Goal: Task Accomplishment & Management: Use online tool/utility

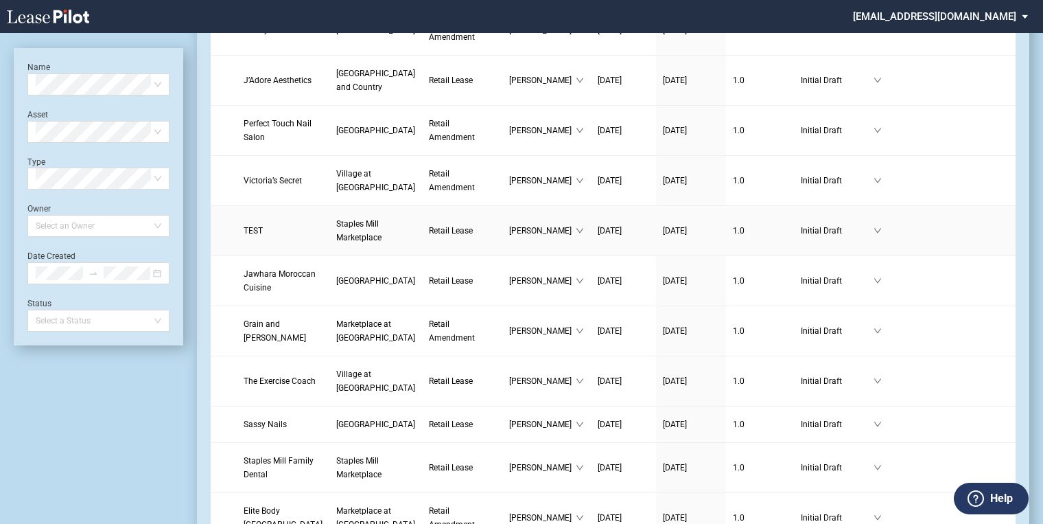
scroll to position [769, 0]
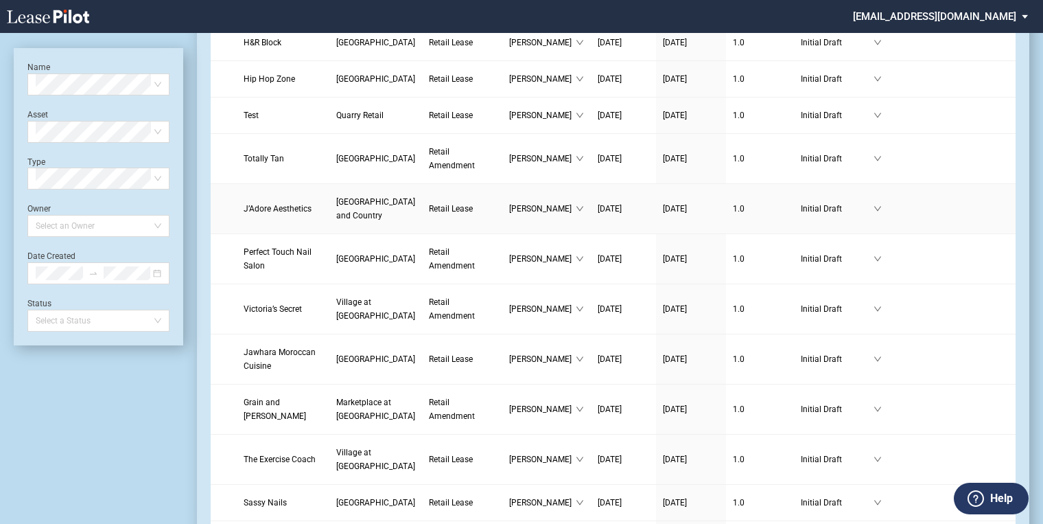
scroll to position [604, 0]
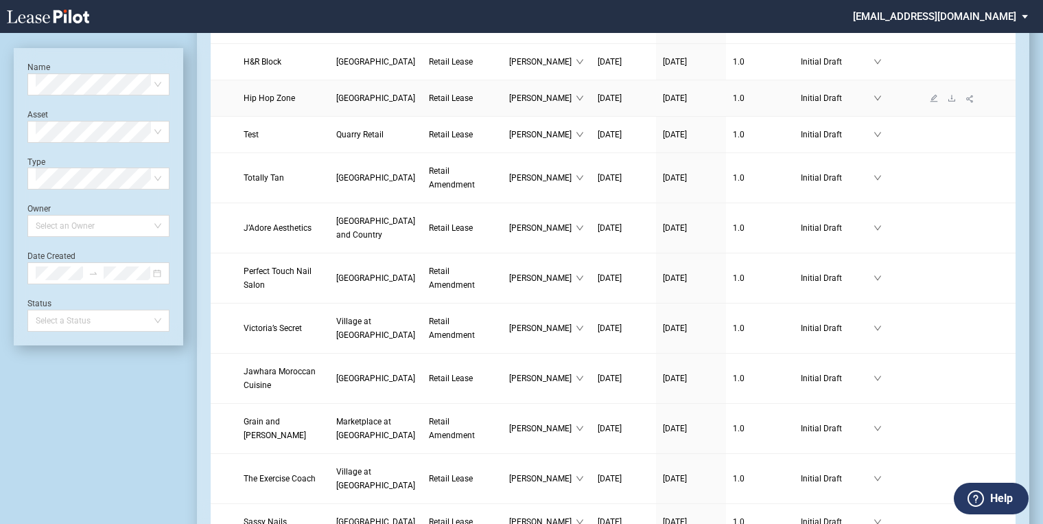
click at [336, 103] on span "[GEOGRAPHIC_DATA]" at bounding box center [375, 98] width 79 height 10
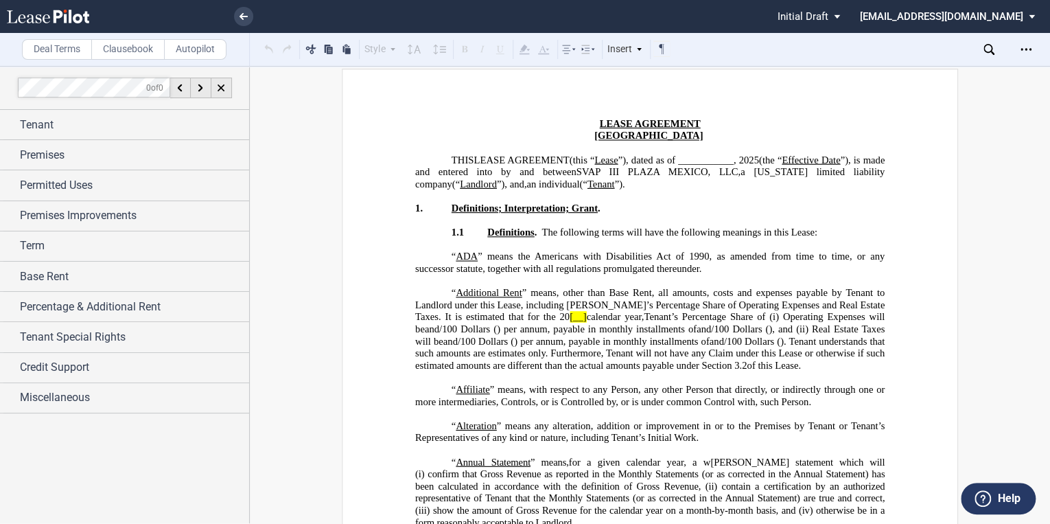
scroll to position [55, 0]
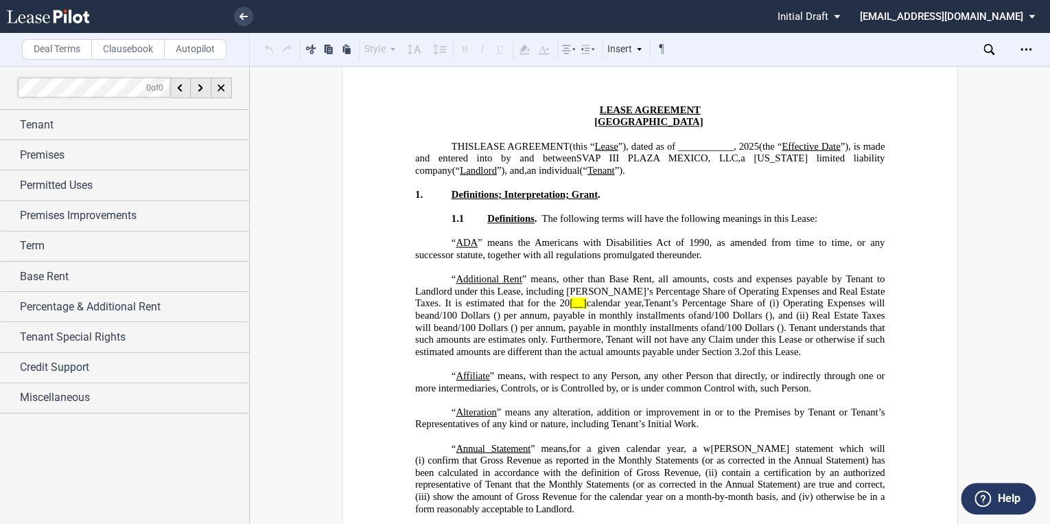
click at [570, 303] on span "[__]" at bounding box center [578, 303] width 16 height 12
click at [586, 303] on span "calendar year," at bounding box center [615, 303] width 58 height 12
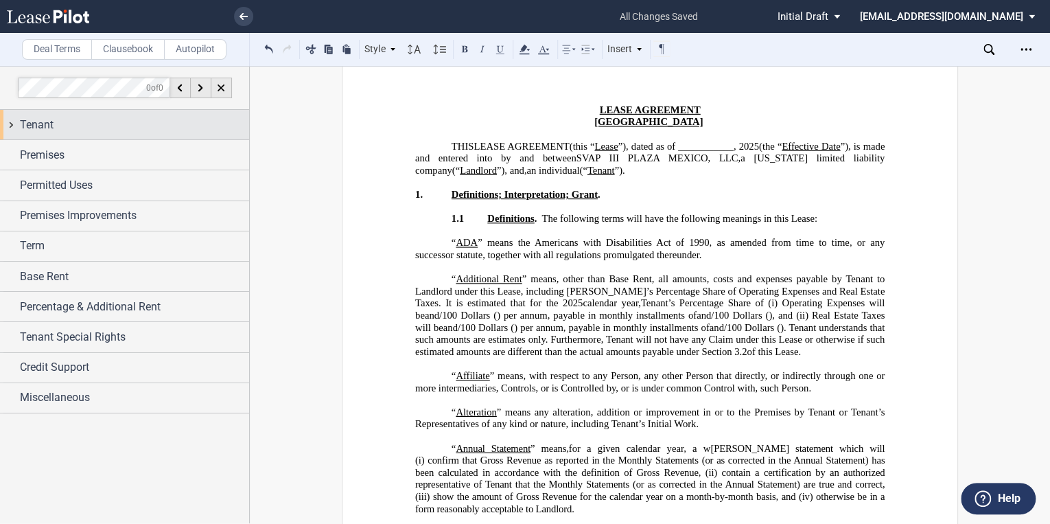
click at [68, 130] on div "Tenant" at bounding box center [134, 125] width 229 height 16
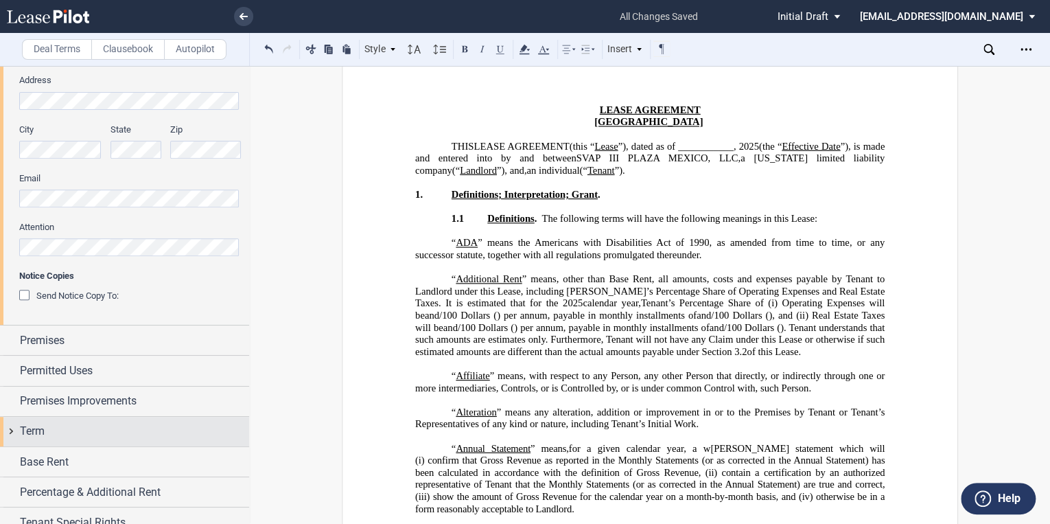
scroll to position [274, 0]
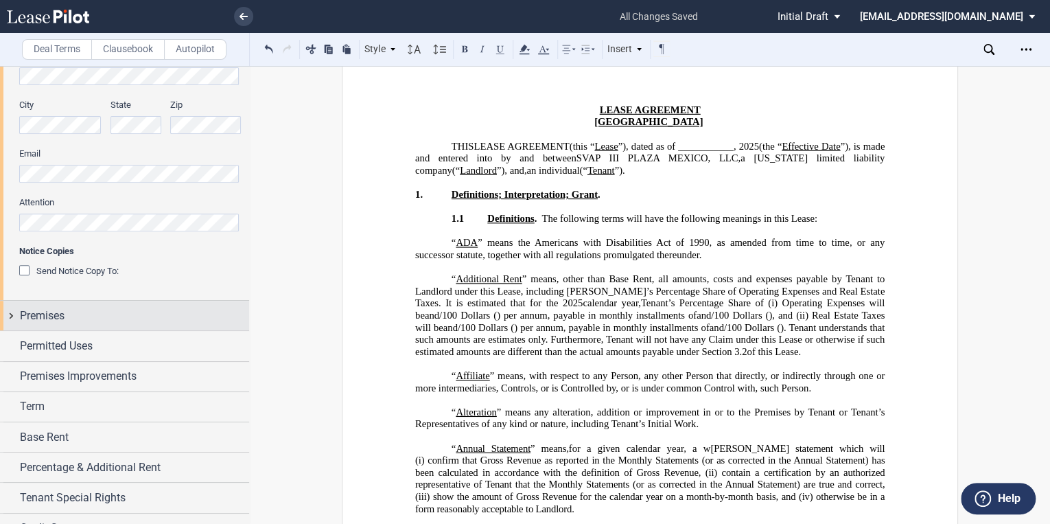
click at [43, 313] on span "Premises" at bounding box center [42, 315] width 45 height 16
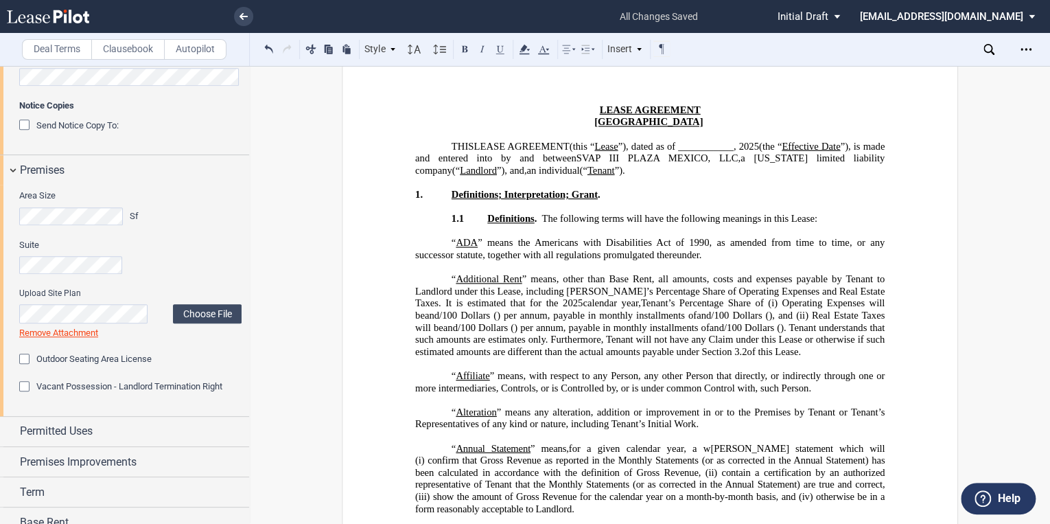
scroll to position [494, 0]
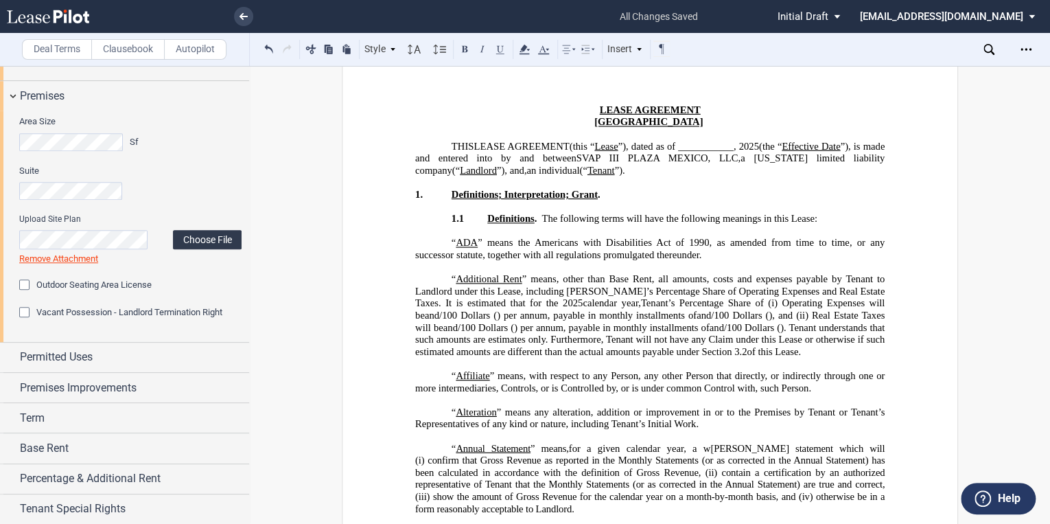
click at [213, 237] on label "Choose File" at bounding box center [207, 239] width 69 height 19
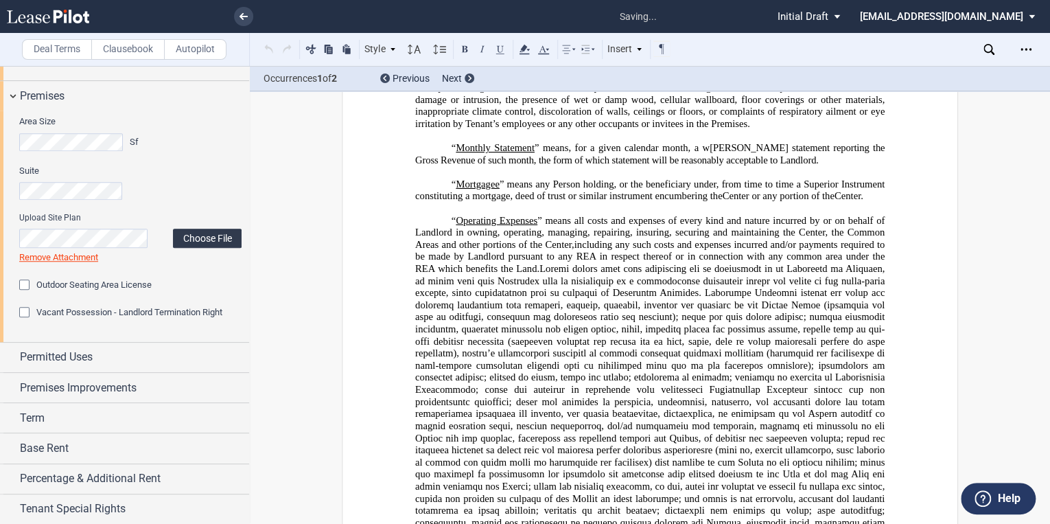
scroll to position [3527, 0]
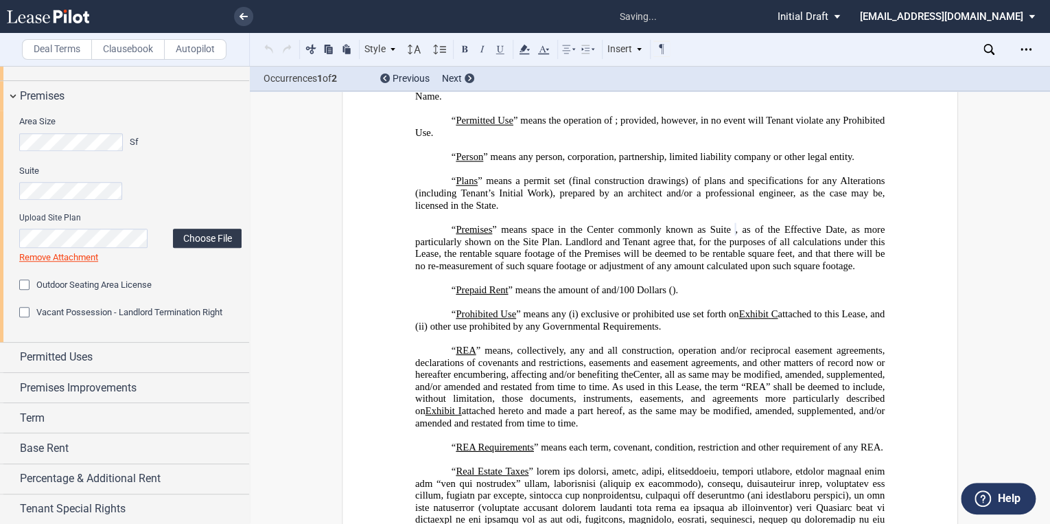
click at [203, 239] on label "Choose File" at bounding box center [207, 238] width 69 height 19
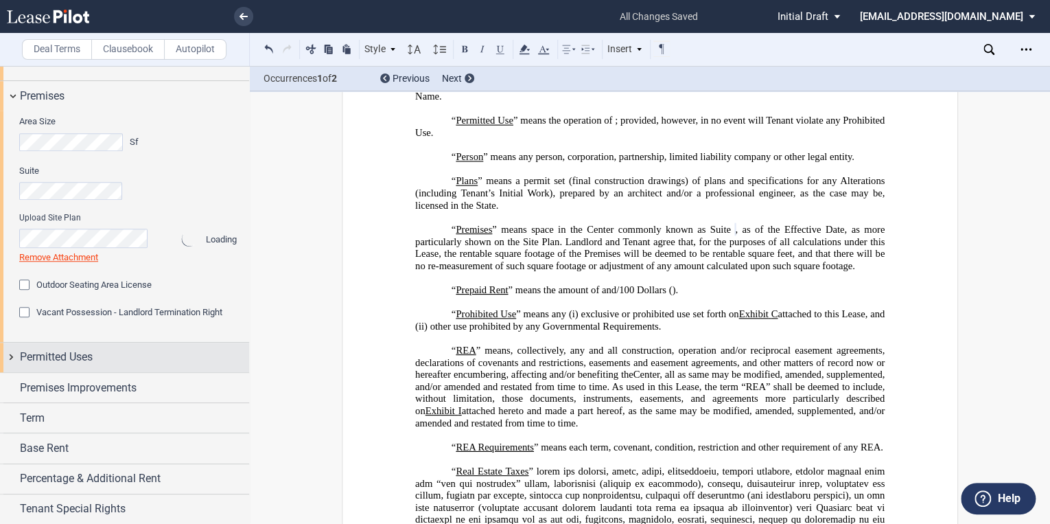
click at [46, 360] on span "Permitted Uses" at bounding box center [56, 357] width 73 height 16
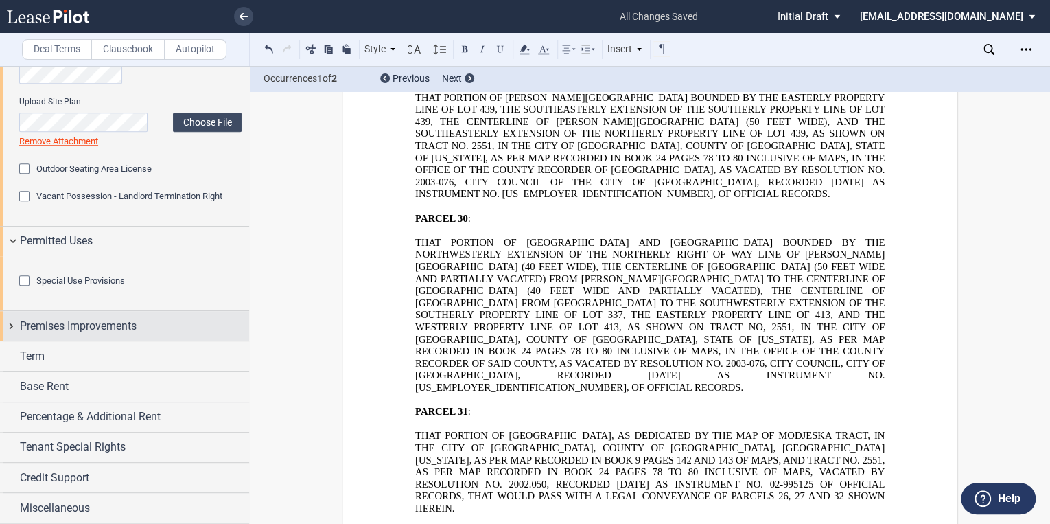
scroll to position [684, 0]
click at [53, 329] on span "Premises Improvements" at bounding box center [78, 326] width 117 height 16
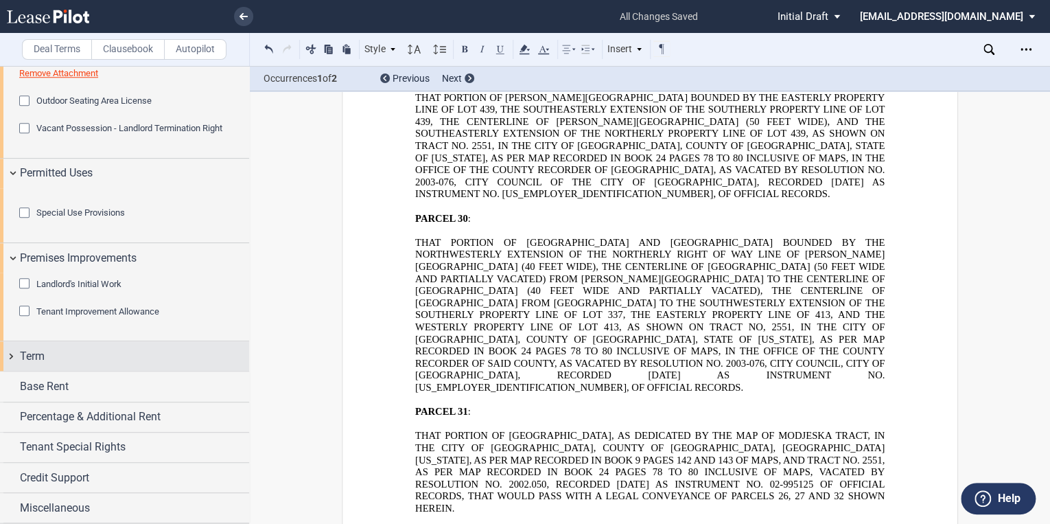
scroll to position [752, 0]
click at [39, 349] on span "Term" at bounding box center [32, 356] width 25 height 16
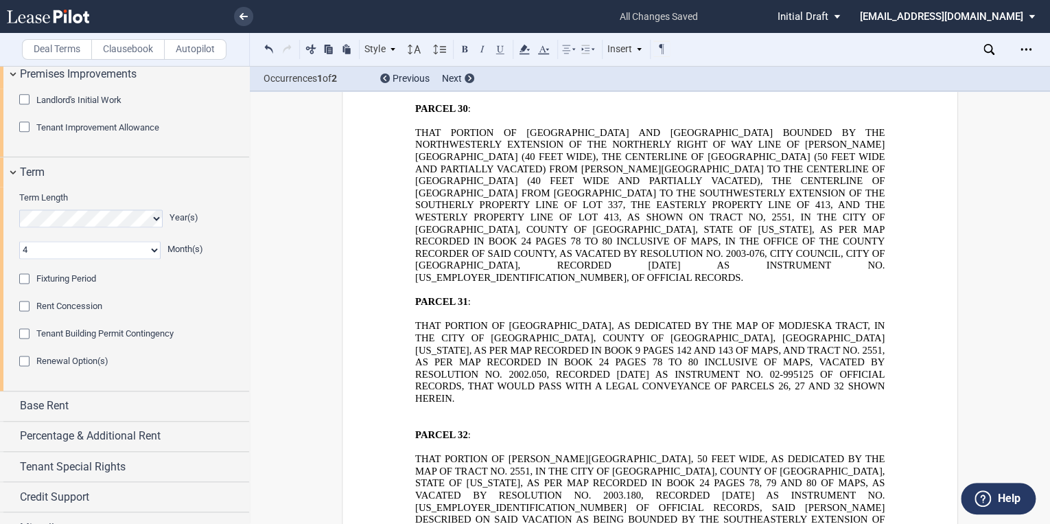
scroll to position [955, 0]
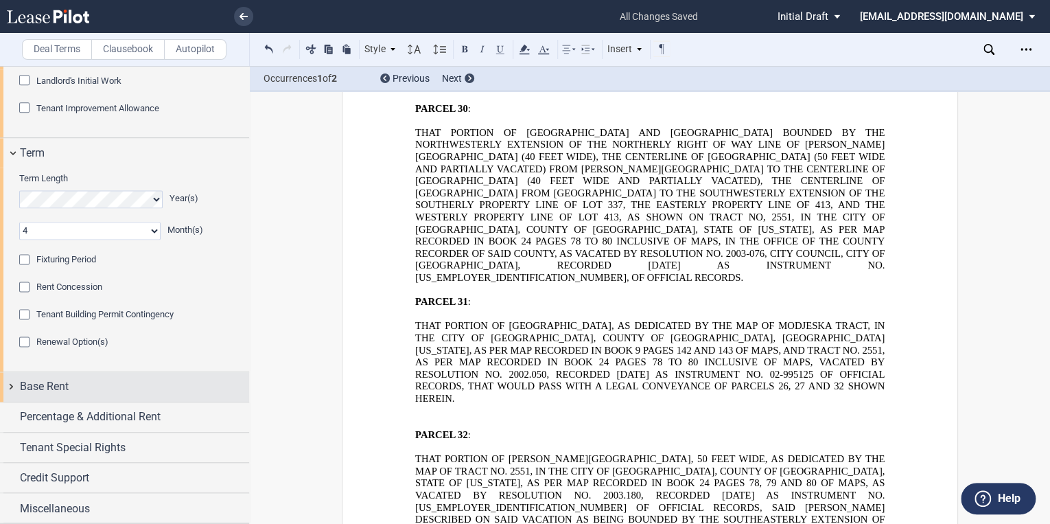
click at [65, 388] on span "Base Rent" at bounding box center [44, 386] width 49 height 16
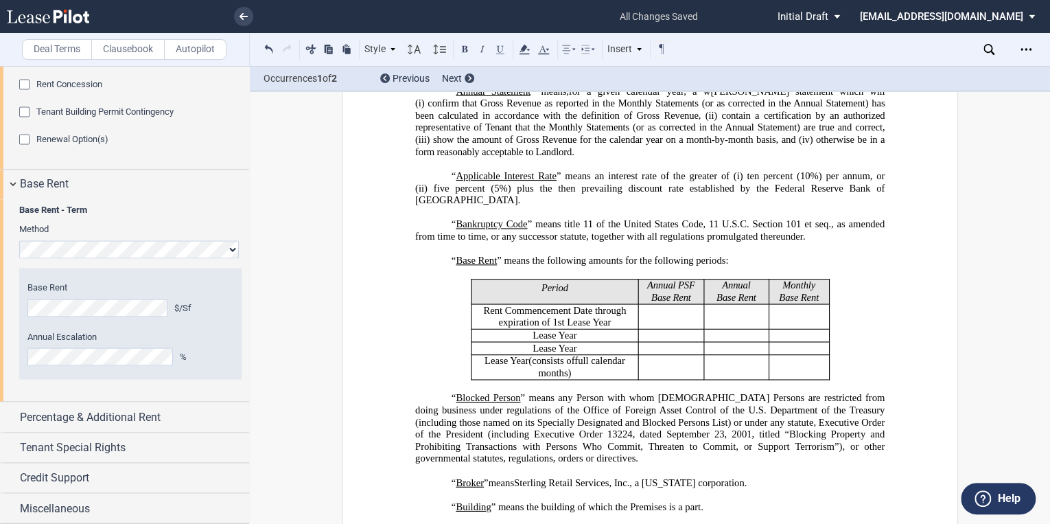
scroll to position [458, 0]
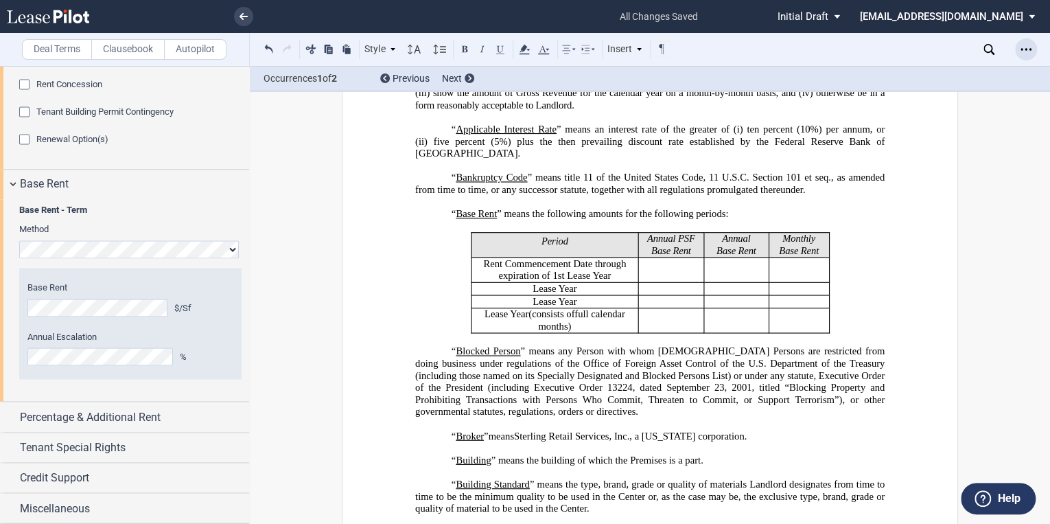
click at [1031, 45] on div "Open Lease options menu" at bounding box center [1026, 49] width 22 height 22
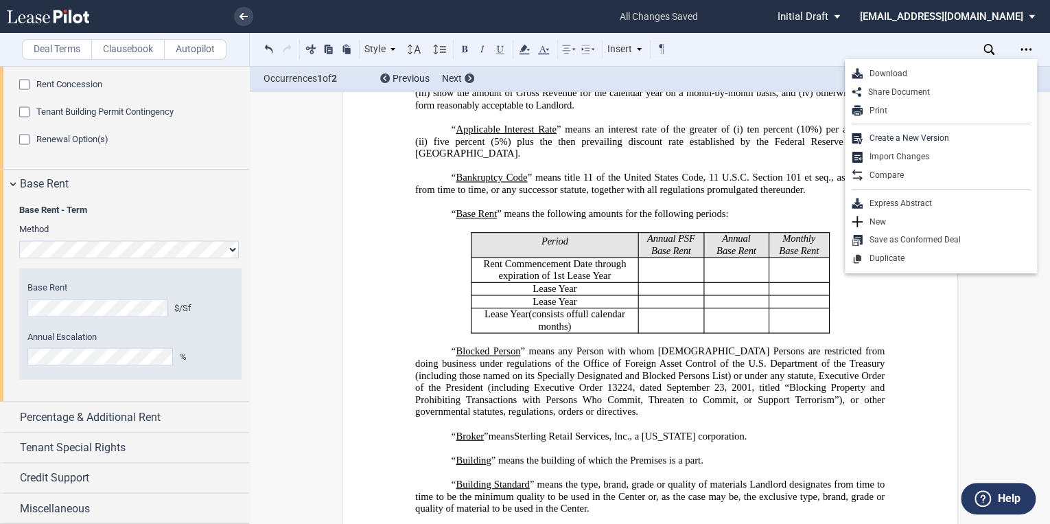
click at [123, 43] on label "Clausebook" at bounding box center [127, 49] width 73 height 21
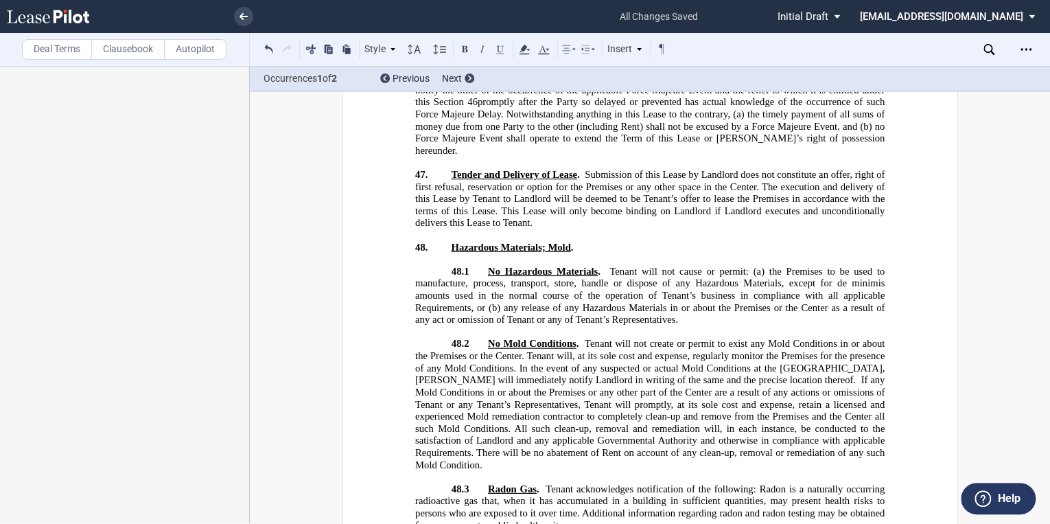
scroll to position [19581, 0]
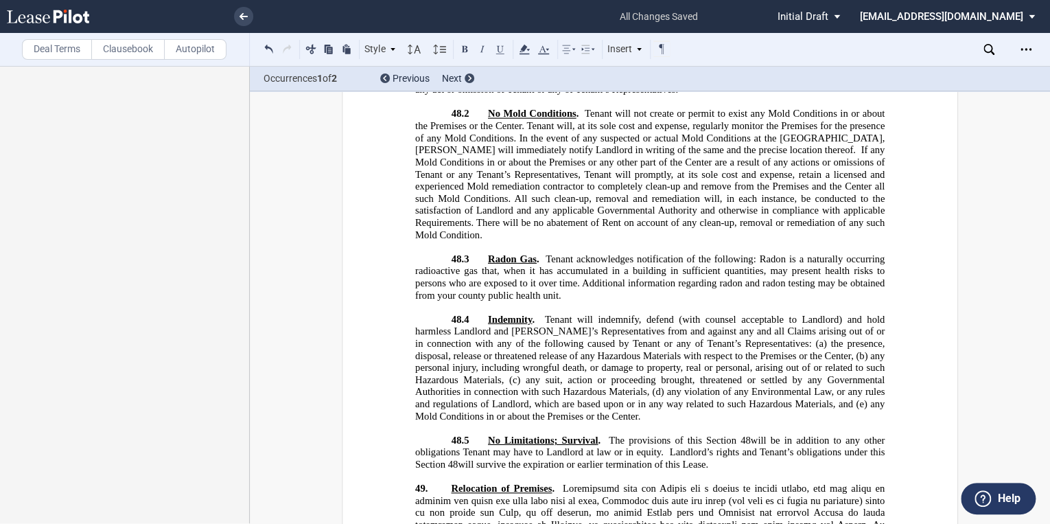
click at [488, 434] on span "No Limitations; Survival" at bounding box center [543, 440] width 110 height 12
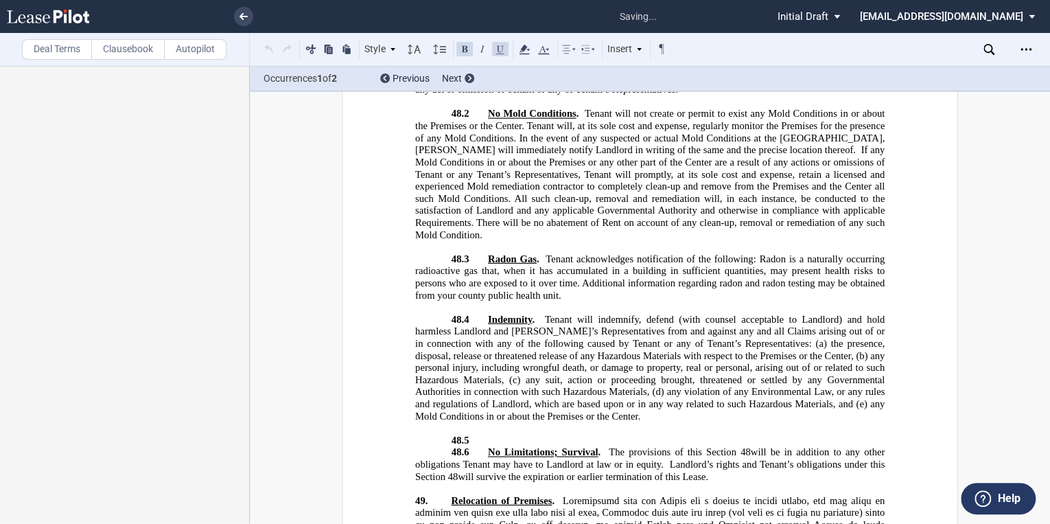
click at [492, 434] on p "48.5 ﻿" at bounding box center [649, 440] width 469 height 12
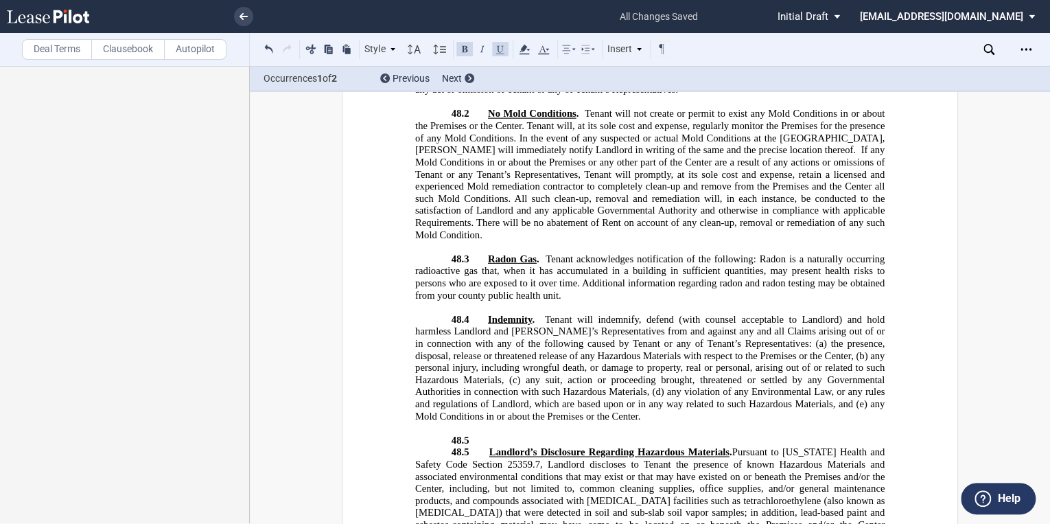
click at [480, 434] on p "48.5 ﻿" at bounding box center [649, 440] width 469 height 12
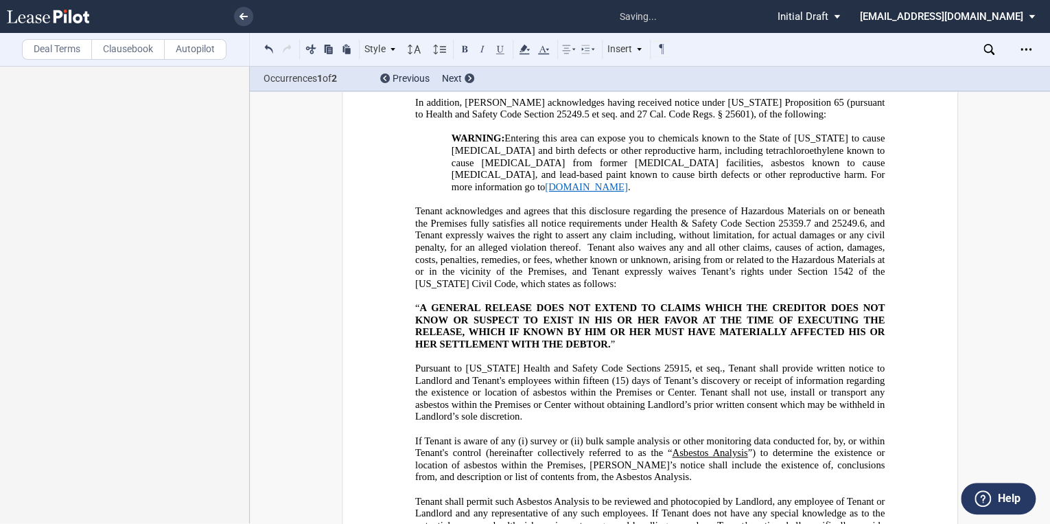
scroll to position [19910, 0]
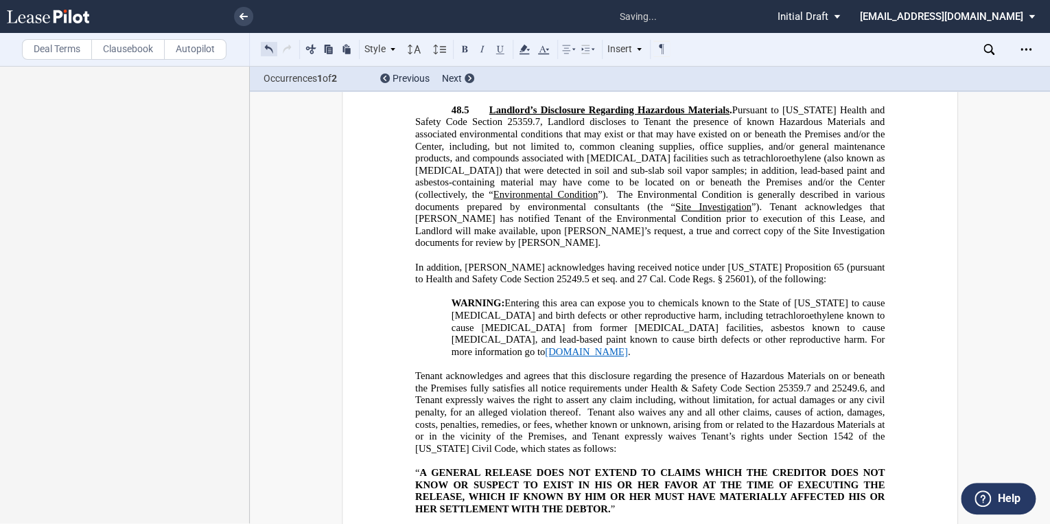
click at [272, 47] on button at bounding box center [269, 48] width 16 height 16
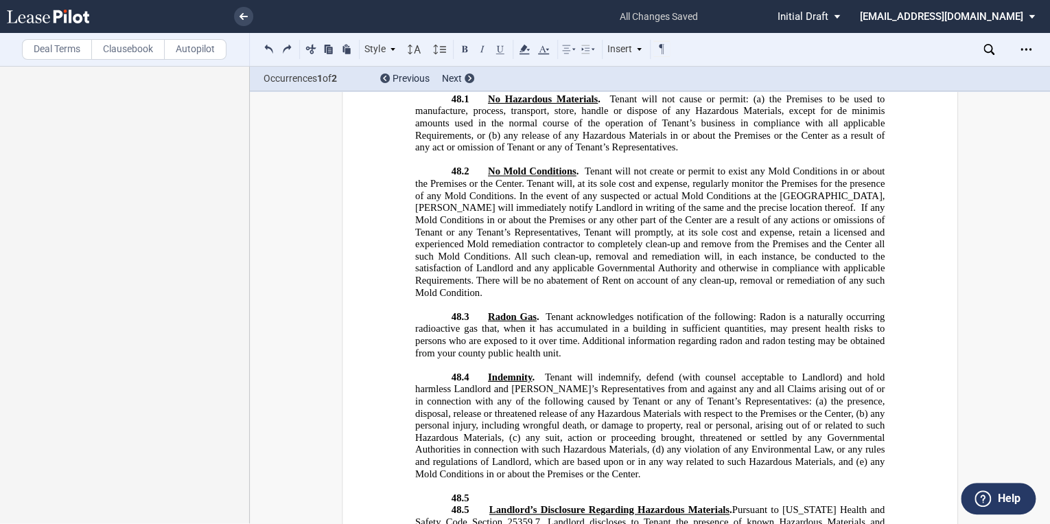
scroll to position [19482, 0]
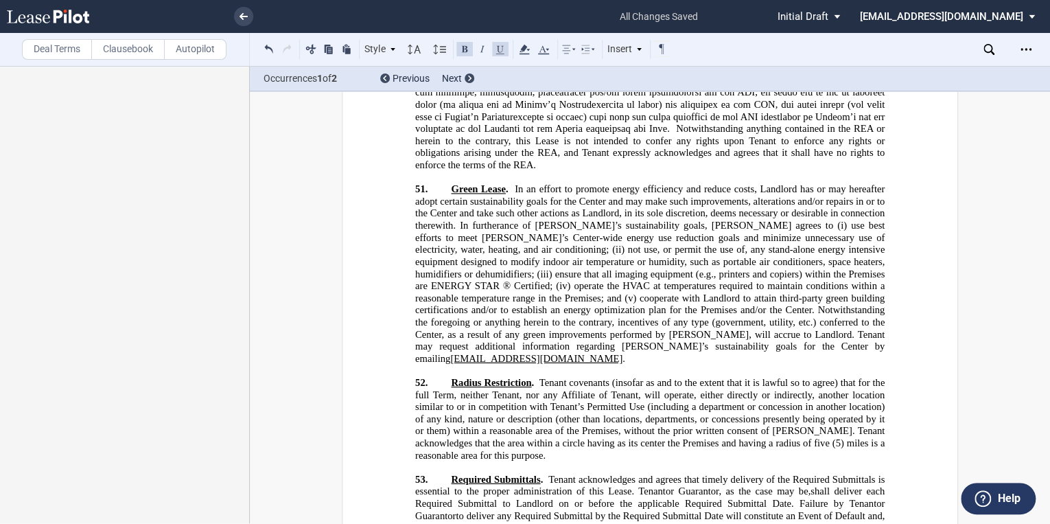
scroll to position [21020, 0]
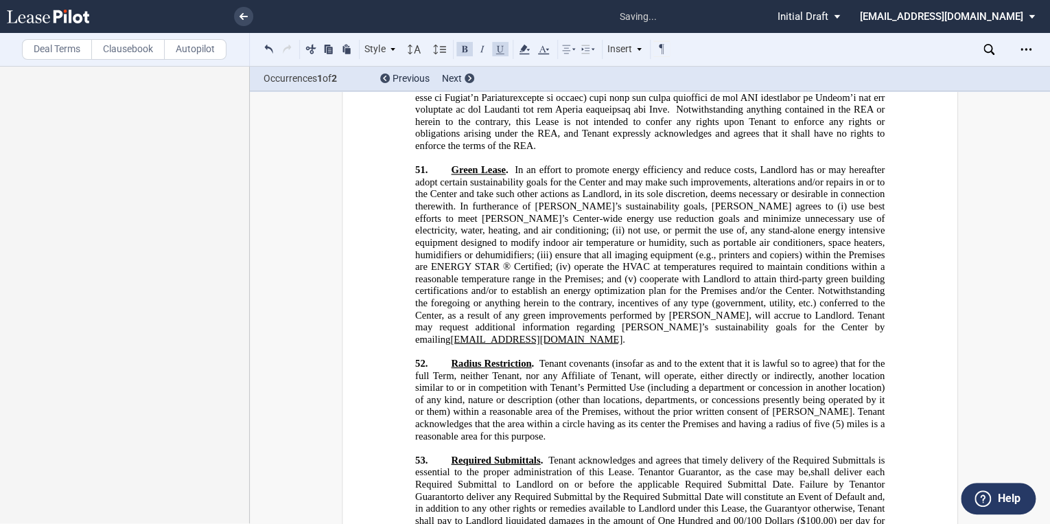
scroll to position [21129, 0]
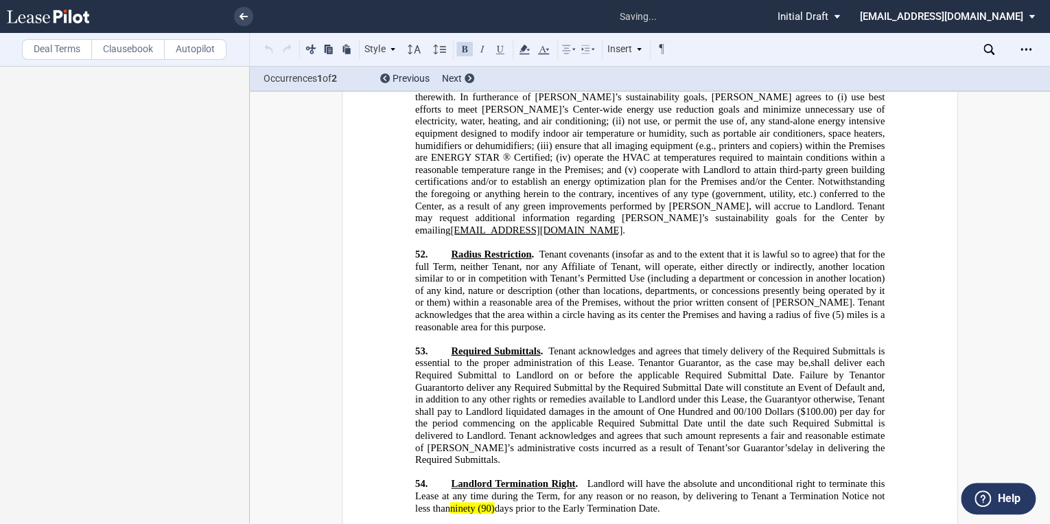
scroll to position [21239, 0]
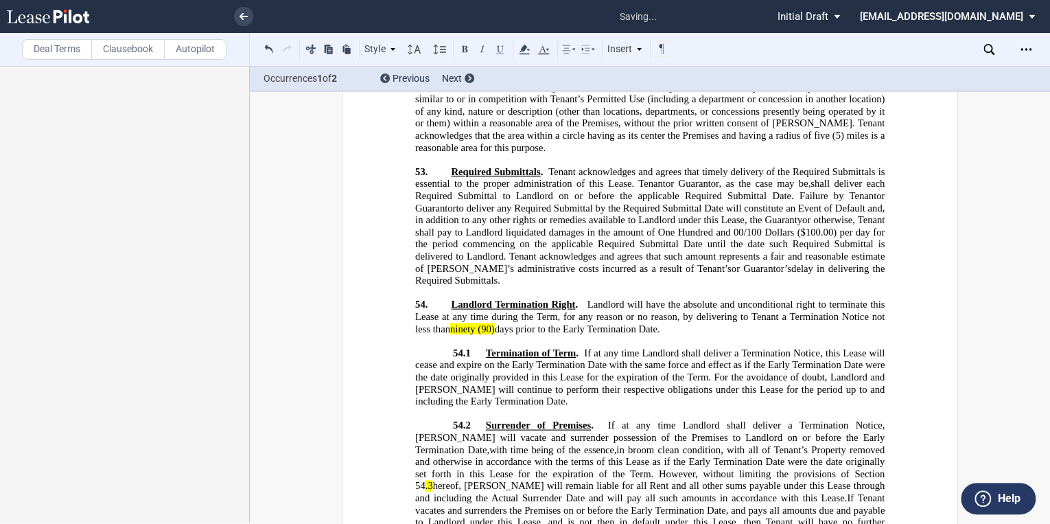
scroll to position [21349, 0]
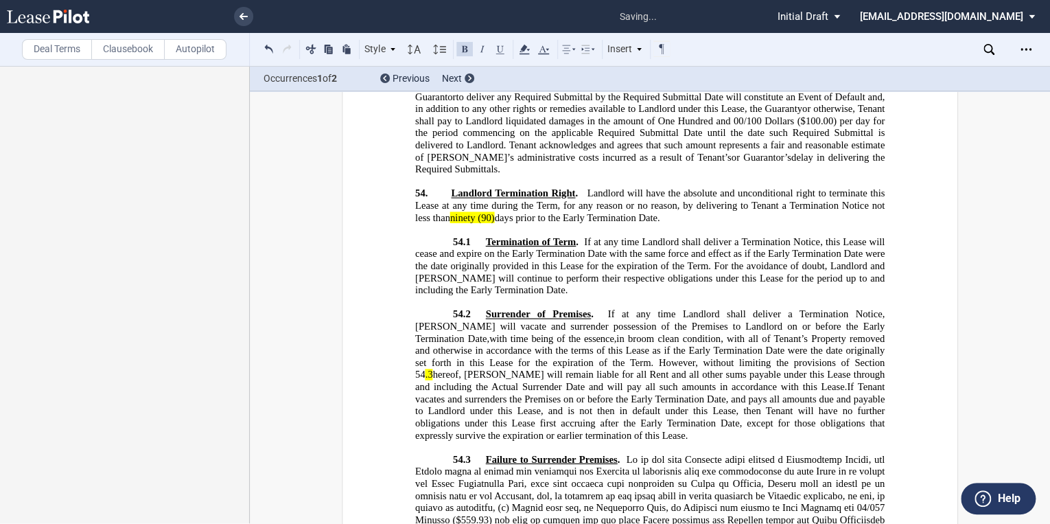
scroll to position [21459, 0]
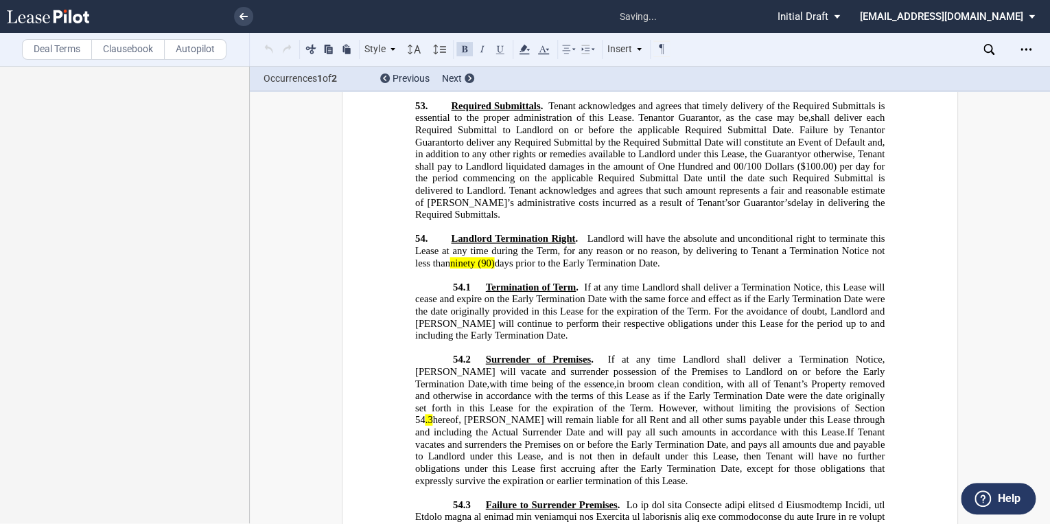
scroll to position [21349, 0]
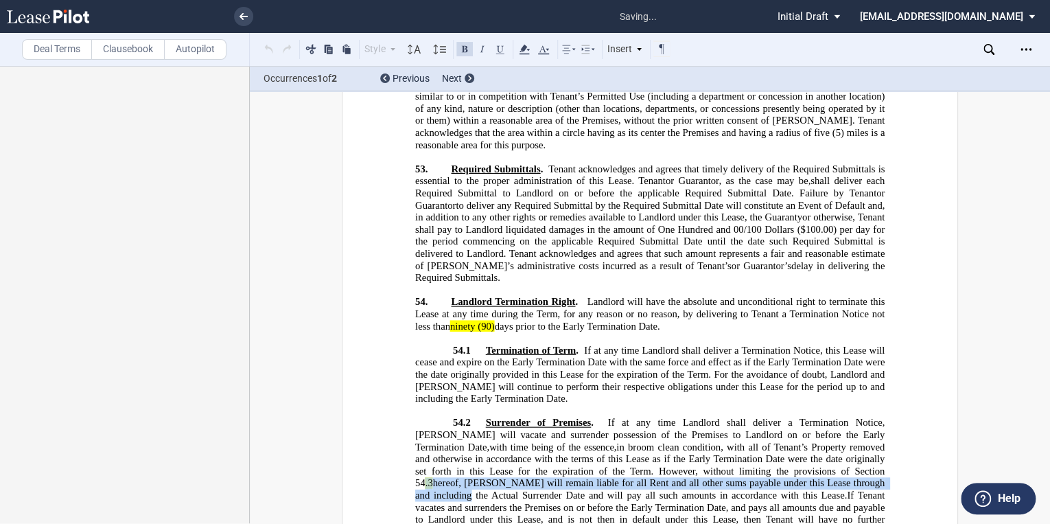
drag, startPoint x: 742, startPoint y: 231, endPoint x: 733, endPoint y: 231, distance: 9.6
click at [733, 417] on span "﻿ 54.2 Surrender of Premises . If at any time Landlord shall deliver a Terminat…" at bounding box center [651, 483] width 472 height 132
click at [528, 48] on icon at bounding box center [524, 49] width 16 height 16
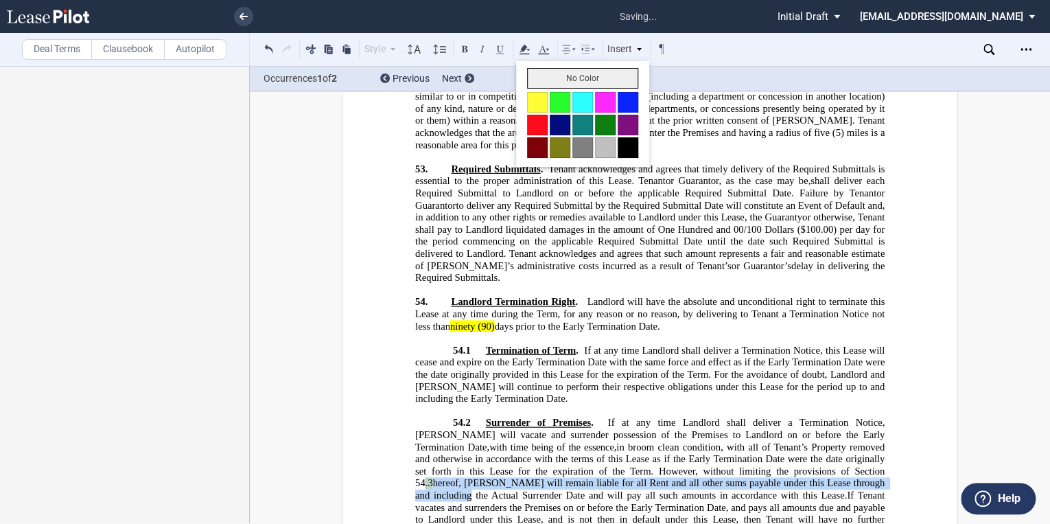
click at [560, 77] on button "No Color" at bounding box center [582, 78] width 111 height 21
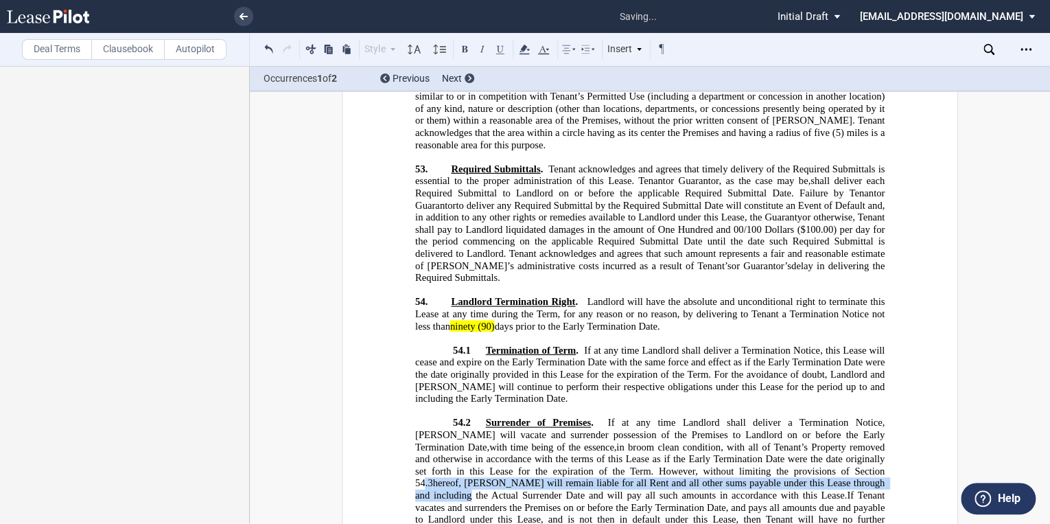
click at [731, 465] on span "However, without limiting the provisions of Section 54" at bounding box center [651, 476] width 472 height 23
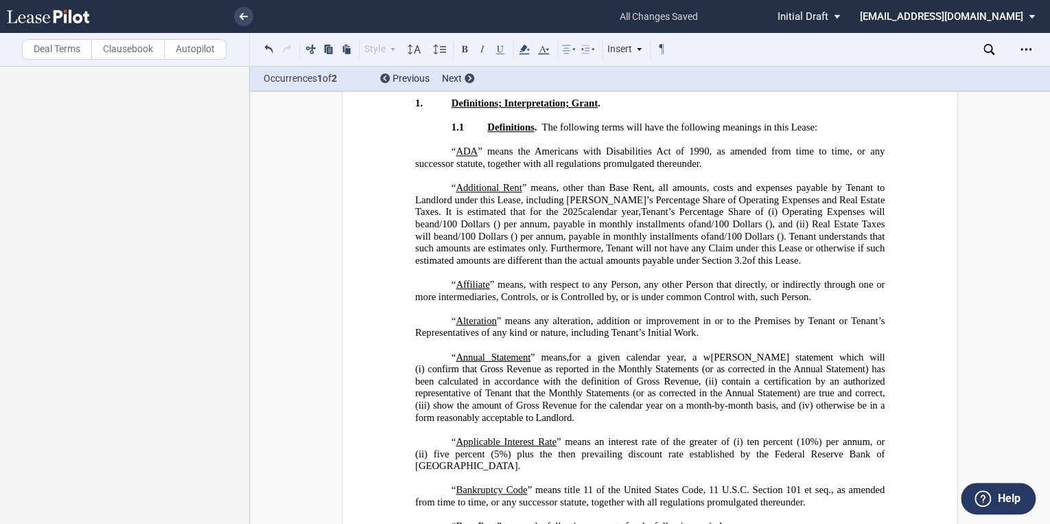
scroll to position [145, 0]
click at [445, 185] on p "“ Additional Rent ” means, other than Base Rent and Percentage Rent , all amoun…" at bounding box center [649, 225] width 469 height 84
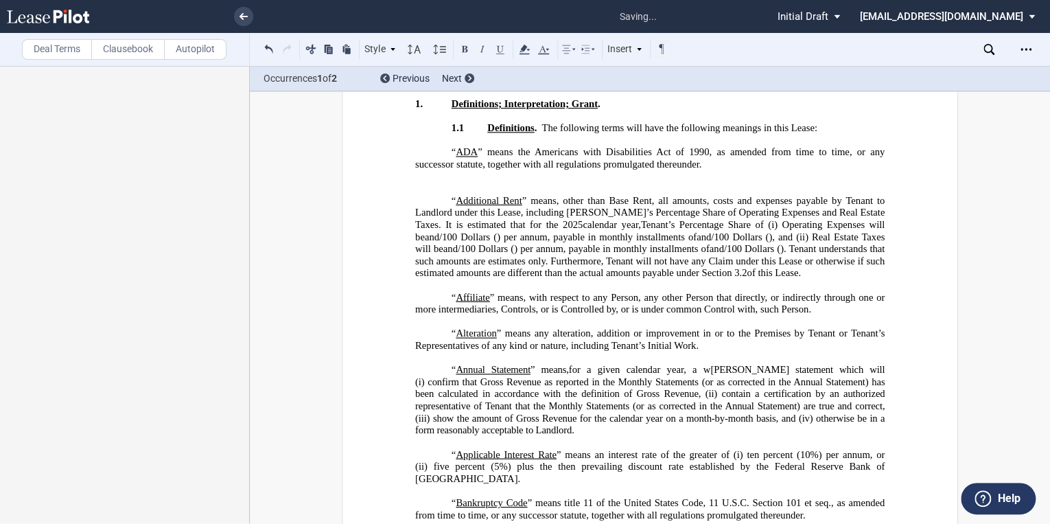
click at [454, 184] on p "﻿" at bounding box center [649, 189] width 469 height 12
click at [452, 181] on p "﻿" at bounding box center [649, 176] width 469 height 12
click at [452, 187] on p "﻿" at bounding box center [649, 189] width 469 height 12
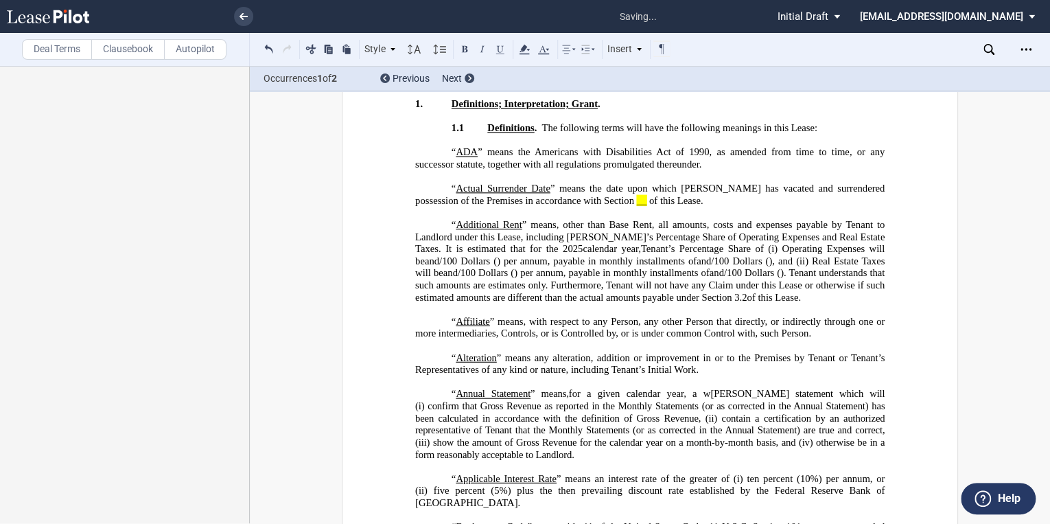
click at [646, 198] on span at bounding box center [647, 201] width 3 height 12
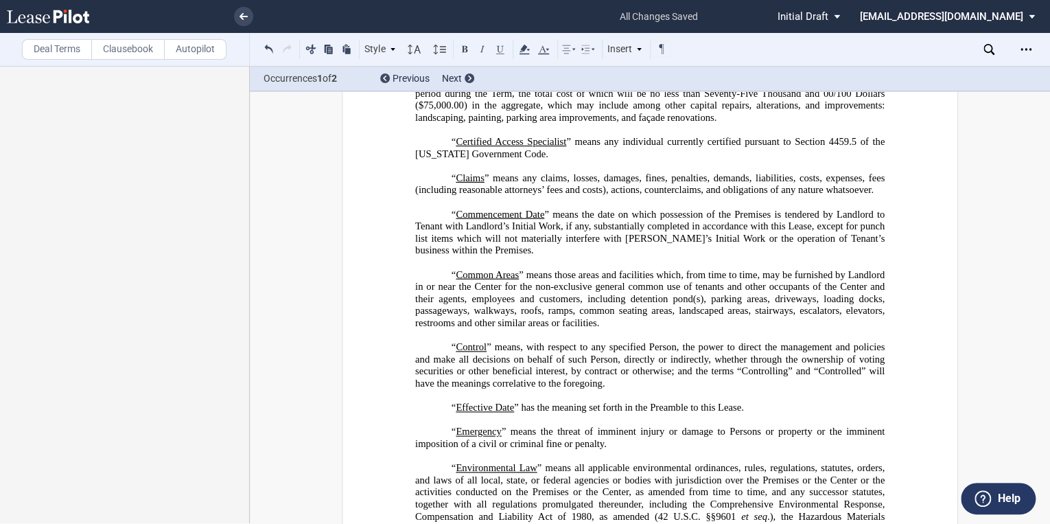
scroll to position [1134, 0]
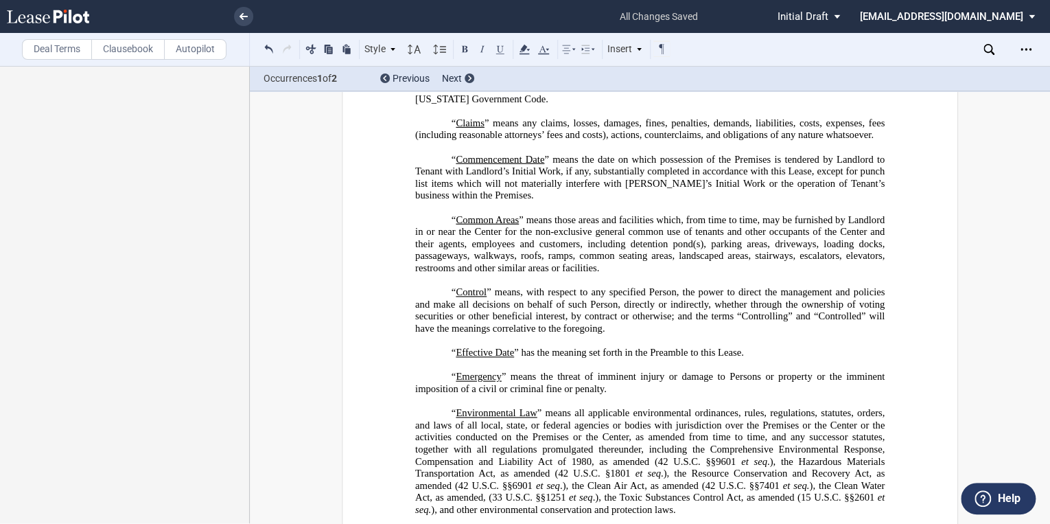
click at [446, 359] on p "“ Effective Date ” has the meaning set forth in the Preamble to this Lease." at bounding box center [649, 353] width 469 height 12
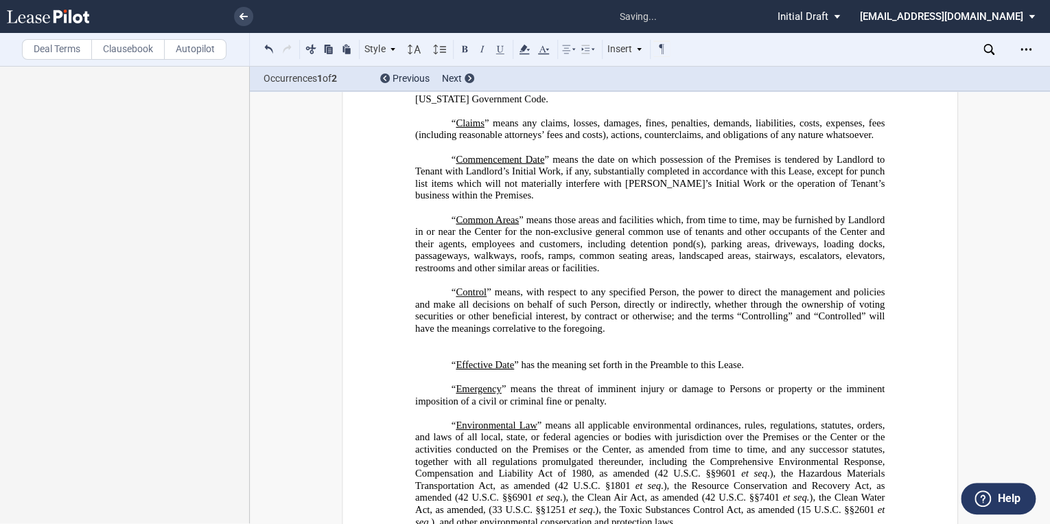
click at [454, 359] on p "﻿" at bounding box center [649, 353] width 469 height 12
click at [450, 359] on p "﻿" at bounding box center [649, 353] width 469 height 12
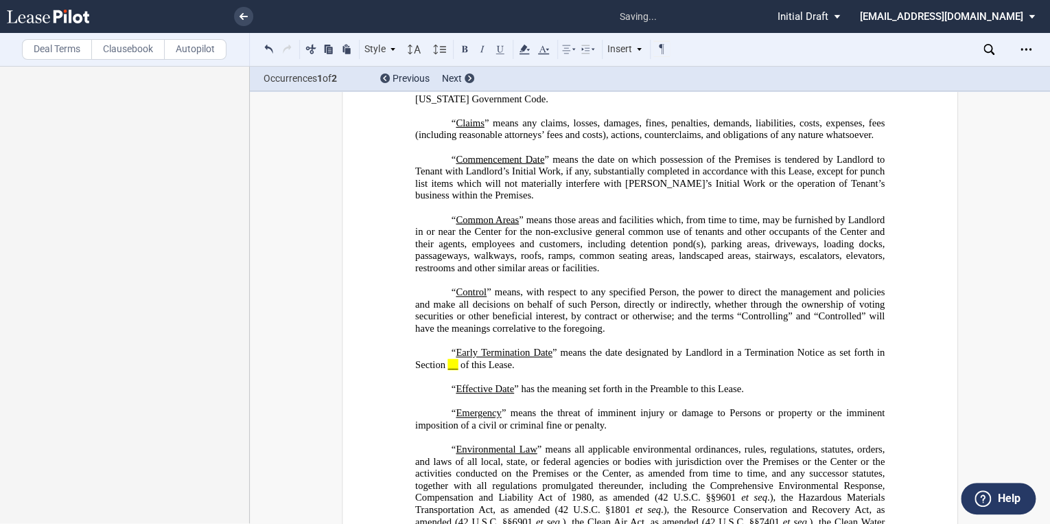
click at [453, 370] on span "__" at bounding box center [453, 364] width 10 height 12
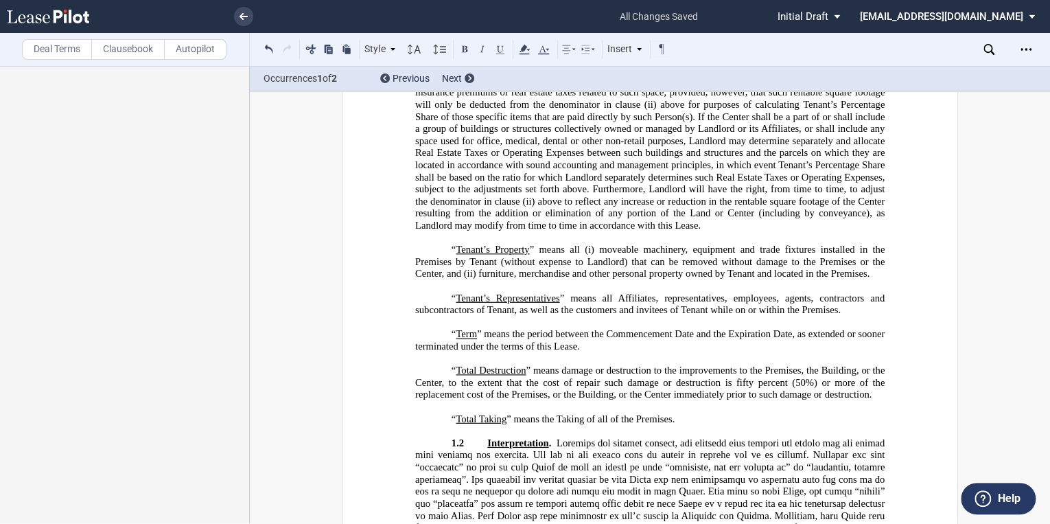
scroll to position [4812, 0]
click at [605, 364] on p "﻿" at bounding box center [649, 358] width 469 height 12
click at [600, 351] on p "“ Term ” means the period between the Commencement Date and the Expiration Date…" at bounding box center [649, 339] width 469 height 24
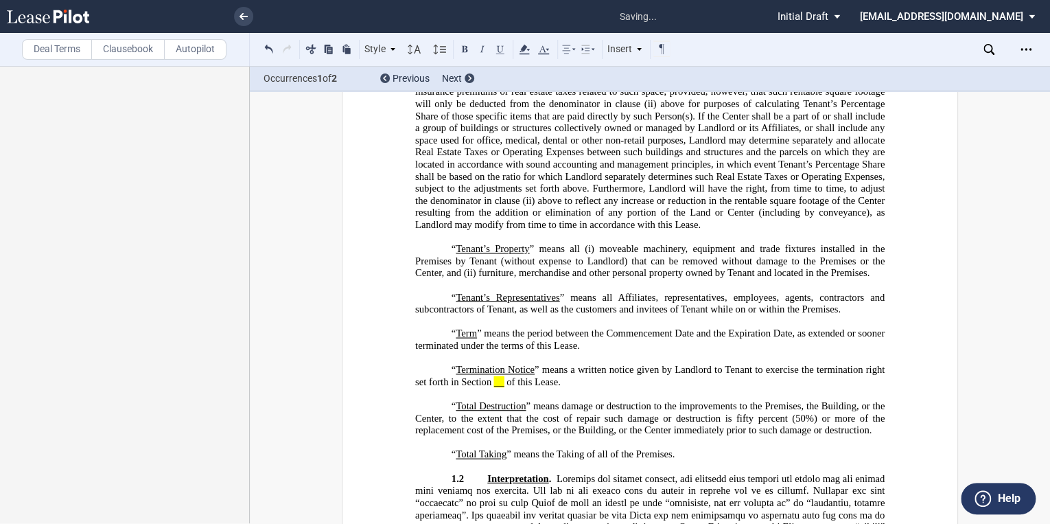
click at [504, 388] on span at bounding box center [505, 382] width 3 height 12
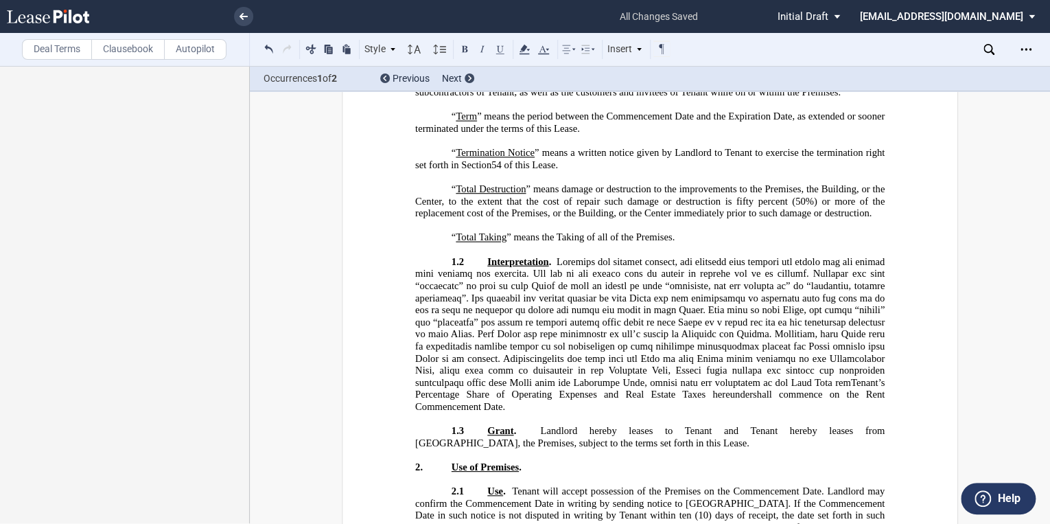
scroll to position [5031, 0]
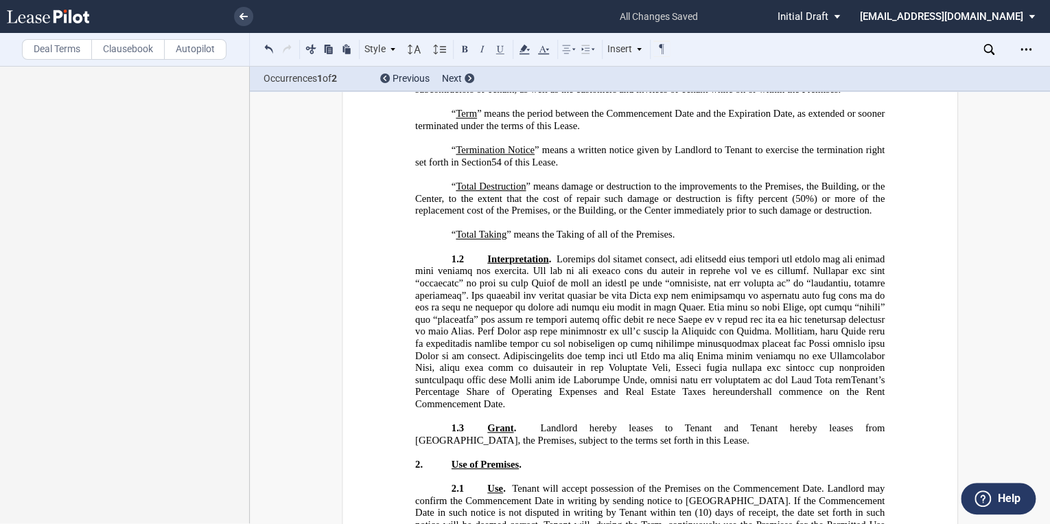
click at [71, 16] on use at bounding box center [48, 17] width 82 height 14
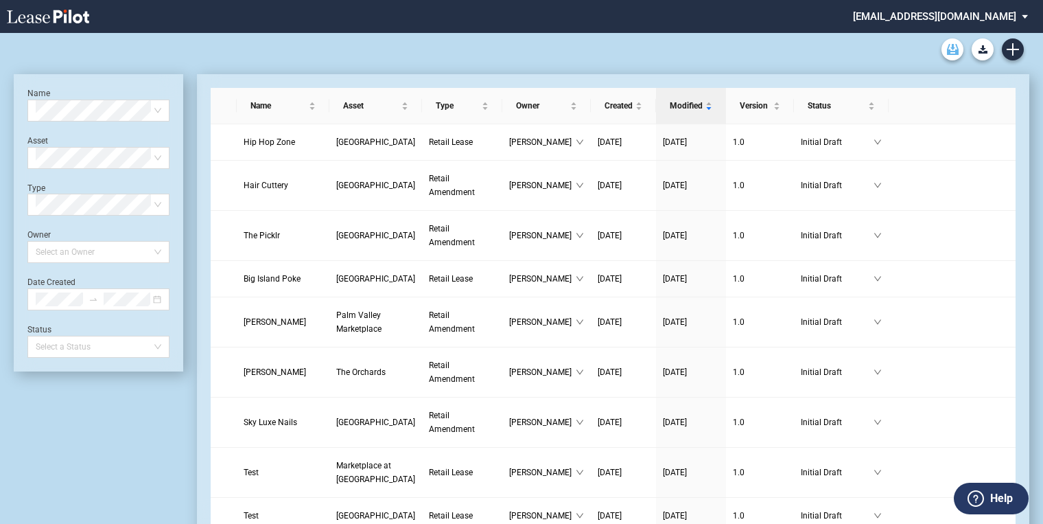
click at [955, 51] on use "Archive" at bounding box center [953, 49] width 12 height 11
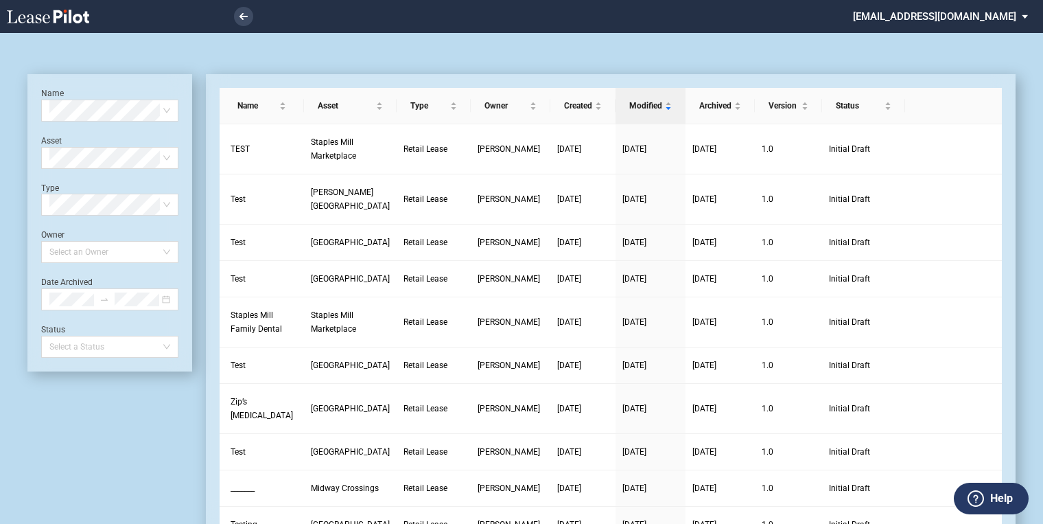
drag, startPoint x: 66, startPoint y: 18, endPoint x: 112, endPoint y: 40, distance: 50.9
click at [66, 17] on use at bounding box center [48, 17] width 82 height 14
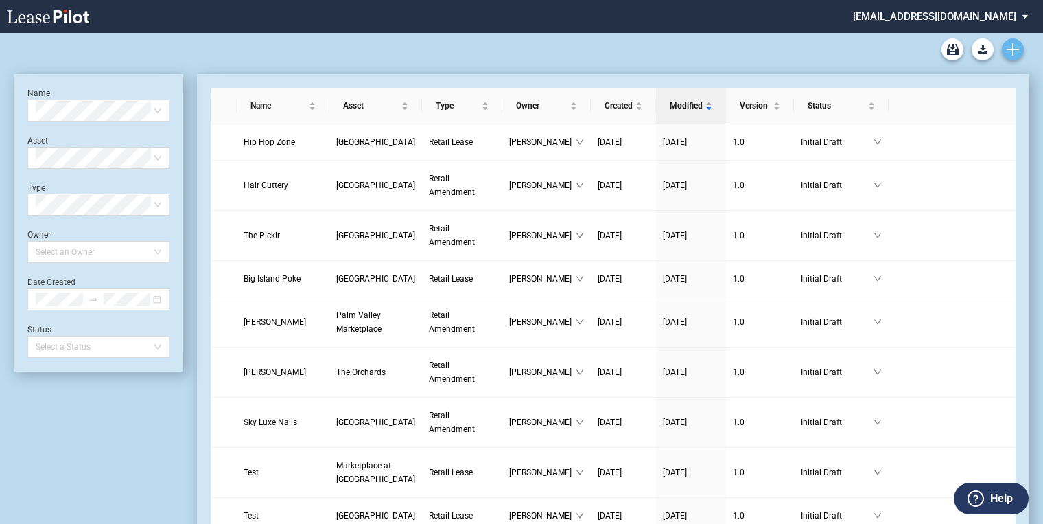
click at [1011, 51] on icon "Create new document" at bounding box center [1013, 49] width 12 height 12
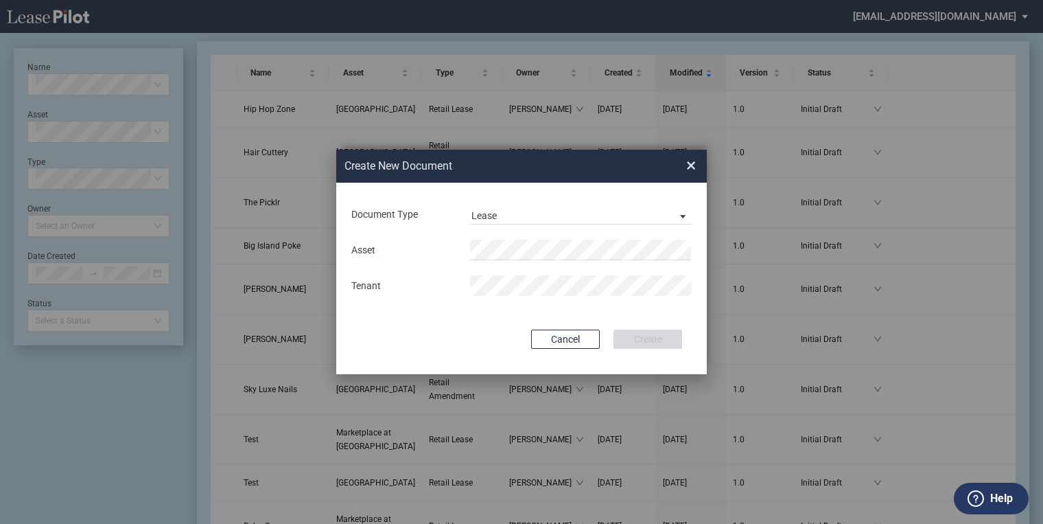
click at [694, 165] on span "×" at bounding box center [691, 165] width 10 height 22
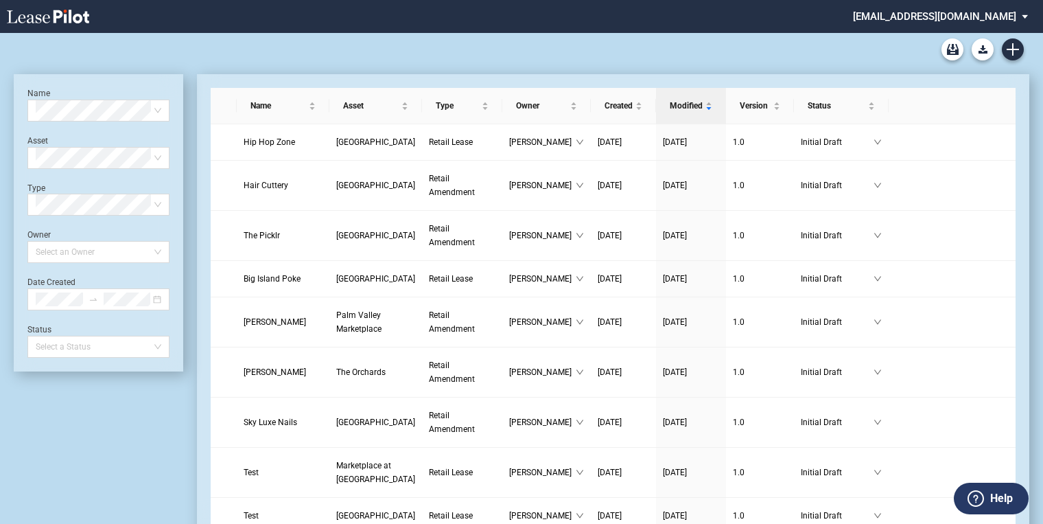
scroll to position [33, 0]
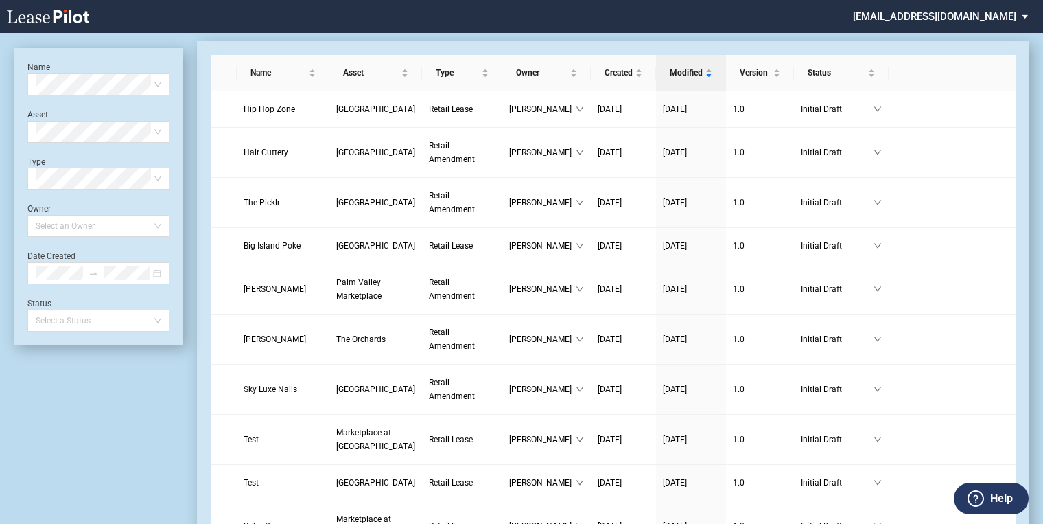
click at [73, 10] on icon at bounding box center [48, 17] width 82 height 14
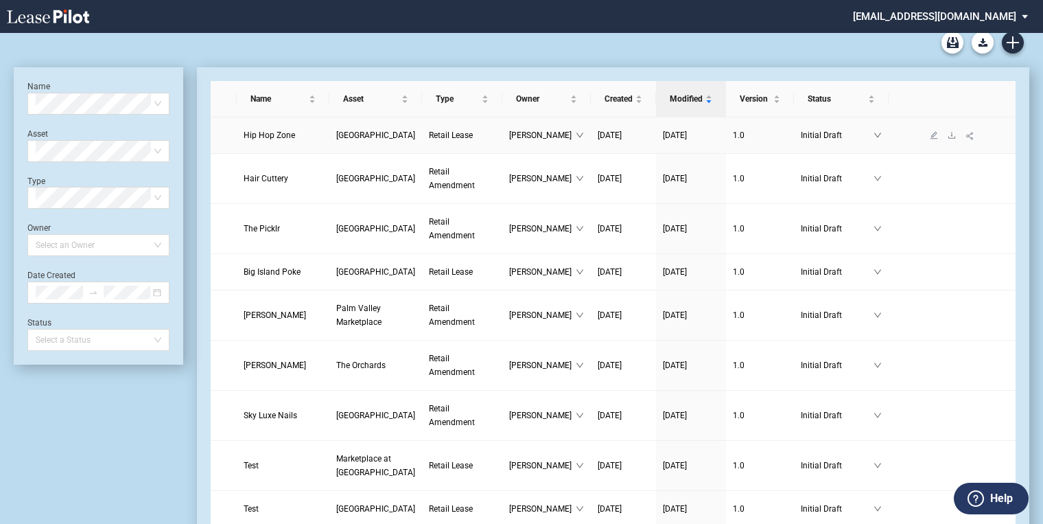
scroll to position [0, 0]
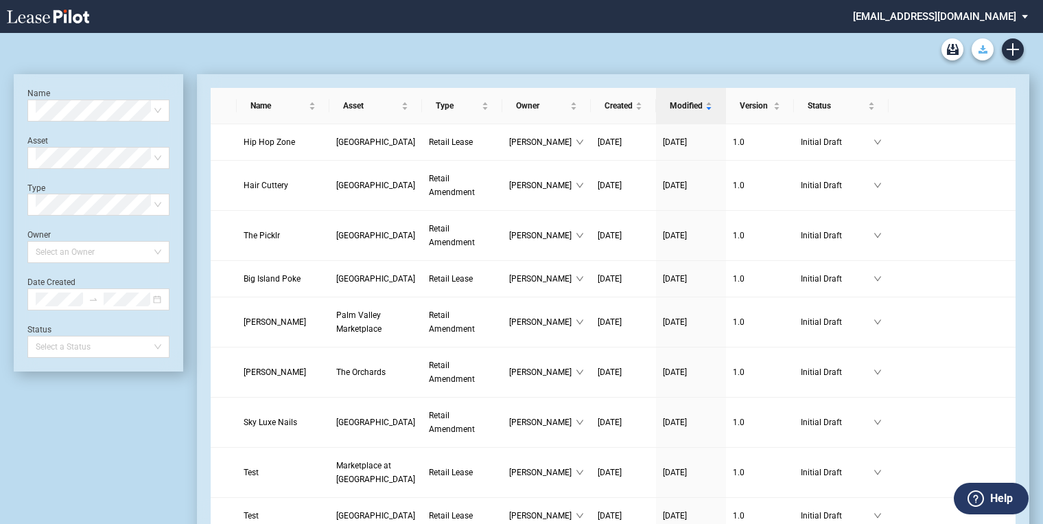
click at [981, 51] on use "Download Blank Form" at bounding box center [983, 49] width 9 height 8
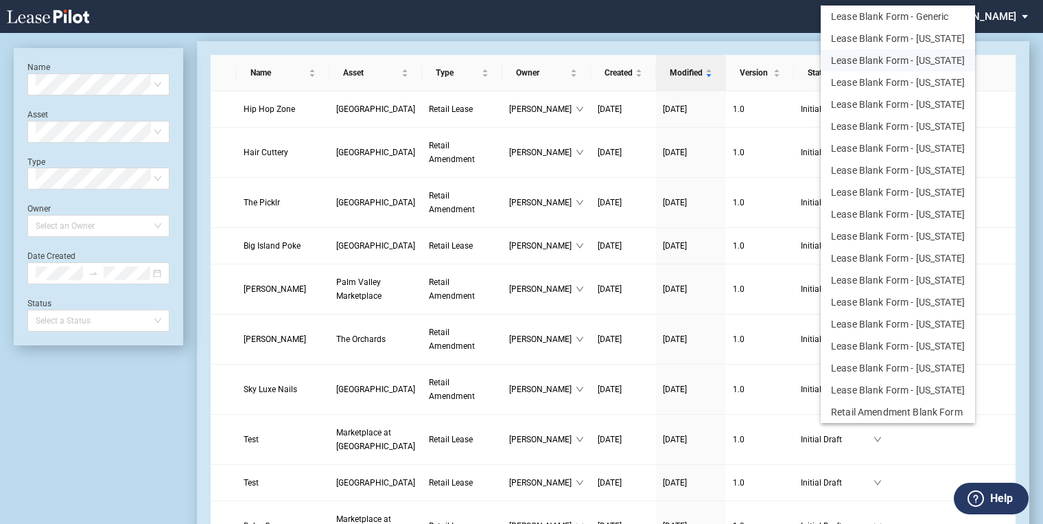
click at [895, 62] on button "Lease Blank Form - California" at bounding box center [898, 60] width 154 height 22
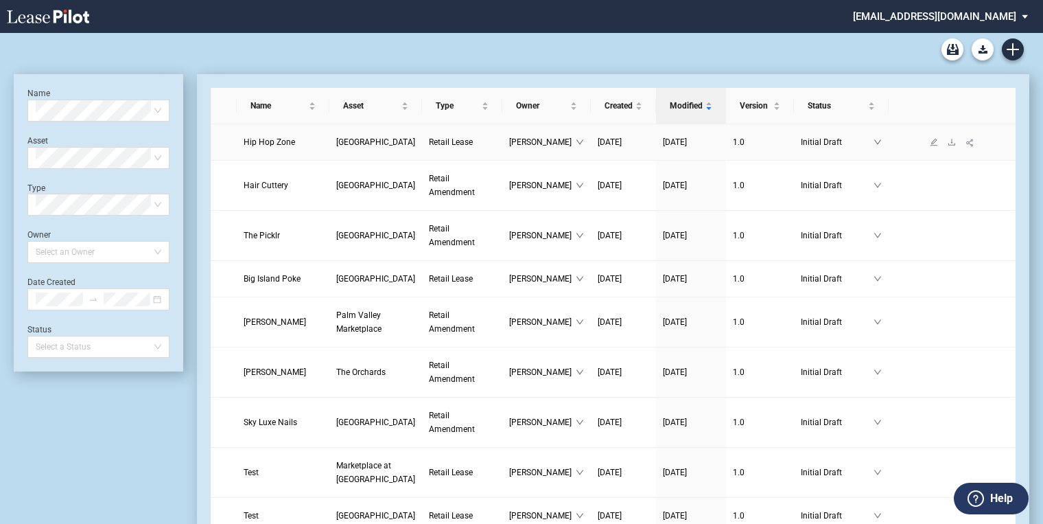
click at [429, 142] on span "Retail Lease" at bounding box center [451, 142] width 44 height 10
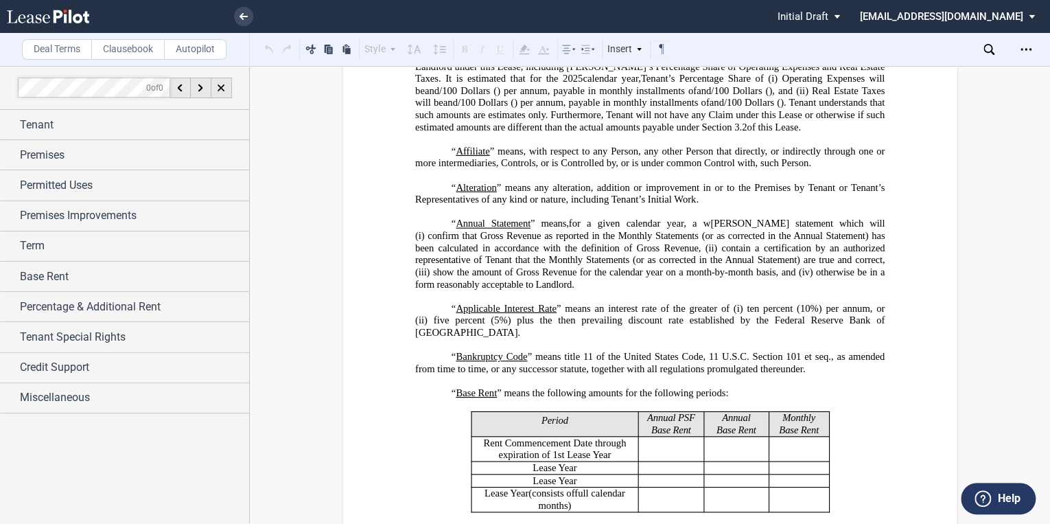
scroll to position [329, 0]
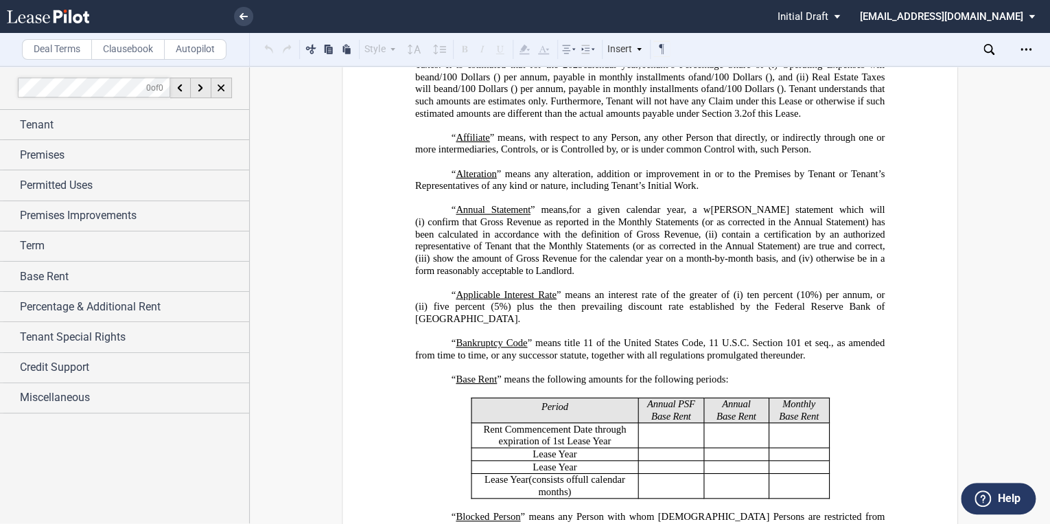
click at [440, 337] on p "﻿" at bounding box center [649, 331] width 469 height 12
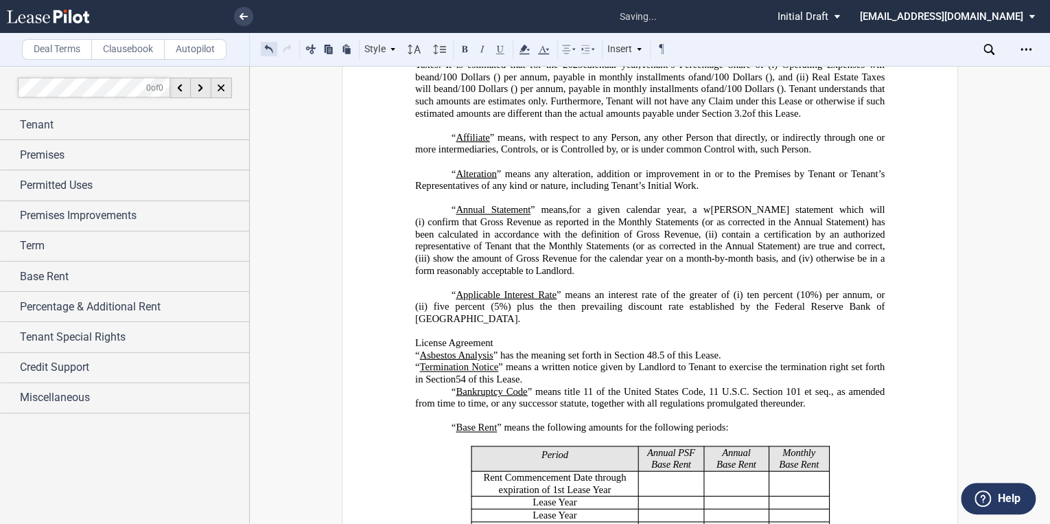
click at [269, 45] on button at bounding box center [269, 48] width 16 height 16
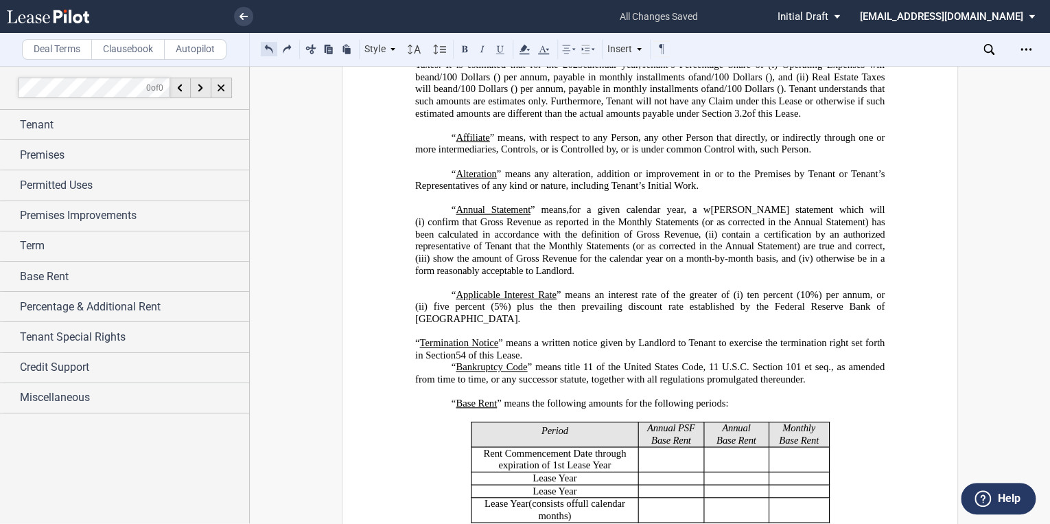
click at [268, 48] on button at bounding box center [269, 48] width 16 height 16
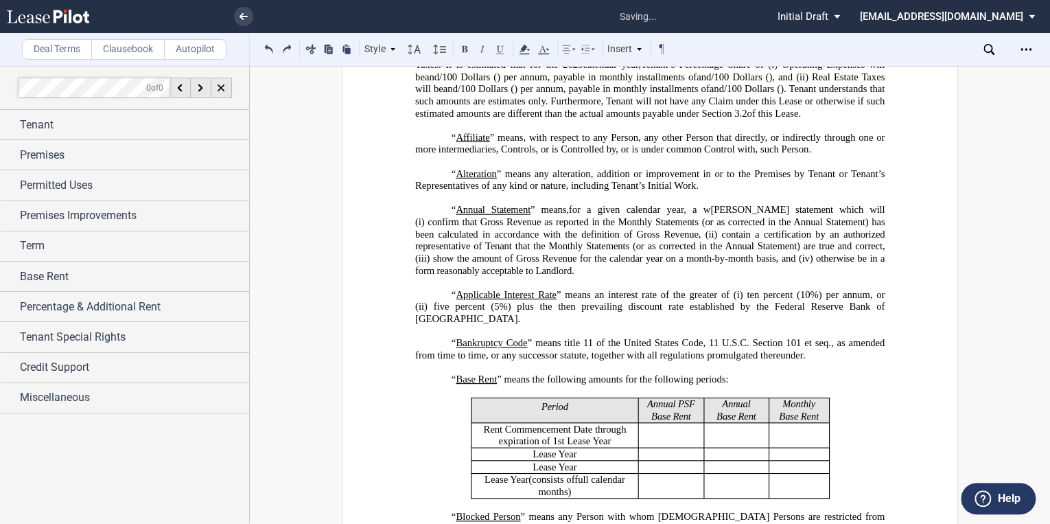
click at [468, 337] on p "﻿" at bounding box center [649, 331] width 469 height 12
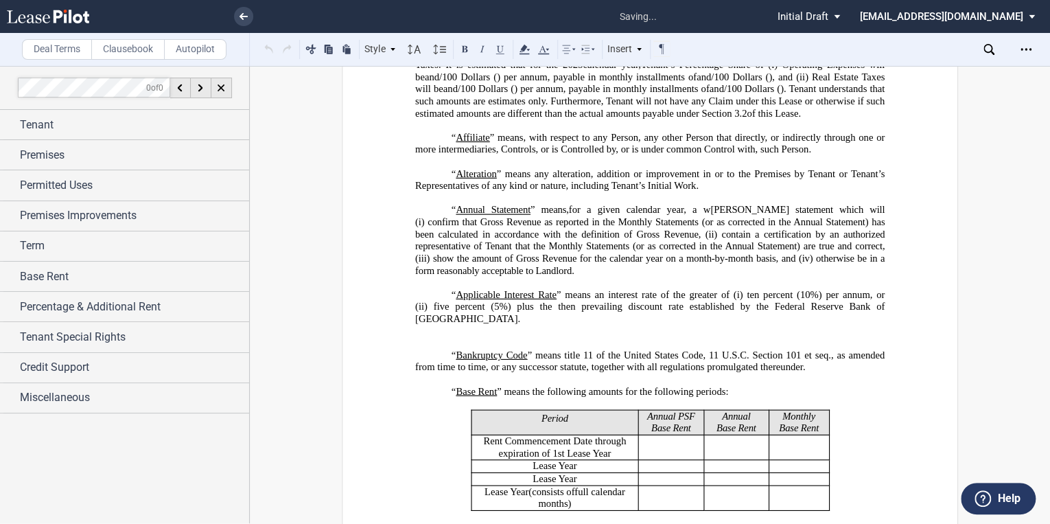
click at [432, 349] on p "﻿" at bounding box center [649, 343] width 469 height 12
click at [450, 349] on p "﻿" at bounding box center [649, 343] width 469 height 12
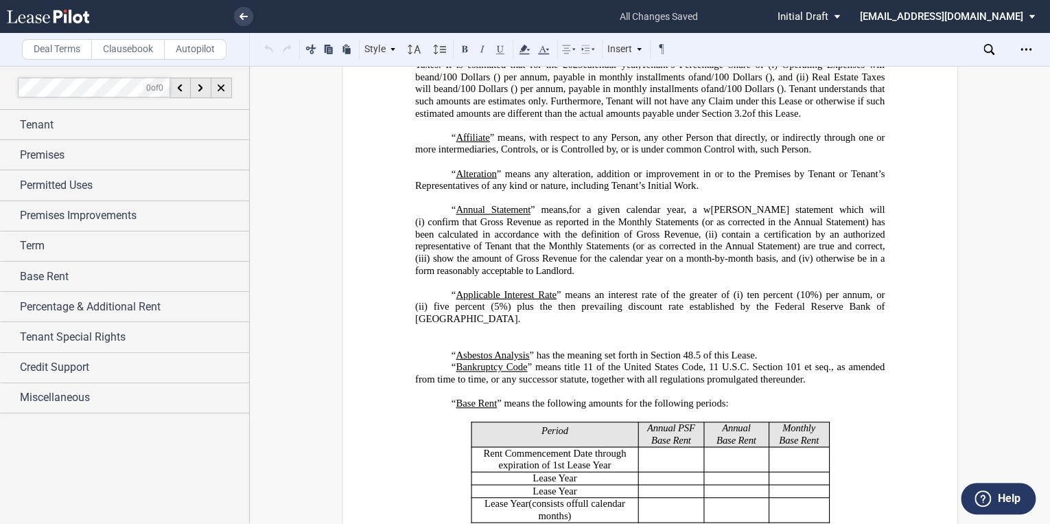
click at [443, 349] on p "﻿" at bounding box center [649, 343] width 469 height 12
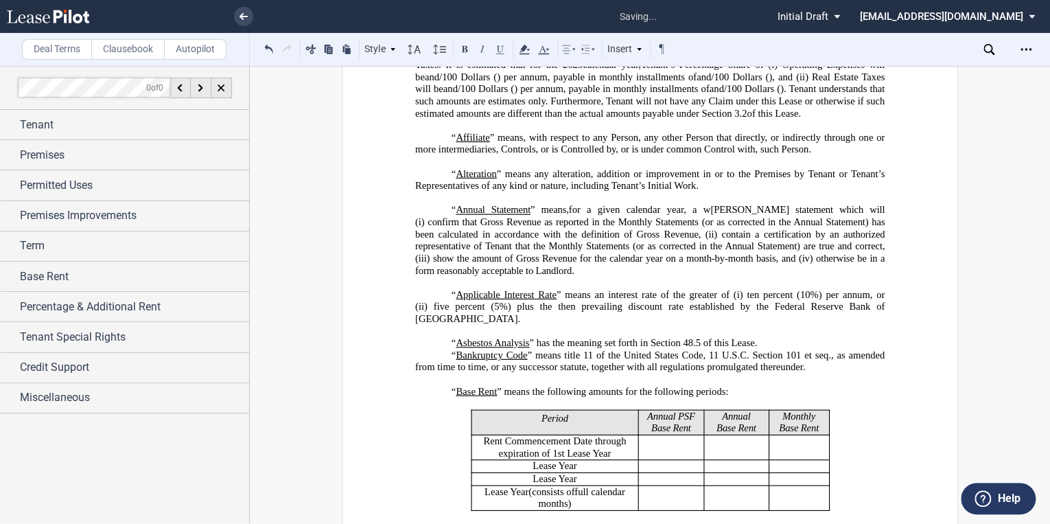
click at [770, 349] on p "“ Asbestos Analysis ” has the meaning set forth in Section 48.5 of this Lease." at bounding box center [649, 343] width 469 height 12
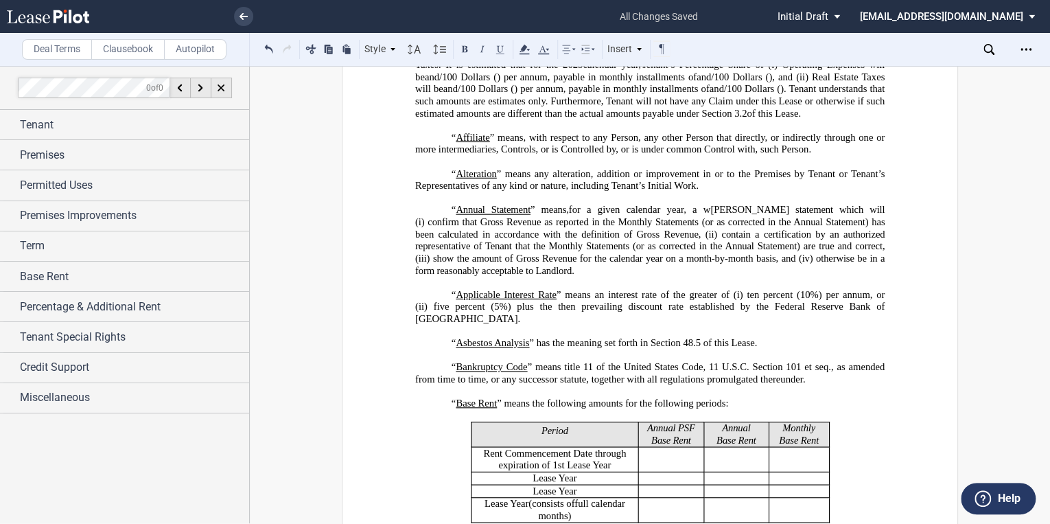
click at [454, 337] on p "﻿" at bounding box center [649, 331] width 469 height 12
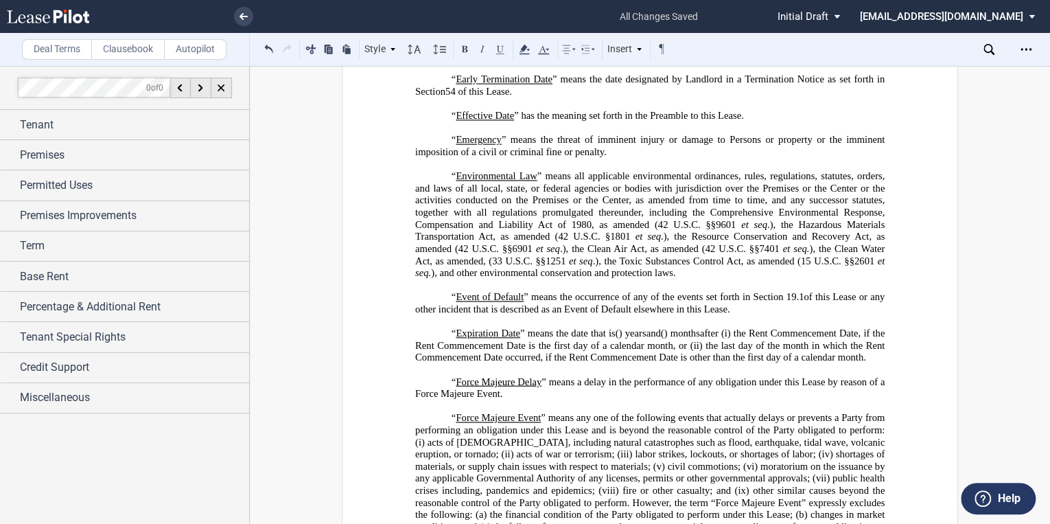
scroll to position [1427, 0]
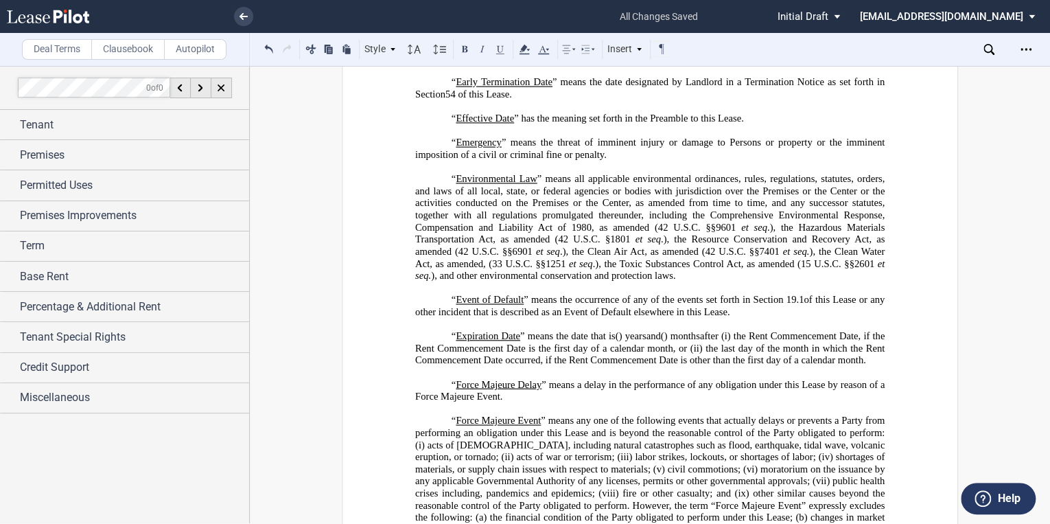
click at [461, 174] on p "﻿" at bounding box center [649, 167] width 469 height 12
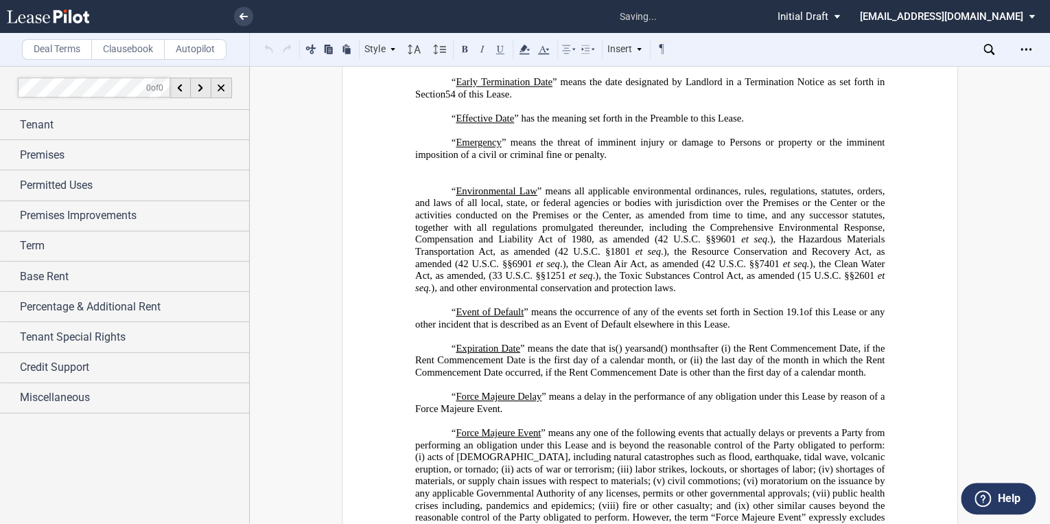
click at [462, 174] on p "﻿" at bounding box center [649, 167] width 469 height 12
click at [456, 186] on p "﻿" at bounding box center [649, 180] width 469 height 12
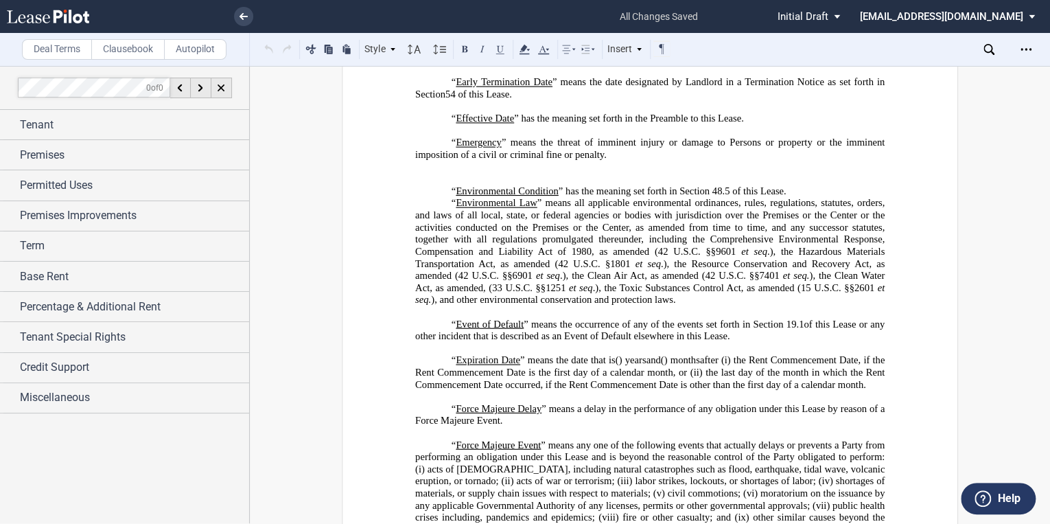
click at [422, 186] on p "﻿" at bounding box center [649, 180] width 469 height 12
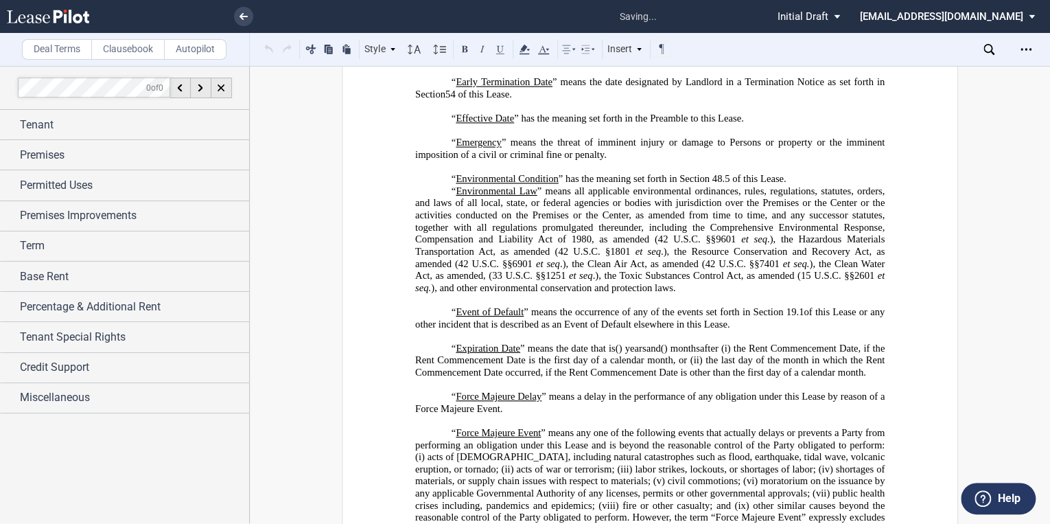
click at [798, 186] on p "“ Environmental Condition ” has the meaning set forth in Section 48.5 of this L…" at bounding box center [649, 180] width 469 height 12
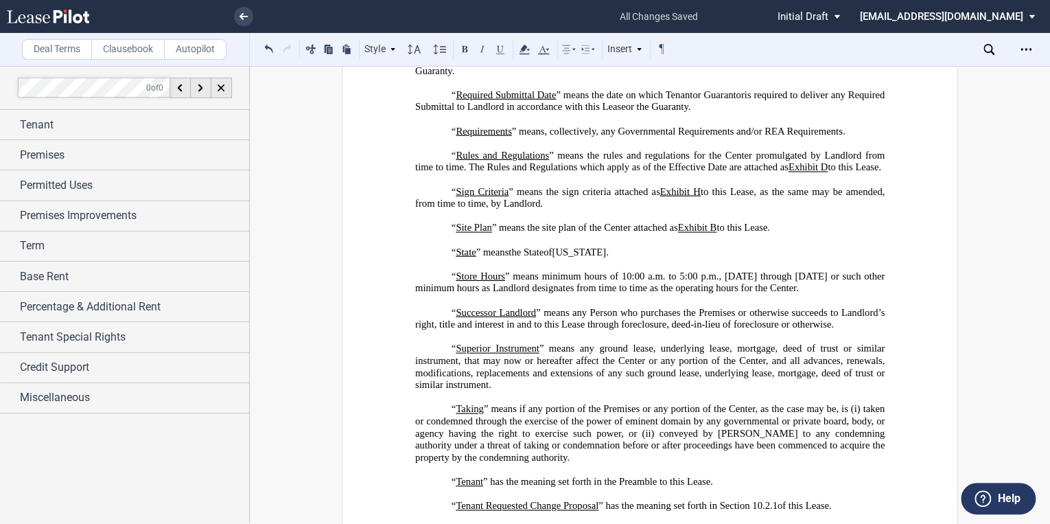
scroll to position [4337, 0]
click at [451, 223] on p "﻿" at bounding box center [649, 217] width 469 height 12
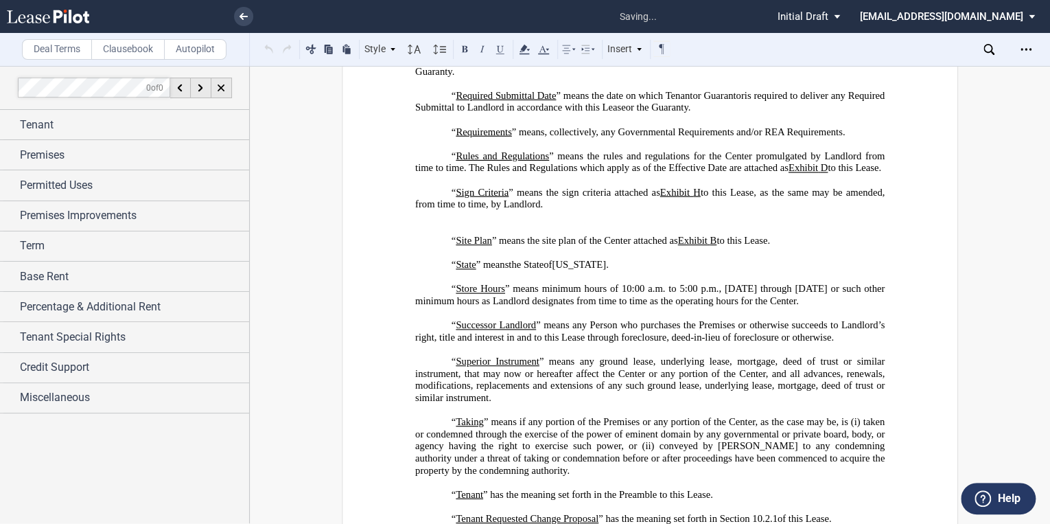
click at [442, 235] on p "﻿" at bounding box center [649, 229] width 469 height 12
click at [449, 223] on p "﻿" at bounding box center [649, 217] width 469 height 12
click at [431, 235] on p "﻿" at bounding box center [649, 229] width 469 height 12
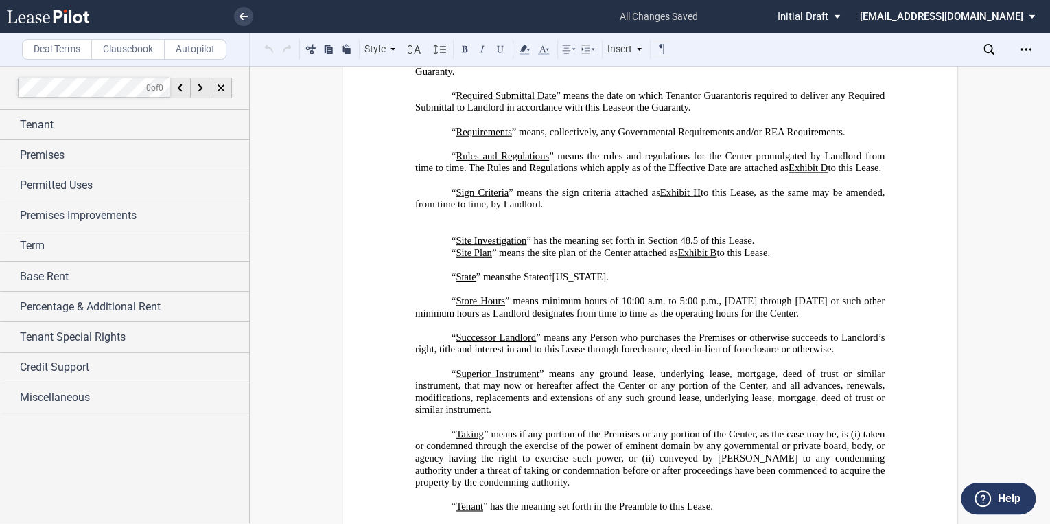
click at [439, 235] on p "﻿" at bounding box center [649, 229] width 469 height 12
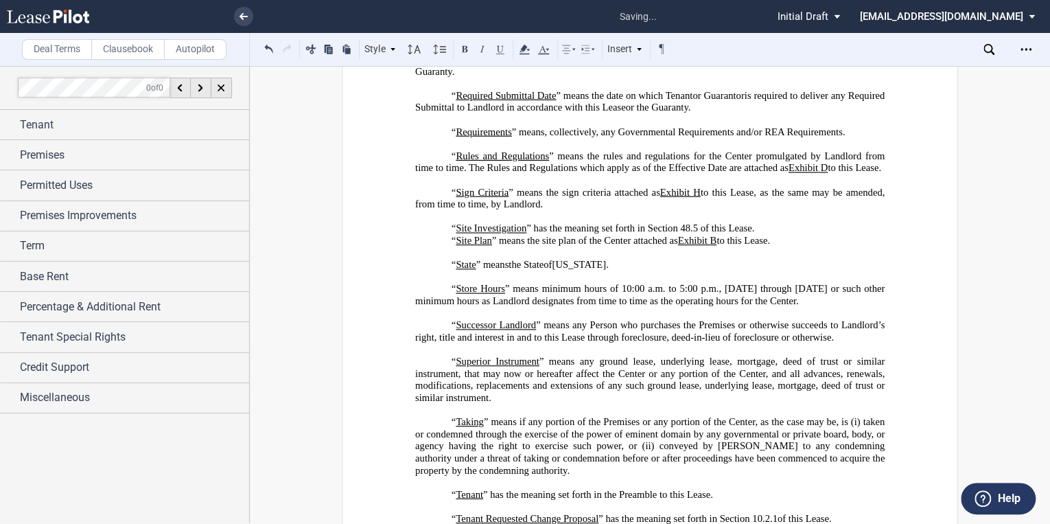
click at [760, 235] on p "“ Site Investigation ” has the meaning set forth in Section 48.5 of this Lease." at bounding box center [649, 229] width 469 height 12
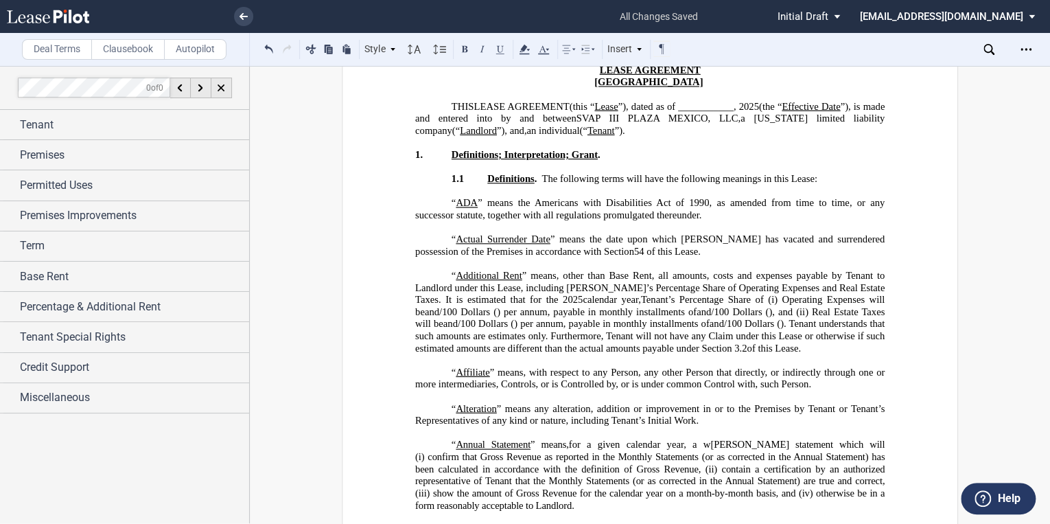
scroll to position [0, 0]
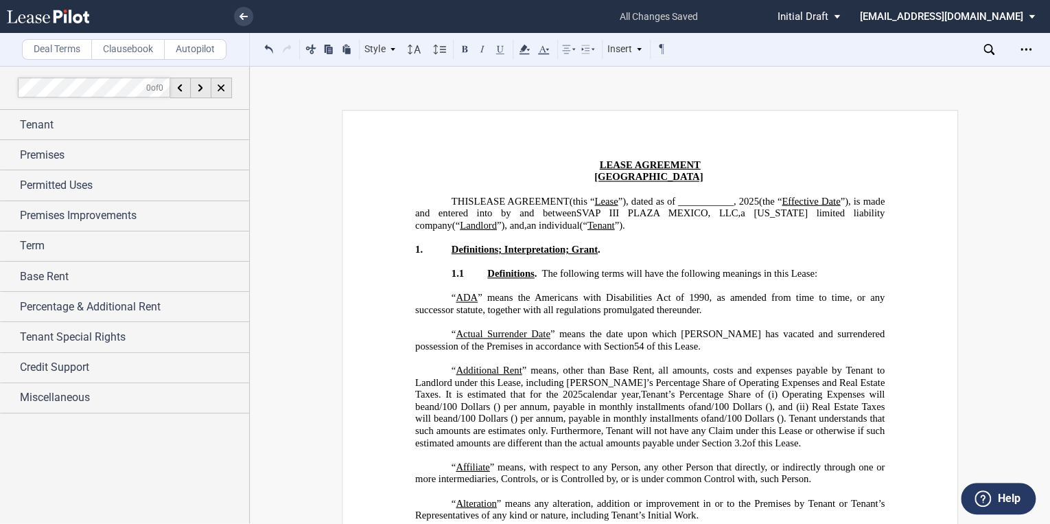
click at [874, 200] on span "”), is made and entered into by and between" at bounding box center [651, 206] width 472 height 23
click at [270, 47] on button at bounding box center [269, 48] width 16 height 16
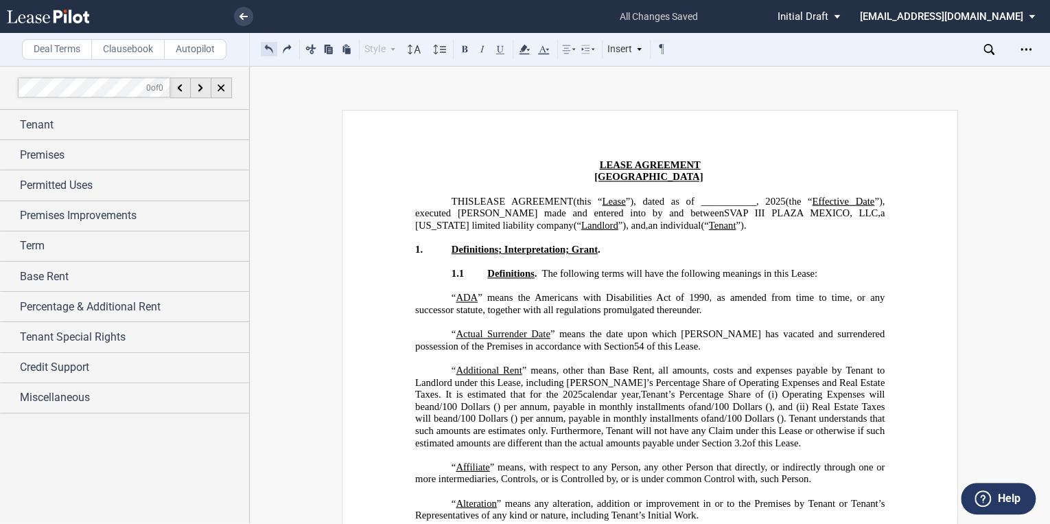
click at [270, 47] on button at bounding box center [269, 48] width 16 height 16
click at [267, 49] on button at bounding box center [269, 48] width 16 height 16
click at [266, 51] on button at bounding box center [269, 48] width 16 height 16
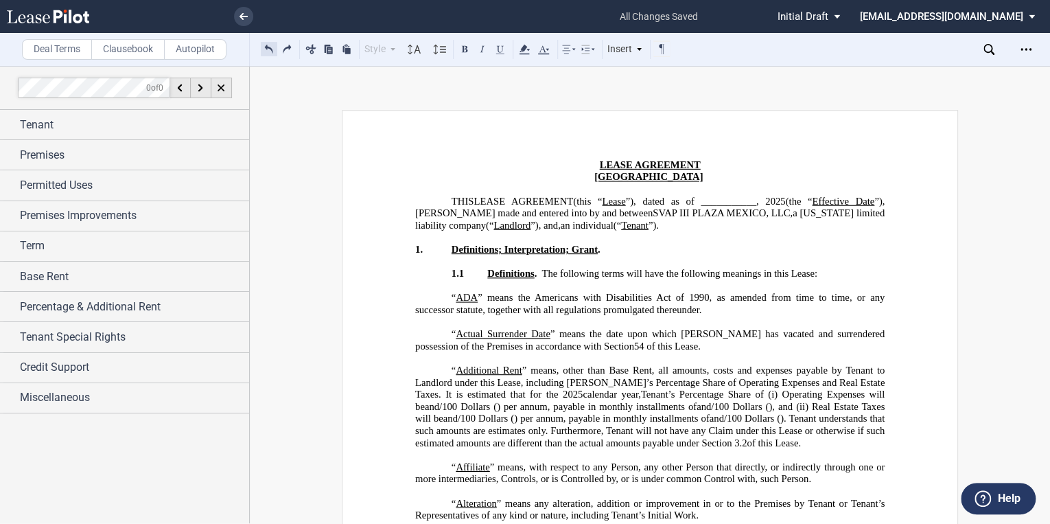
click at [266, 51] on button at bounding box center [269, 48] width 16 height 16
click at [266, 49] on button at bounding box center [269, 48] width 16 height 16
drag, startPoint x: 686, startPoint y: 199, endPoint x: 639, endPoint y: 202, distance: 47.5
click at [639, 202] on span "”), dated as of ___________," at bounding box center [677, 201] width 118 height 12
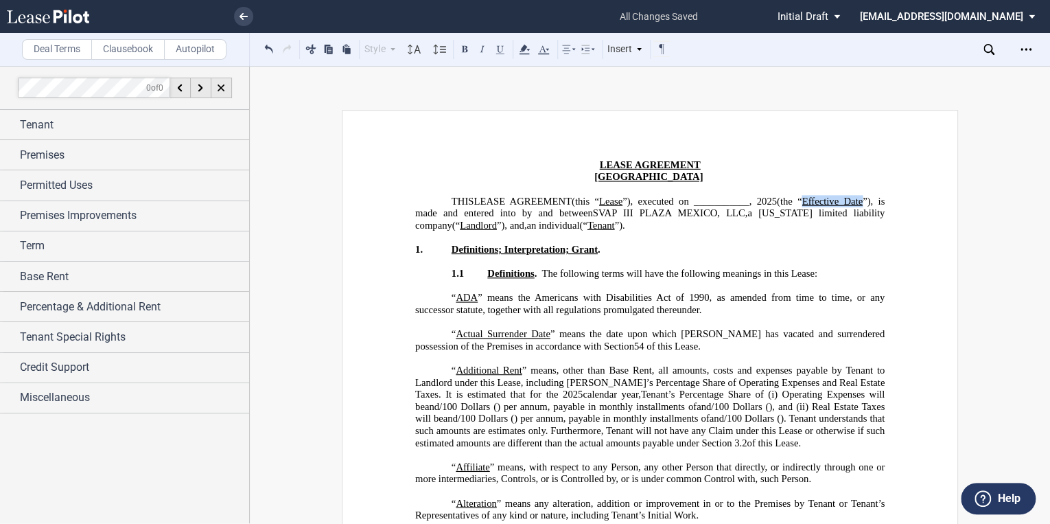
drag, startPoint x: 862, startPoint y: 201, endPoint x: 802, endPoint y: 198, distance: 59.8
click at [802, 198] on span "(this “ Lease ”), executed on ___________, 2025 (the “ Effective Date ”), is ma…" at bounding box center [651, 213] width 472 height 36
click at [873, 199] on span "”), is made and entered into by and between" at bounding box center [651, 206] width 472 height 23
click at [875, 199] on span "”), is made and entered into by and between" at bounding box center [651, 206] width 472 height 23
click at [473, 200] on span "LEASE AGREEMENT" at bounding box center [521, 201] width 97 height 12
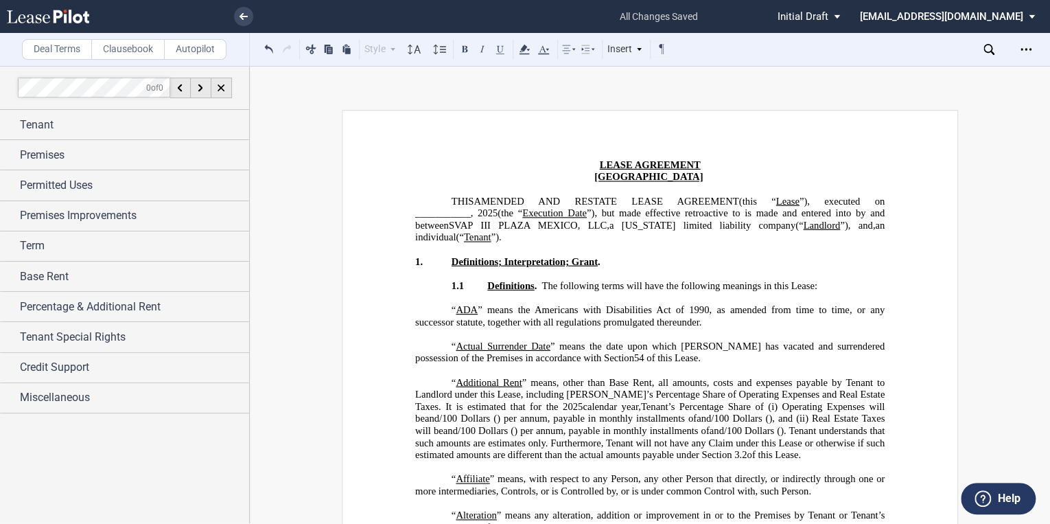
click at [743, 212] on span "”), but made effective retroactive to is made and entered into by and between" at bounding box center [651, 218] width 472 height 23
click at [670, 235] on p "THIS AMENDED AND RESTATE LEASE AGREEMENT DEED OF LEASE (this “ Lease ”), execut…" at bounding box center [649, 219] width 469 height 48
drag, startPoint x: 670, startPoint y: 235, endPoint x: 657, endPoint y: 235, distance: 13.7
click at [657, 235] on p "THIS AMENDED AND RESTATE LEASE AGREEMENT DEED OF LEASE (this “ Lease ”), execut…" at bounding box center [649, 219] width 469 height 48
click at [661, 239] on p "THIS AMENDED AND RESTATE LEASE AGREEMENT DEED OF LEASE (this “ Lease ”), execut…" at bounding box center [649, 219] width 469 height 48
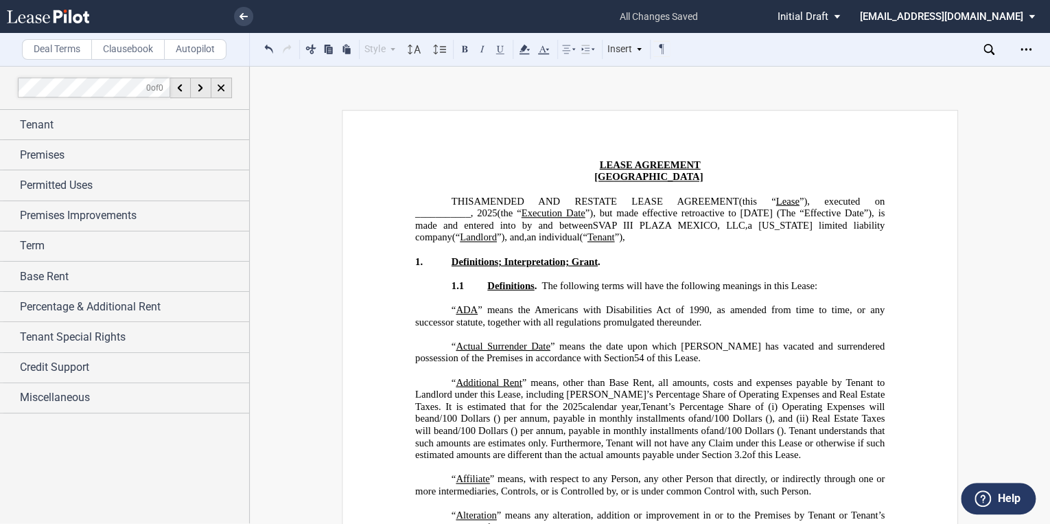
click at [646, 237] on p "THIS AMENDED AND RESTATE LEASE AGREEMENT DEED OF LEASE (this “ Lease ”), execut…" at bounding box center [649, 219] width 469 height 48
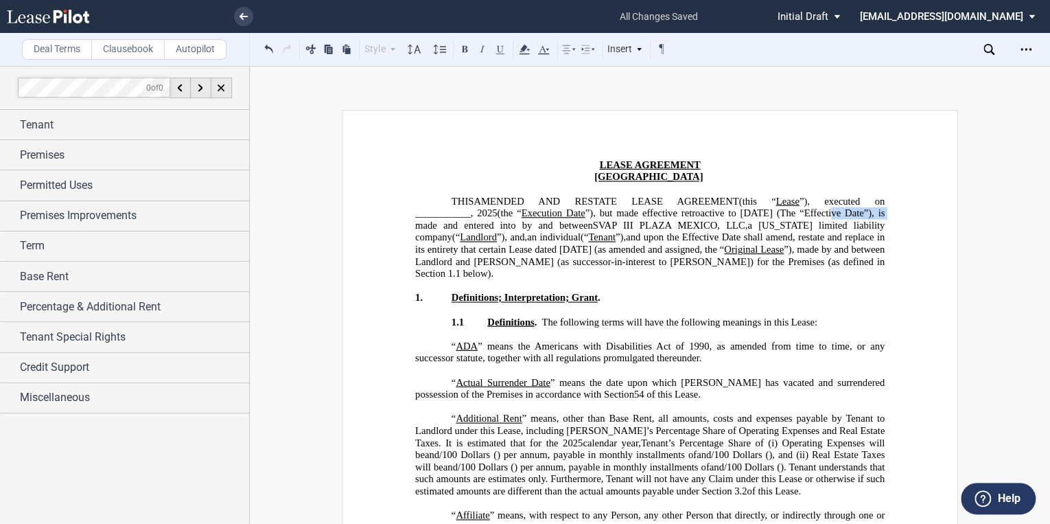
drag, startPoint x: 870, startPoint y: 214, endPoint x: 815, endPoint y: 211, distance: 55.6
click at [815, 211] on span "”), but made effective retroactive to [DATE] (The “Effective Date”), is made an…" at bounding box center [651, 218] width 472 height 23
click at [500, 48] on button at bounding box center [500, 48] width 16 height 16
click at [795, 213] on span "”), but made effective retroactive to [DATE] (The “ Effective Date ”), is made …" at bounding box center [651, 218] width 472 height 23
drag, startPoint x: 549, startPoint y: 211, endPoint x: 530, endPoint y: 218, distance: 20.4
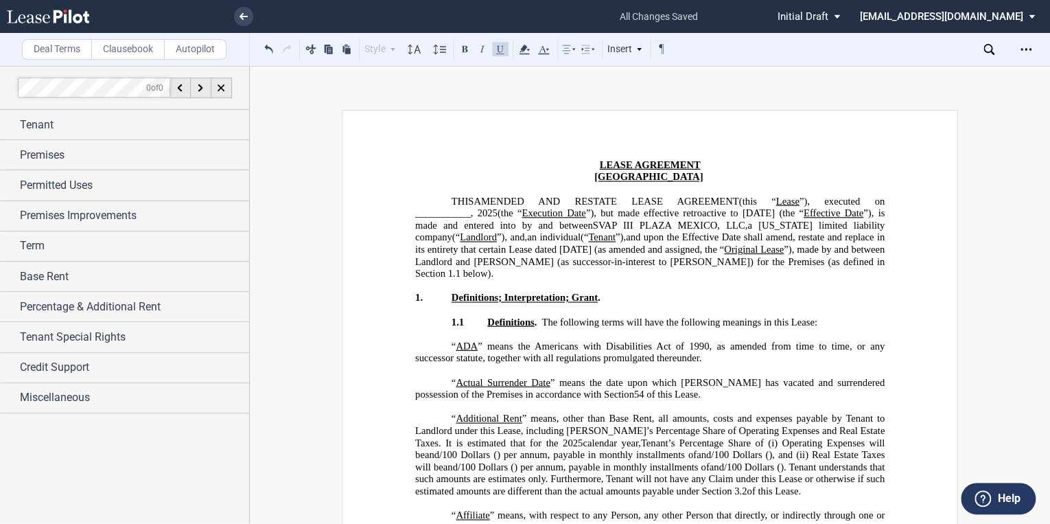
click at [530, 218] on p "THIS AMENDED AND RESTATE LEASE AGREEMENT DEED OF LEASE (this “ Lease ”), execut…" at bounding box center [649, 237] width 469 height 84
drag, startPoint x: 560, startPoint y: 213, endPoint x: 524, endPoint y: 212, distance: 35.7
click at [524, 212] on span "﻿Execution Date" at bounding box center [554, 213] width 64 height 12
drag, startPoint x: 572, startPoint y: 248, endPoint x: 546, endPoint y: 248, distance: 25.4
click at [546, 248] on span "and upon the Effective Date shall amend, restate and replace in its entirety th…" at bounding box center [651, 242] width 472 height 23
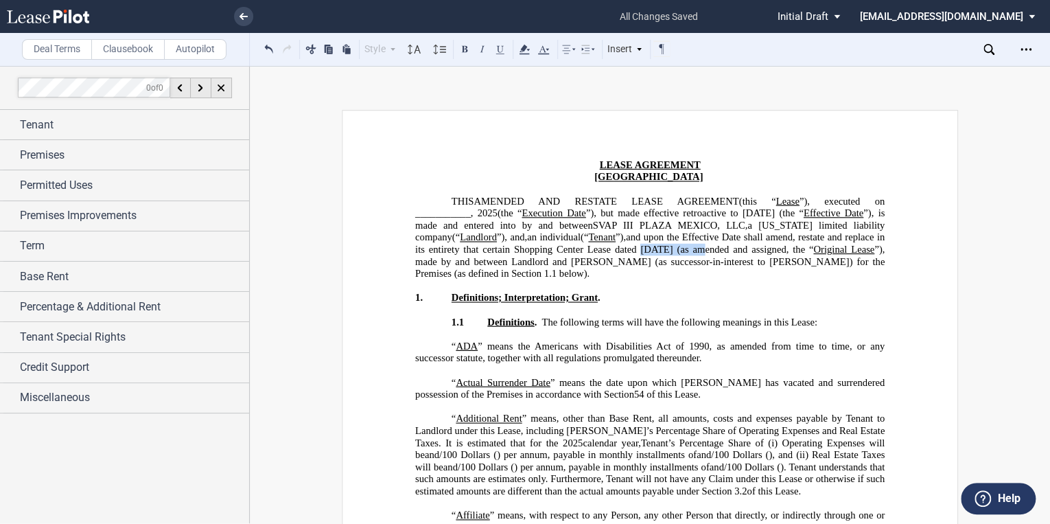
drag, startPoint x: 749, startPoint y: 248, endPoint x: 688, endPoint y: 250, distance: 60.4
click at [688, 250] on span "and upon the Effective Date shall amend, restate and replace in its entirety th…" at bounding box center [651, 242] width 472 height 23
click at [754, 248] on span "and upon the Effective Date shall amend, restate and replace in its entirety th…" at bounding box center [651, 242] width 472 height 23
drag, startPoint x: 866, startPoint y: 250, endPoint x: 810, endPoint y: 249, distance: 55.6
click at [811, 249] on span "and upon the Effective Date shall amend, restate and replace in its entirety th…" at bounding box center [651, 242] width 472 height 23
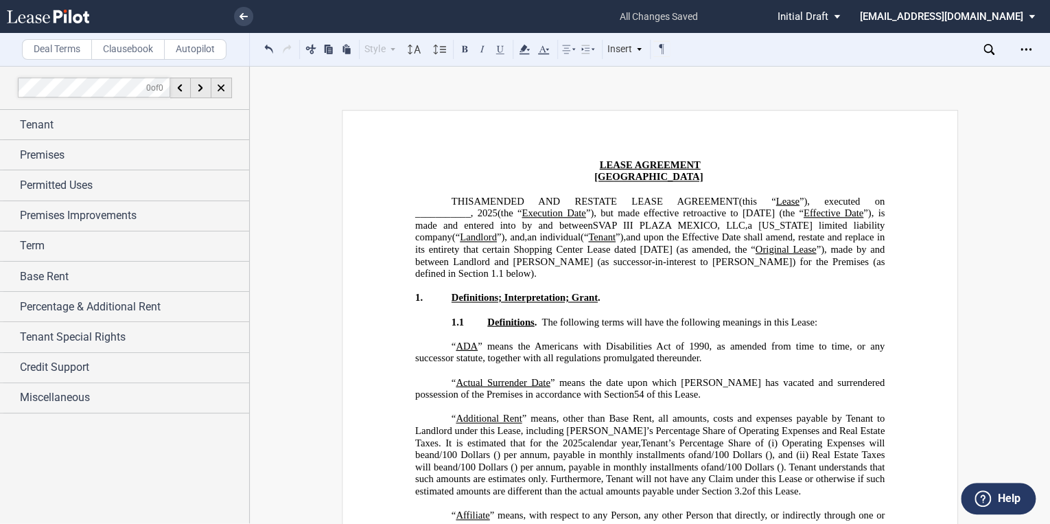
click at [727, 250] on span "and upon the Effective Date shall amend, restate and replace in its entirety th…" at bounding box center [651, 242] width 472 height 23
drag, startPoint x: 766, startPoint y: 261, endPoint x: 588, endPoint y: 261, distance: 177.7
click at [588, 261] on span "”), made by and between Landlord and [PERSON_NAME] (as successor-in-interest to…" at bounding box center [651, 262] width 472 height 36
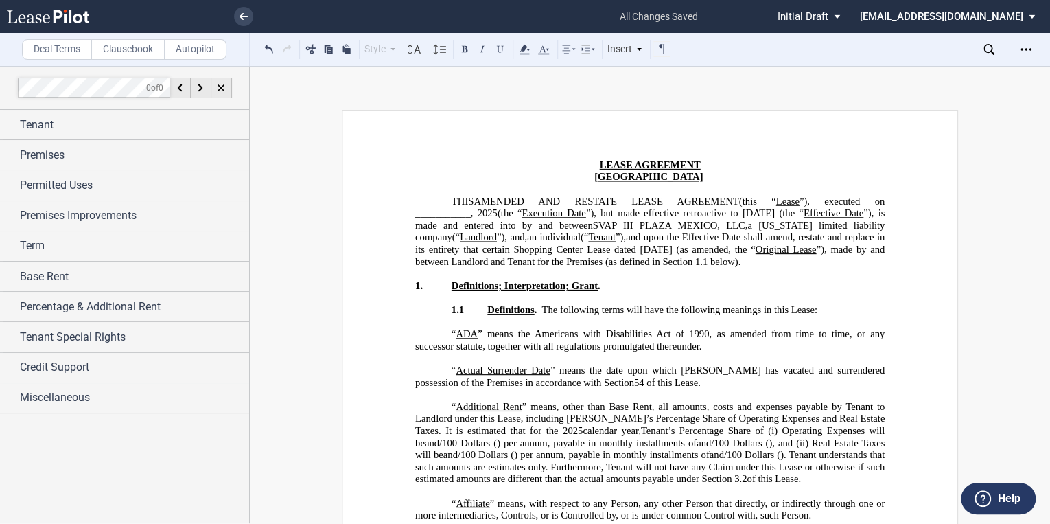
click at [538, 260] on span "”), made by and between Landlord and Tenant for the Premises (as defined in Sec…" at bounding box center [651, 255] width 472 height 23
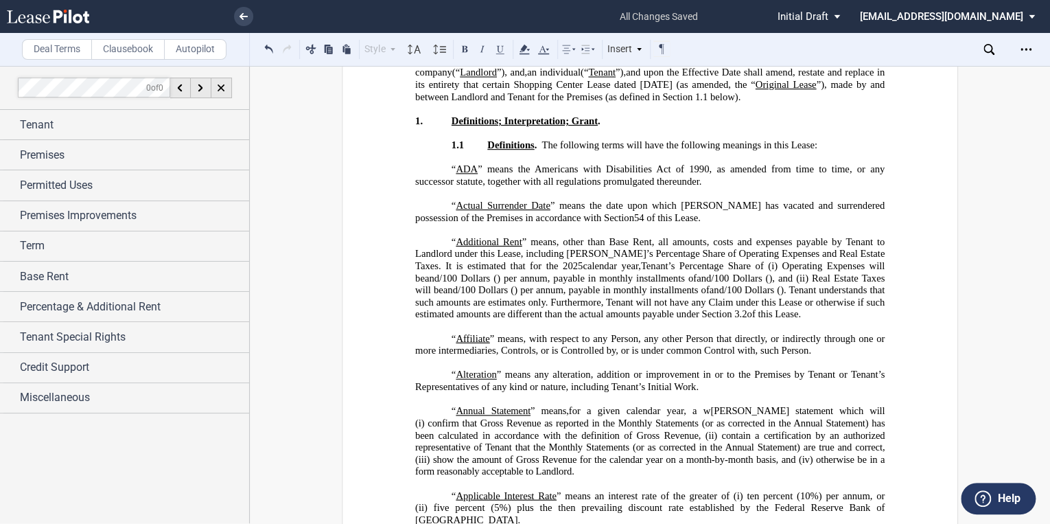
scroll to position [220, 0]
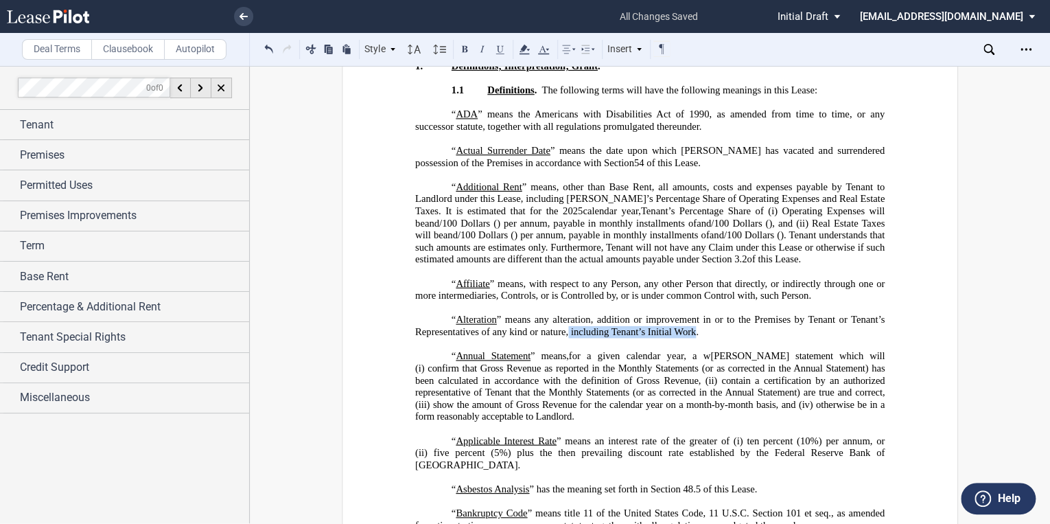
drag, startPoint x: 692, startPoint y: 354, endPoint x: 565, endPoint y: 360, distance: 126.4
click at [565, 337] on span "” means any alteration, addition or improvement in or to the Premises by Tenant…" at bounding box center [651, 325] width 472 height 23
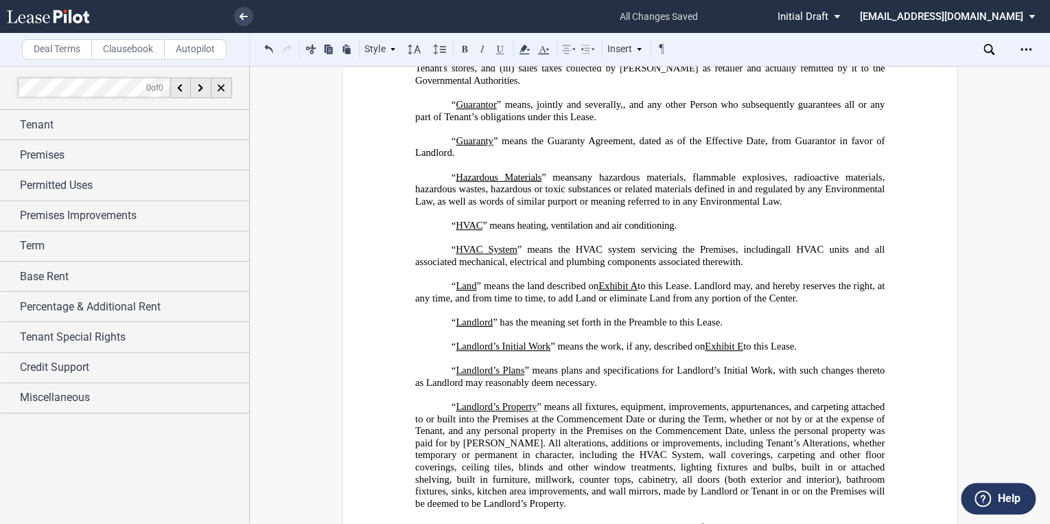
scroll to position [2361, 0]
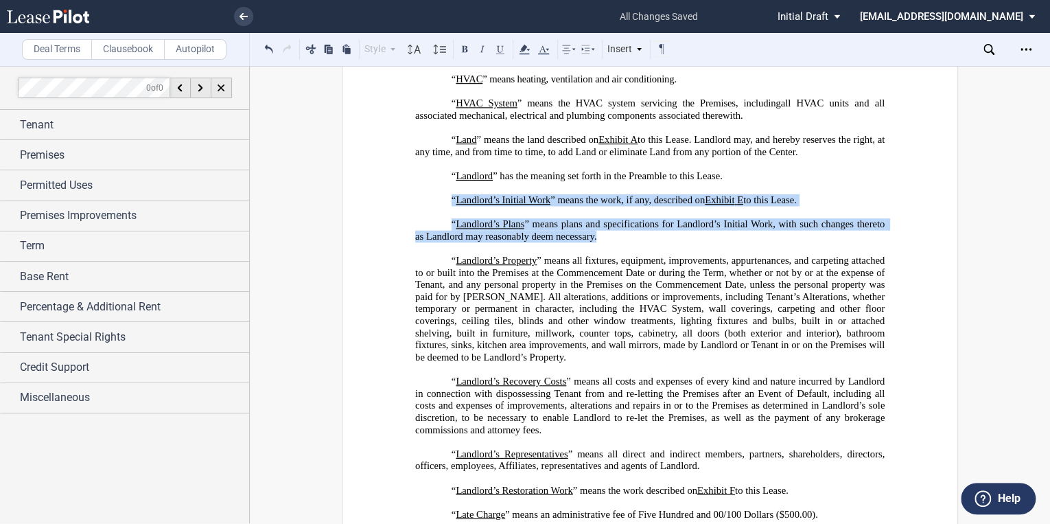
drag, startPoint x: 643, startPoint y: 270, endPoint x: 430, endPoint y: 236, distance: 215.4
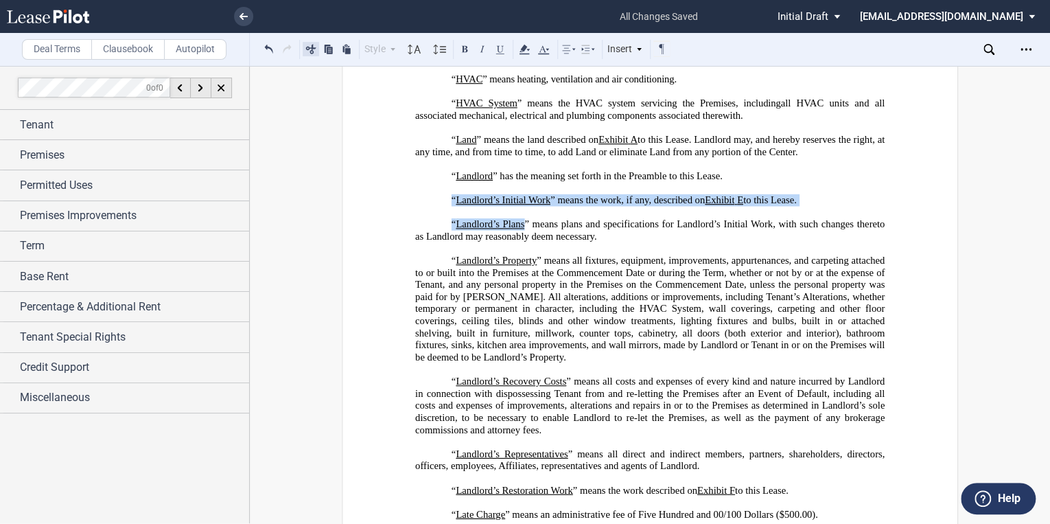
click at [312, 48] on button at bounding box center [311, 48] width 16 height 16
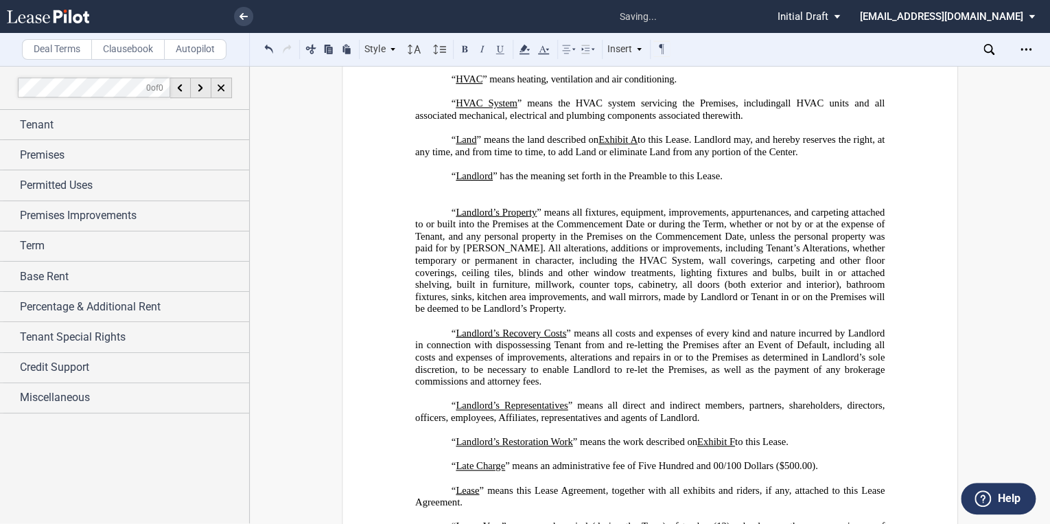
click at [453, 207] on p "﻿" at bounding box center [649, 200] width 469 height 12
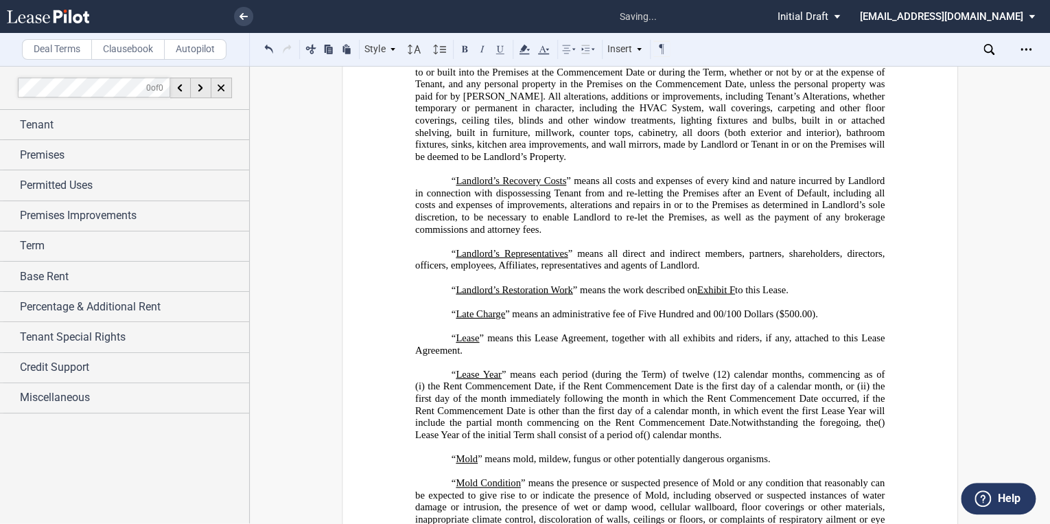
scroll to position [2525, 0]
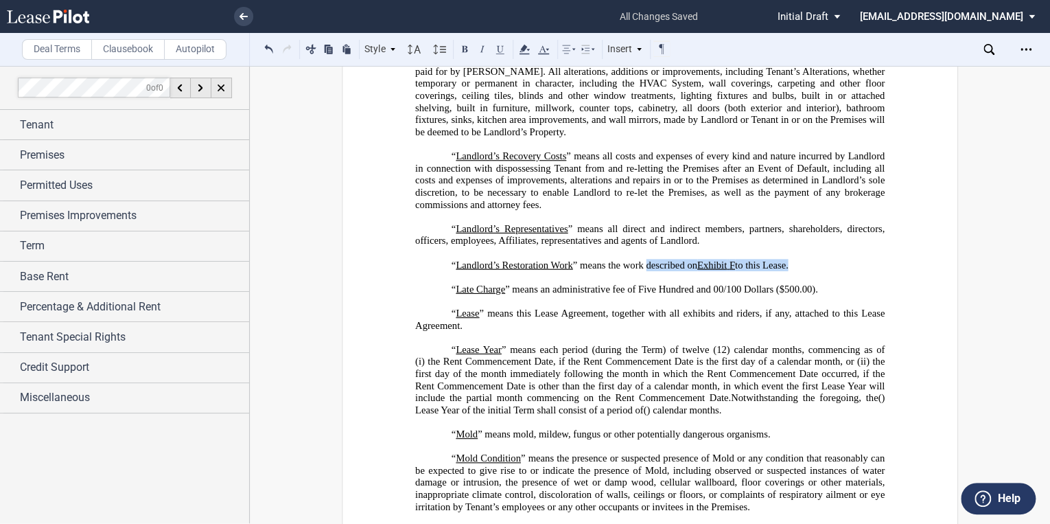
drag, startPoint x: 785, startPoint y: 298, endPoint x: 644, endPoint y: 298, distance: 141.4
click at [644, 270] on span "“ Landlord’s Restoration Work ” means the work described on Exhibit ﻿ F ﻿ to th…" at bounding box center [620, 265] width 337 height 12
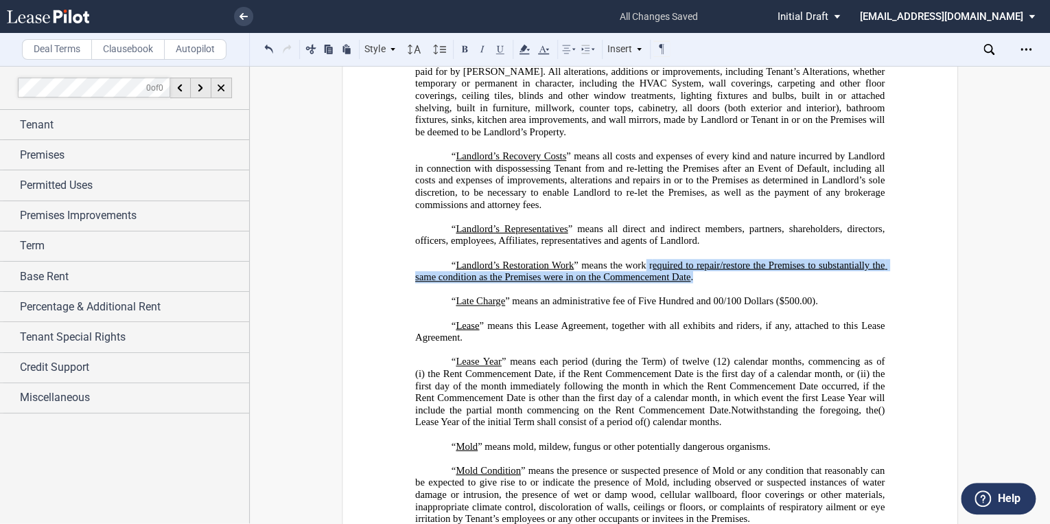
drag, startPoint x: 697, startPoint y: 314, endPoint x: 642, endPoint y: 303, distance: 56.1
click at [642, 283] on p "“ Landlord’s Restoration Work ” means the work ﻿r ﻿ ﻿e ﻿quired to repair/restor…" at bounding box center [649, 271] width 469 height 24
click at [508, 49] on button at bounding box center [500, 48] width 16 height 16
drag, startPoint x: 646, startPoint y: 307, endPoint x: 662, endPoint y: 309, distance: 15.9
click at [646, 282] on span "﻿quired to repair/restore the Premises to substantially the same condition as t…" at bounding box center [651, 270] width 472 height 23
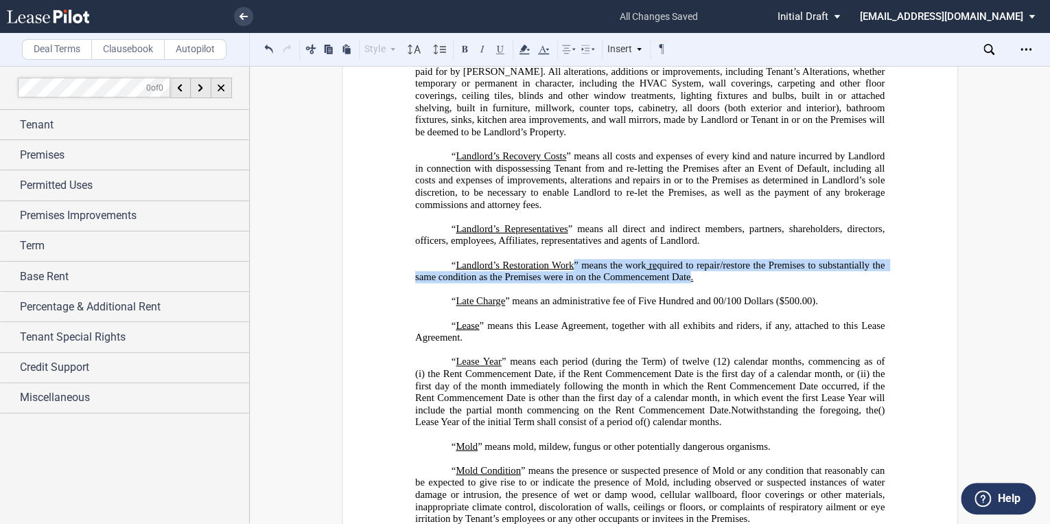
click at [659, 282] on span "﻿quired to repair/restore the Premises to substantially the same condition as t…" at bounding box center [651, 270] width 472 height 23
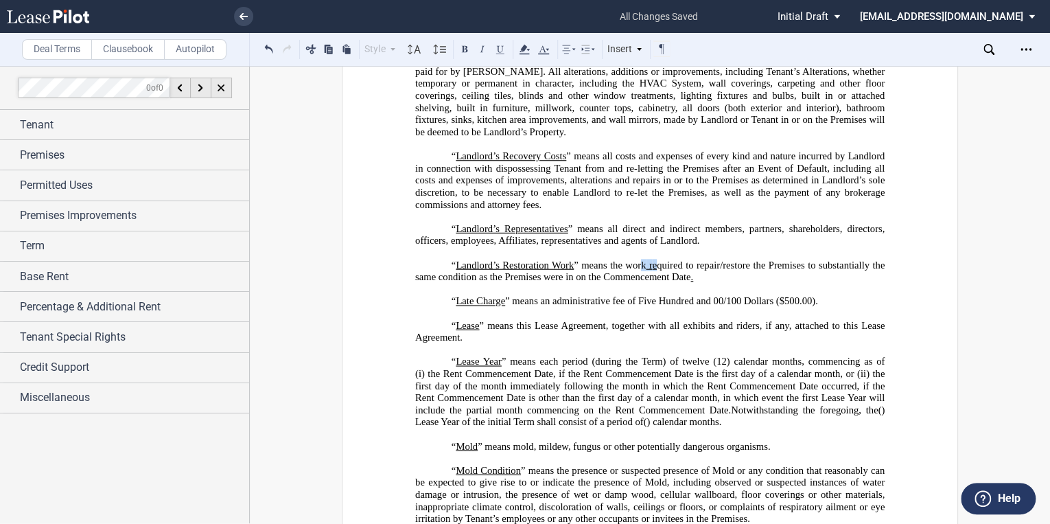
drag, startPoint x: 653, startPoint y: 301, endPoint x: 638, endPoint y: 301, distance: 14.4
click at [638, 282] on span "“ Landlord’s Restoration Work ” means the work ﻿r ﻿ ﻿e ﻿quired to repair/restor…" at bounding box center [651, 270] width 472 height 23
click at [497, 49] on button at bounding box center [500, 48] width 16 height 16
click at [711, 259] on p "﻿" at bounding box center [649, 253] width 469 height 12
click at [647, 282] on span "“ Landlord’s Restoration Work ” means the wor k ﻿r ﻿ ﻿e ﻿quired to repair/resto…" at bounding box center [651, 270] width 472 height 23
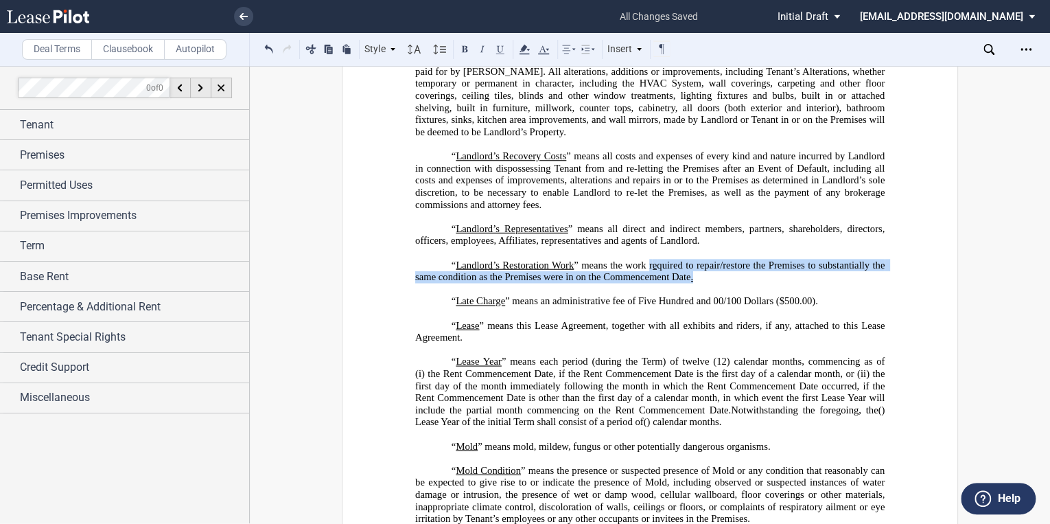
drag, startPoint x: 671, startPoint y: 307, endPoint x: 645, endPoint y: 302, distance: 26.5
click at [645, 283] on p "“ Landlord’s Restoration Work ” means the wor k ﻿r ﻿ ﻿e ﻿quired to repair/resto…" at bounding box center [649, 271] width 469 height 24
click at [497, 54] on button at bounding box center [500, 48] width 16 height 16
click at [705, 283] on p "“ Landlord’s Restoration Work ” means the wor k ﻿r ﻿ ﻿e ﻿quired to repair/resto…" at bounding box center [649, 271] width 469 height 24
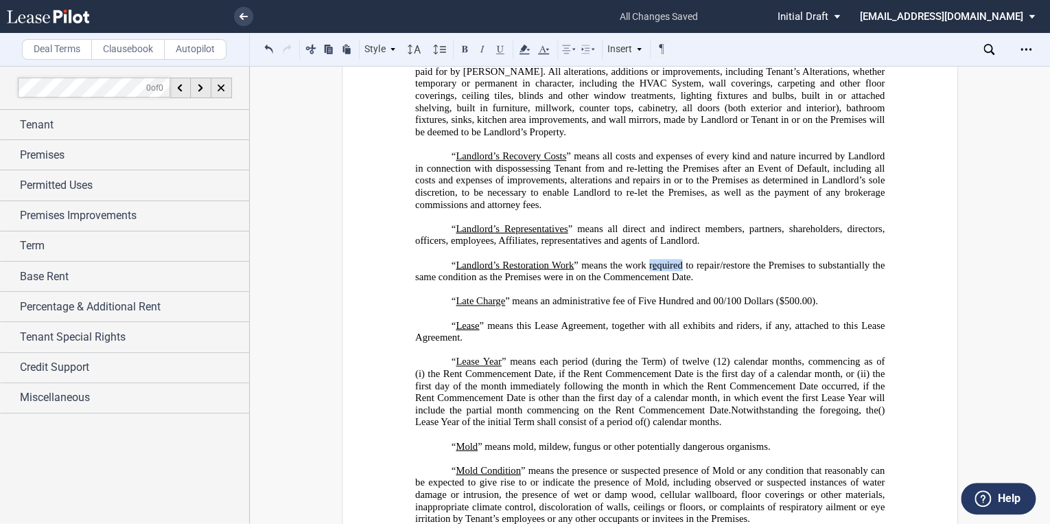
drag, startPoint x: 678, startPoint y: 297, endPoint x: 646, endPoint y: 301, distance: 31.8
click at [646, 282] on span "“ Landlord’s Restoration Work ” means the wor k ﻿r ﻿ ﻿e ﻿quired to repair/resto…" at bounding box center [651, 270] width 472 height 23
click at [683, 282] on span "to repair/restore the Premises to substantially the same condition as the Premi…" at bounding box center [651, 270] width 472 height 23
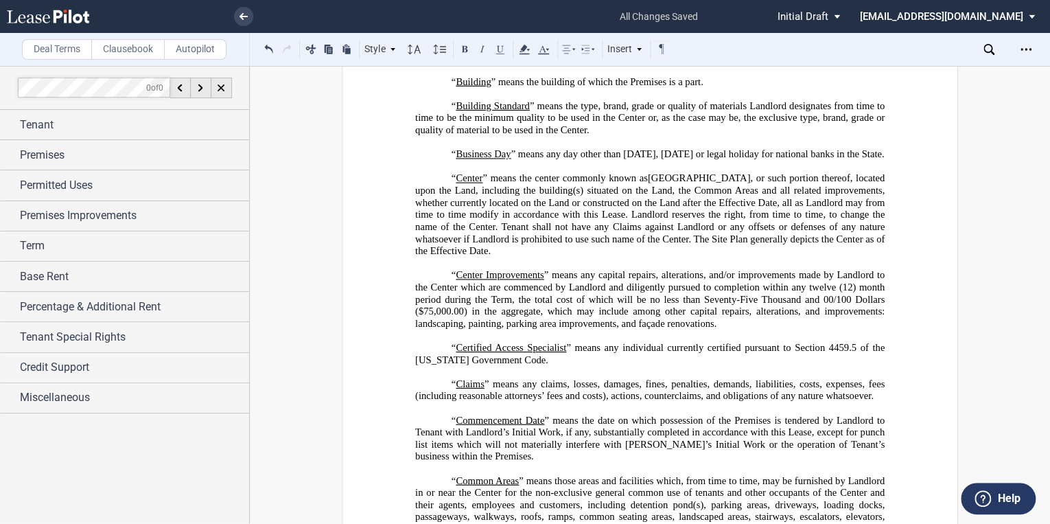
scroll to position [1043, 0]
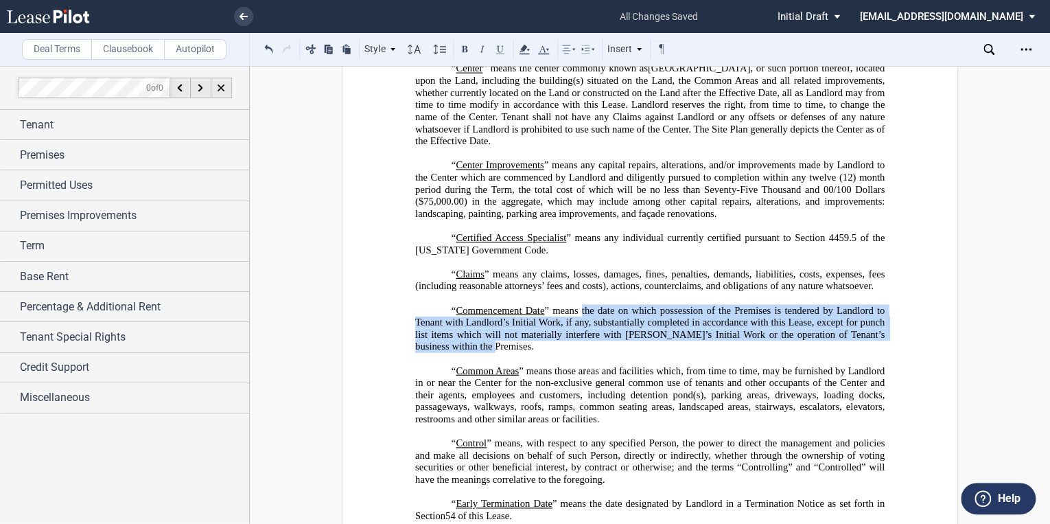
drag, startPoint x: 460, startPoint y: 366, endPoint x: 578, endPoint y: 327, distance: 123.7
click at [578, 327] on span "” means the date on which possession of the Premises is tendered by Landlord to…" at bounding box center [651, 327] width 472 height 47
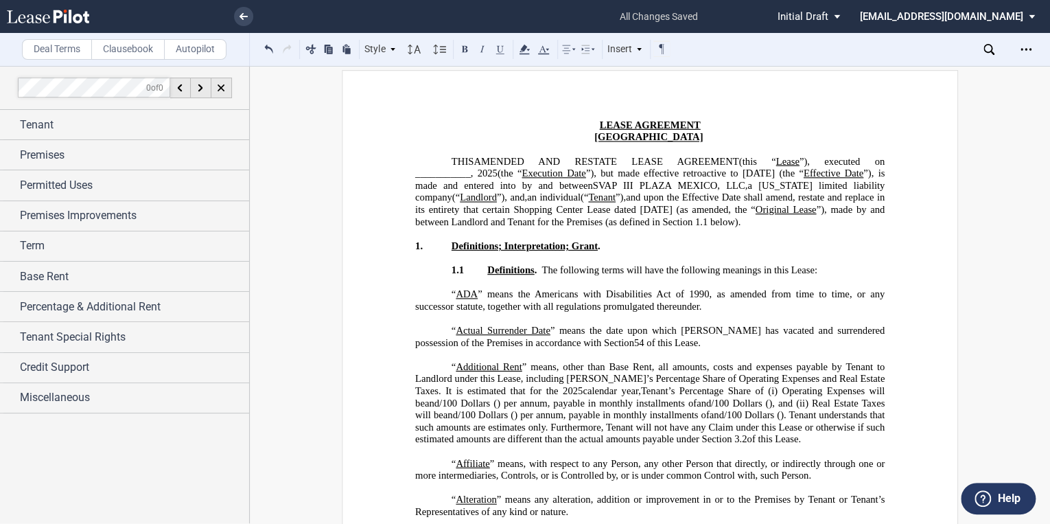
scroll to position [0, 0]
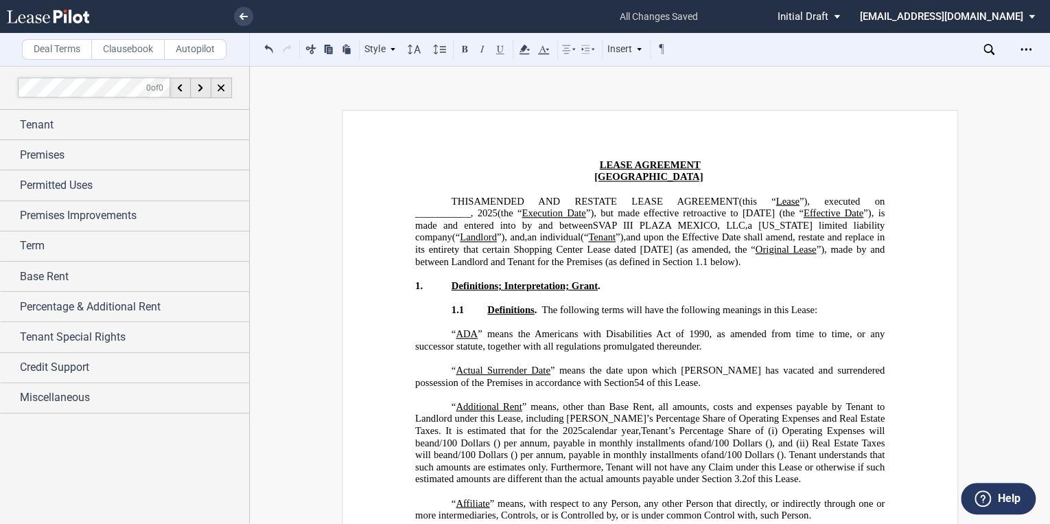
click at [786, 209] on span "”), but made effective retroactive to [DATE] (the “ Effective Date ”), is made …" at bounding box center [651, 218] width 472 height 23
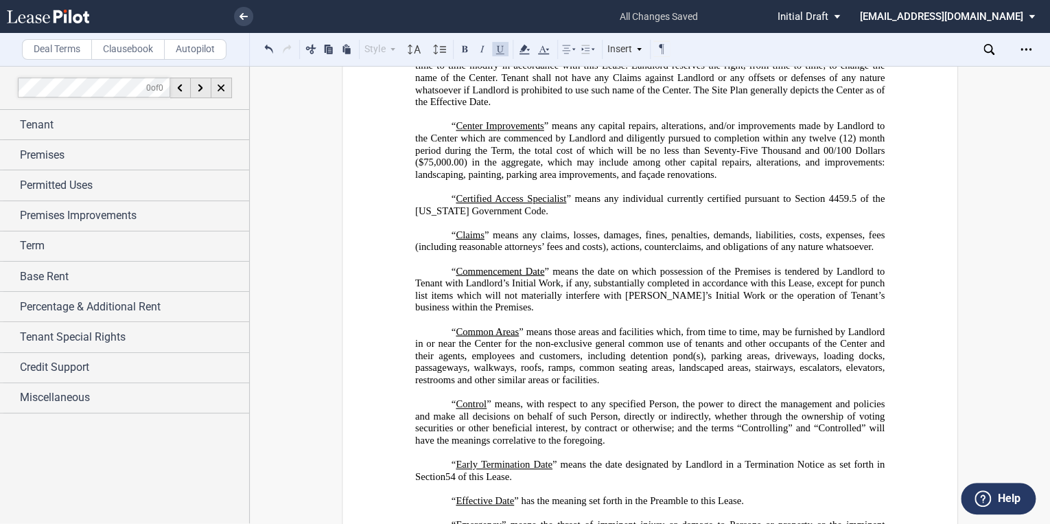
scroll to position [1098, 0]
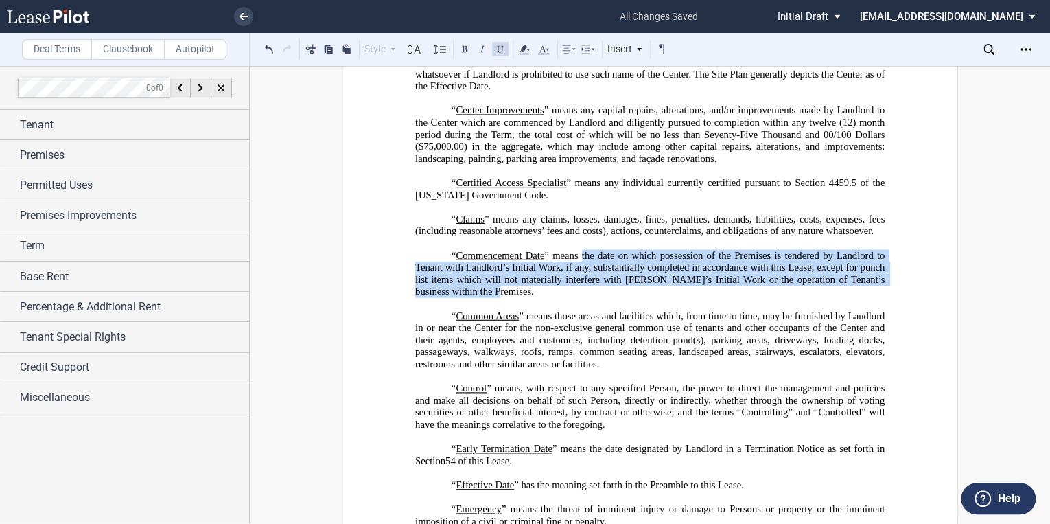
drag, startPoint x: 462, startPoint y: 318, endPoint x: 578, endPoint y: 275, distance: 123.5
click at [578, 275] on span "” means the date on which possession of the Premises is tendered by Landlord to…" at bounding box center [651, 272] width 472 height 47
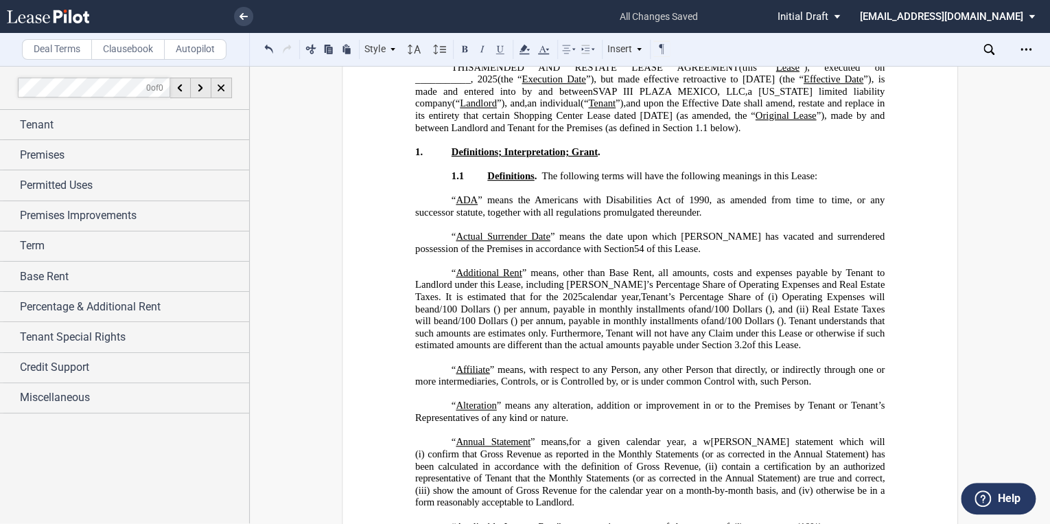
scroll to position [0, 0]
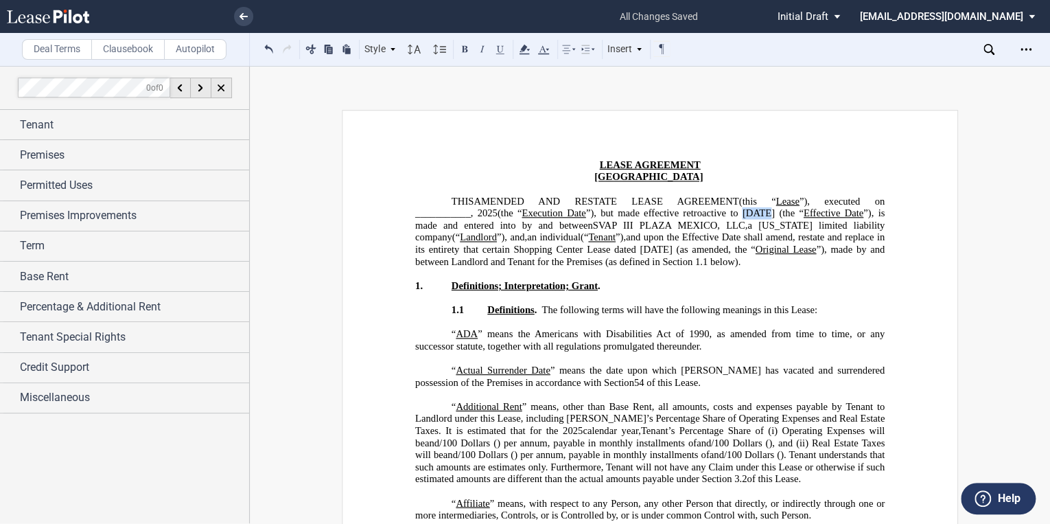
drag, startPoint x: 753, startPoint y: 211, endPoint x: 733, endPoint y: 214, distance: 20.1
click at [733, 214] on span "”), but made effective retroactive to [DATE] (the “ Effective Date ”), is made …" at bounding box center [651, 218] width 472 height 23
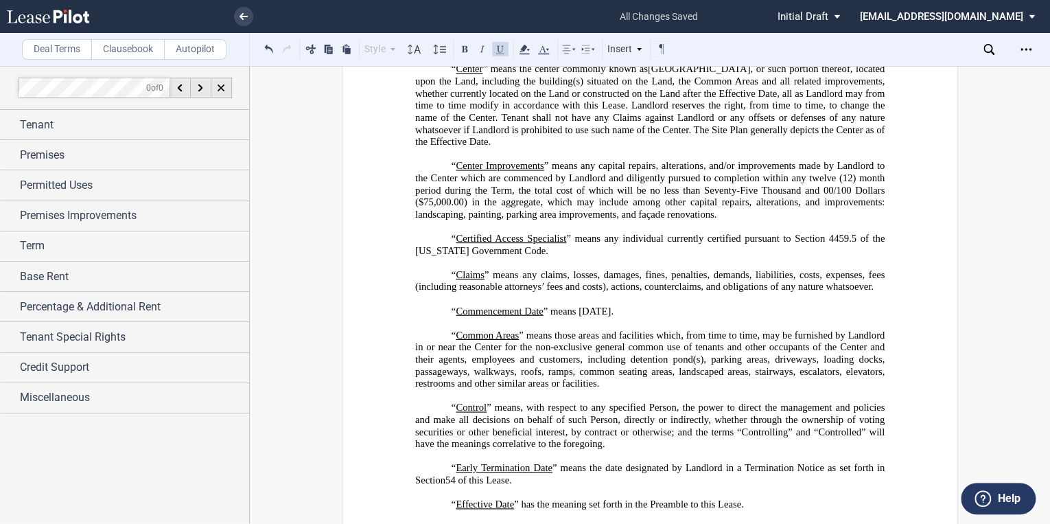
scroll to position [1043, 0]
drag, startPoint x: 596, startPoint y: 333, endPoint x: 576, endPoint y: 331, distance: 19.3
click at [576, 316] on span "” means [DATE]." at bounding box center [578, 310] width 70 height 12
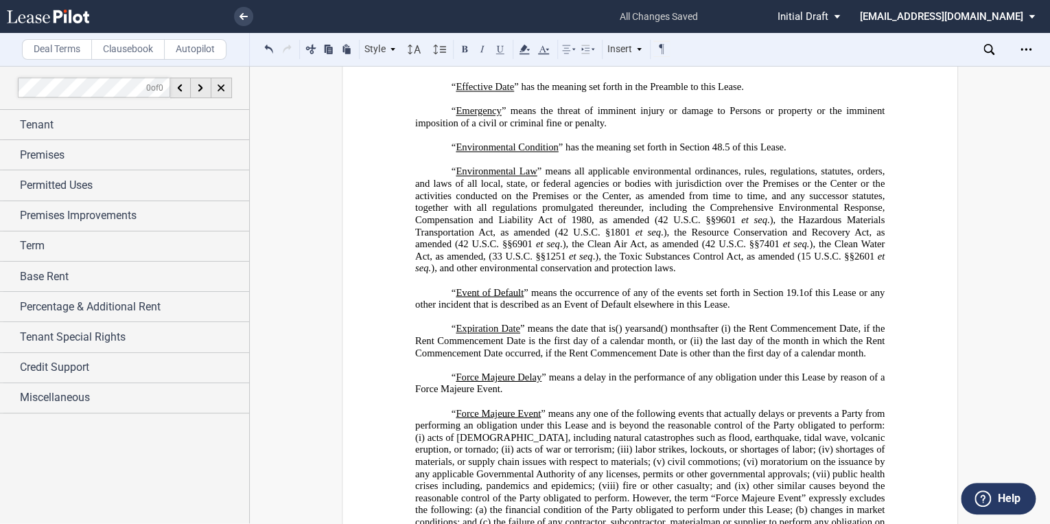
scroll to position [1482, 0]
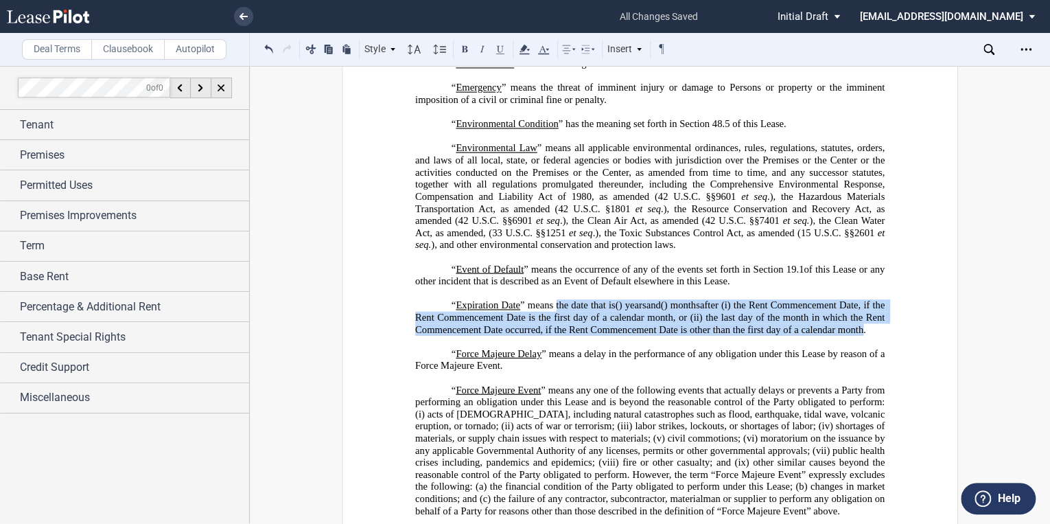
drag, startPoint x: 491, startPoint y: 365, endPoint x: 563, endPoint y: 328, distance: 80.4
click at [563, 328] on p "“ Expiration Date ” means the date that is ﻿ ﻿ ( ﻿ ﻿ ) year s and ﻿ ﻿ ( ﻿ ﻿ ) m…" at bounding box center [649, 318] width 469 height 36
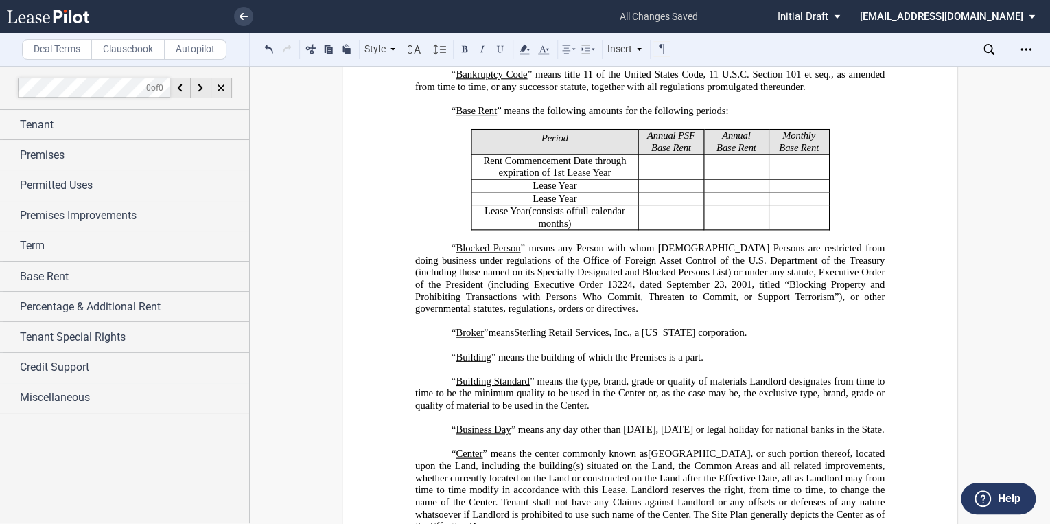
scroll to position [659, 0]
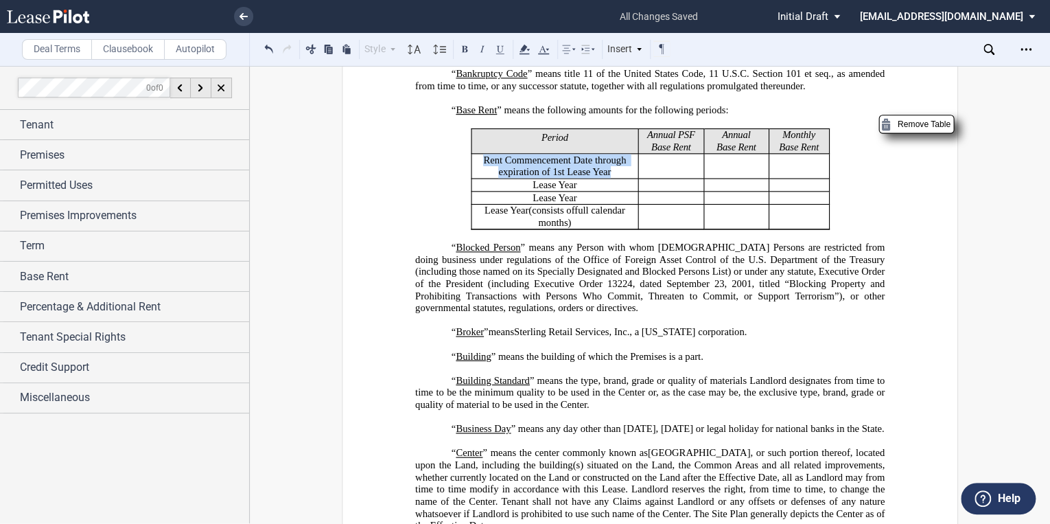
drag, startPoint x: 609, startPoint y: 194, endPoint x: 480, endPoint y: 187, distance: 129.9
click at [480, 178] on p "Rent Commencement Date through expiration of 1st Lease Year ﻿ ﻿ Lease Year (con…" at bounding box center [554, 166] width 157 height 24
click at [601, 177] on span "Rent Commencement Date through expiration of 1st Lease Year" at bounding box center [555, 165] width 145 height 23
click at [608, 178] on p "Rent Commencement Date through expiration of 1st Lease Year ﻿ ﻿ Lease Year (con…" at bounding box center [554, 166] width 157 height 24
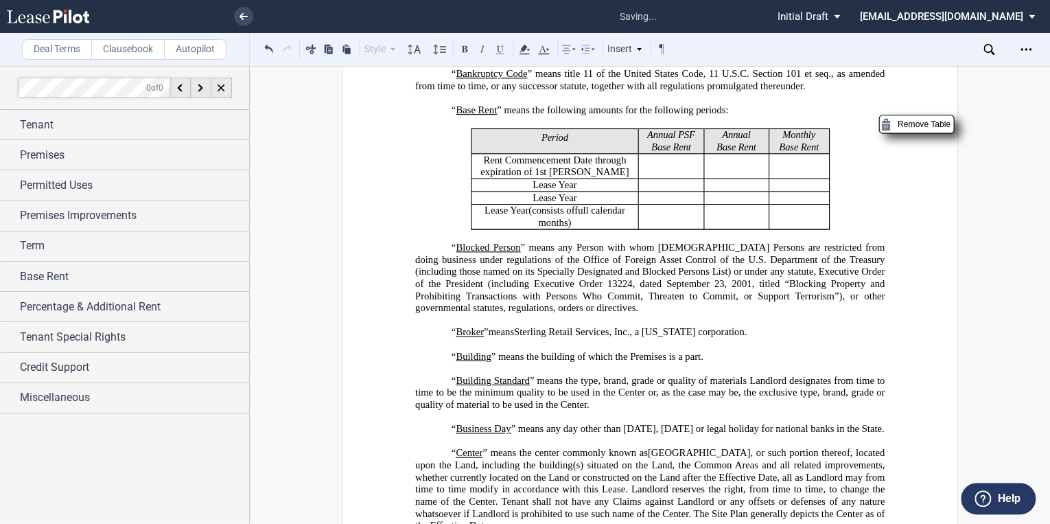
click at [598, 191] on p "Rent Commencement Date through expiration of 1st Lease Year ﻿ ﻿ Lease Year (con…" at bounding box center [554, 184] width 157 height 12
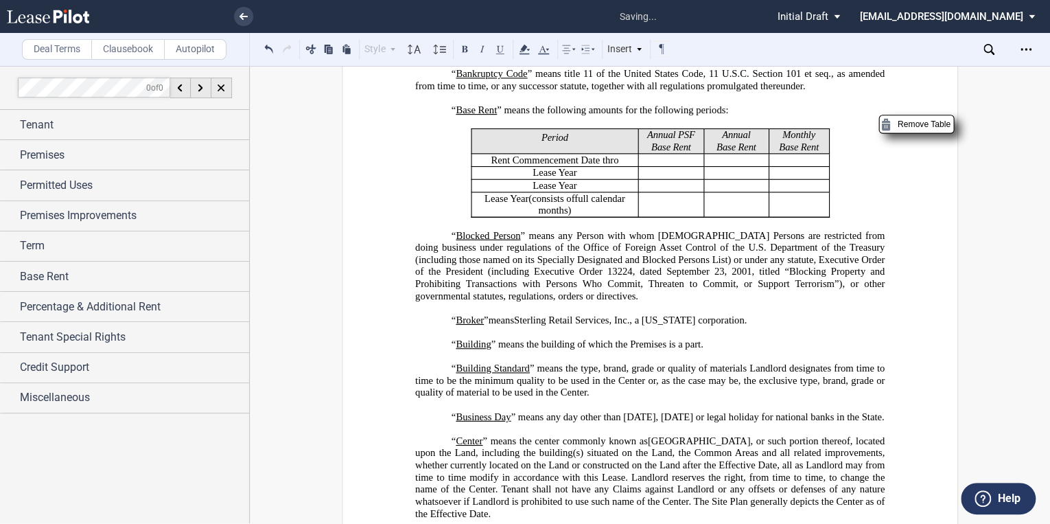
drag, startPoint x: 543, startPoint y: 195, endPoint x: 566, endPoint y: 196, distance: 22.7
click at [543, 178] on span "Lease Year" at bounding box center [554, 173] width 44 height 12
click at [616, 166] on p "Rent Commencement Date thro ﻿ ﻿ Lease Year (consists of ﻿ ﻿ full calendar month…" at bounding box center [554, 160] width 157 height 12
drag, startPoint x: 578, startPoint y: 181, endPoint x: 478, endPoint y: 185, distance: 99.6
click at [478, 166] on p "Rent Commencement Date thro ﻿ ﻿ Lease Year (consists of ﻿ ﻿ full calendar month…" at bounding box center [554, 160] width 157 height 12
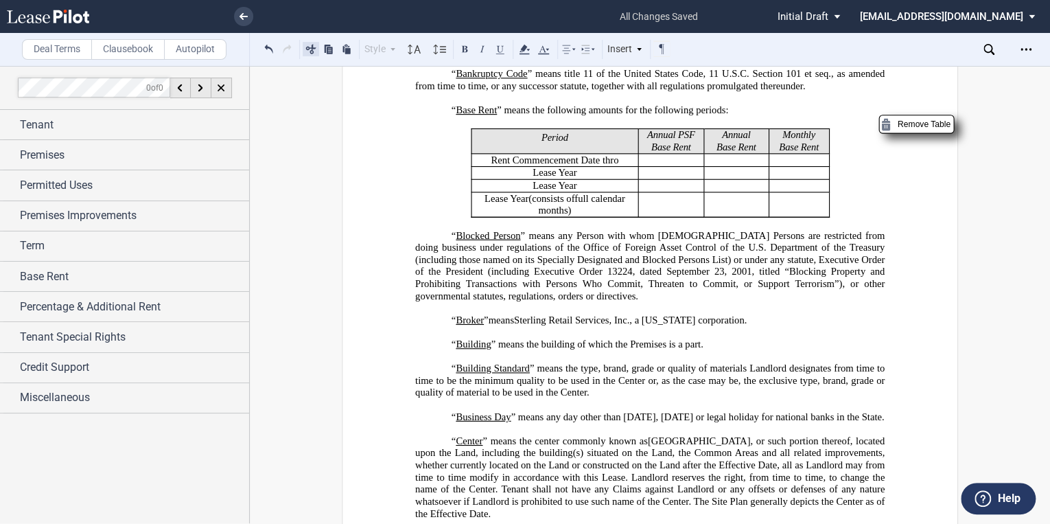
click at [308, 49] on button at bounding box center [311, 48] width 16 height 16
click at [541, 167] on td "﻿ ﻿ Lease Year (consists of ﻿ ﻿ full calendar months) Rent Commencement Date th…" at bounding box center [554, 160] width 167 height 13
click at [535, 167] on td "﻿ ﻿ Lease Year (consists of ﻿ ﻿ full calendar months) Rent Commencement Date th…" at bounding box center [554, 160] width 167 height 13
drag, startPoint x: 585, startPoint y: 198, endPoint x: 500, endPoint y: 196, distance: 84.4
click at [500, 179] on p "Rent Commencement Date through expiration of 1st Lease Year ﻿ ﻿ Lease Year (con…" at bounding box center [554, 173] width 157 height 12
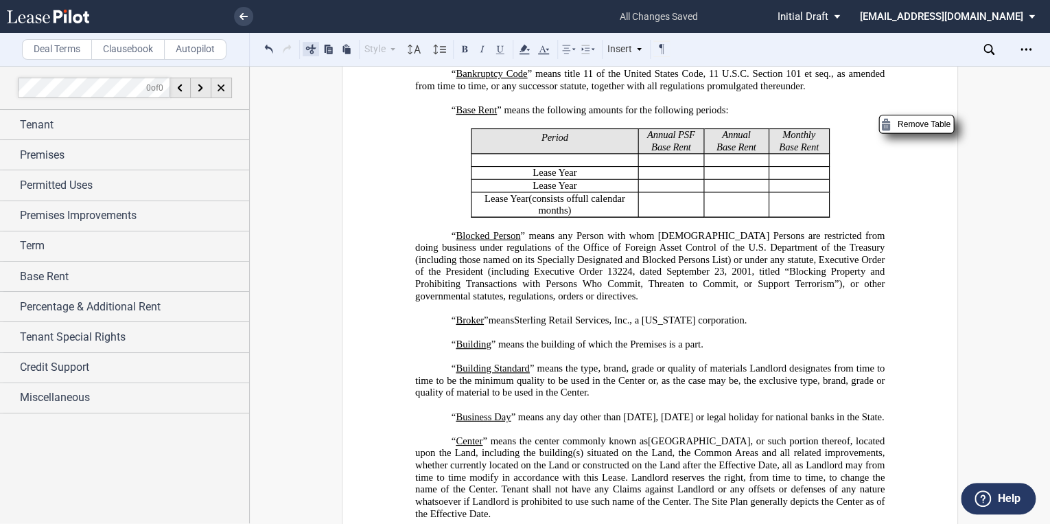
click at [307, 54] on button at bounding box center [311, 48] width 16 height 16
drag, startPoint x: 539, startPoint y: 208, endPoint x: 516, endPoint y: 209, distance: 22.7
click at [516, 192] on p "Rent Commencement Date through expiration of 1st Lease Year ﻿ ﻿ Lease Year (con…" at bounding box center [554, 186] width 157 height 12
click at [307, 49] on button at bounding box center [311, 48] width 16 height 16
drag, startPoint x: 598, startPoint y: 233, endPoint x: 479, endPoint y: 222, distance: 119.3
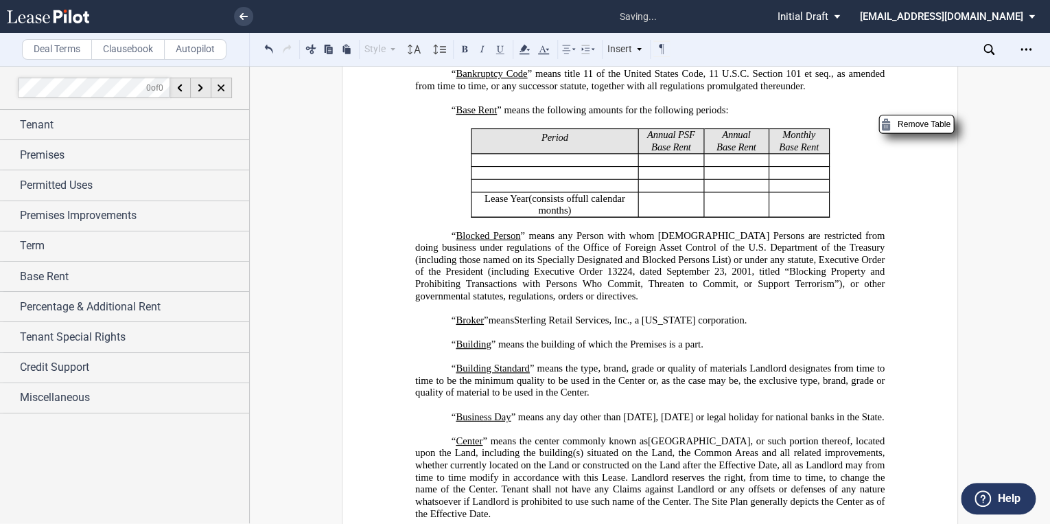
click at [479, 216] on p "Rent Commencement Date through expiration of 1st Lease Year ﻿ ﻿ Lease Year (con…" at bounding box center [554, 204] width 157 height 24
click at [314, 47] on button at bounding box center [311, 48] width 16 height 16
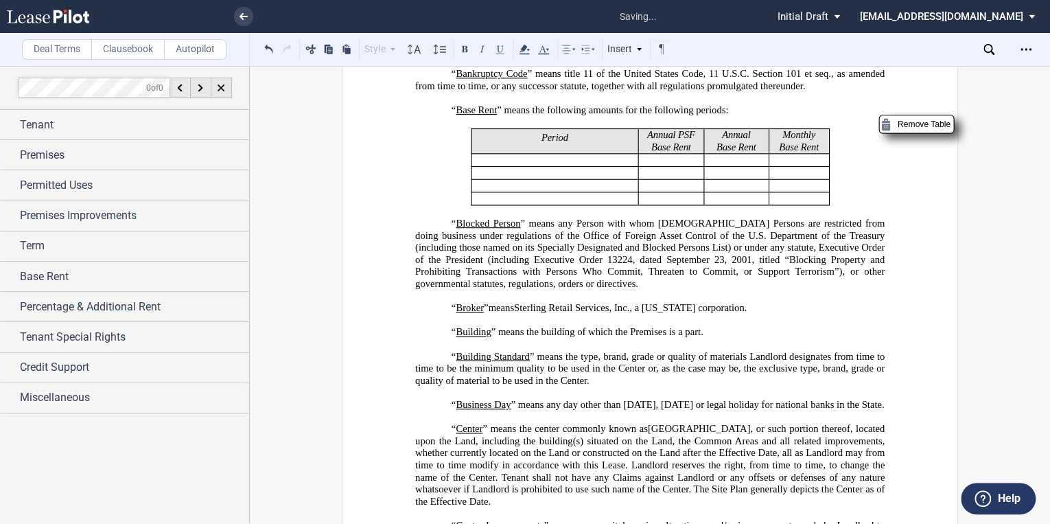
click at [524, 167] on td "﻿ ﻿ Lease Year (consists of ﻿ ﻿ full calendar months) Rent Commencement Date th…" at bounding box center [554, 160] width 167 height 13
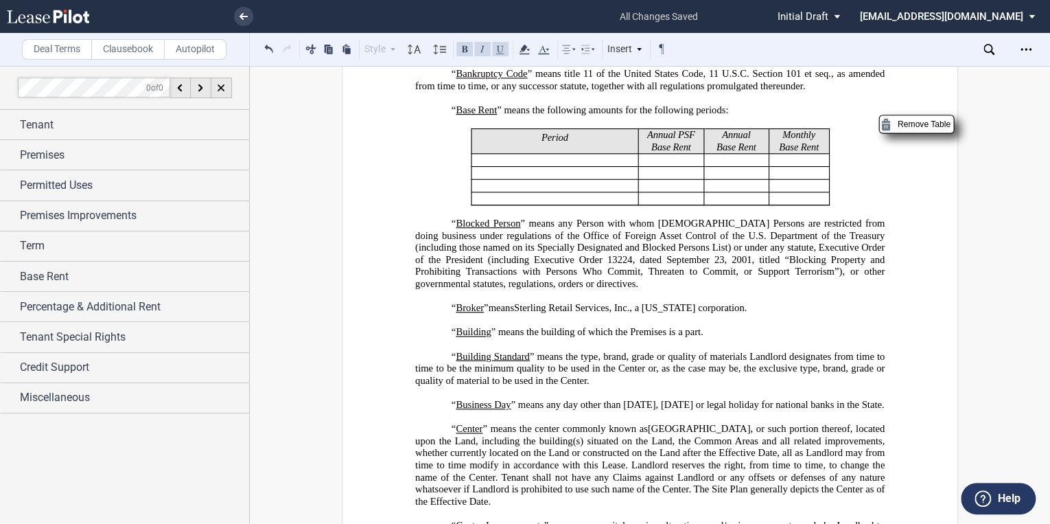
click at [524, 167] on td "﻿ ﻿ Lease Year (consists of ﻿ ﻿ full calendar months) Rent Commencement Date th…" at bounding box center [554, 160] width 167 height 13
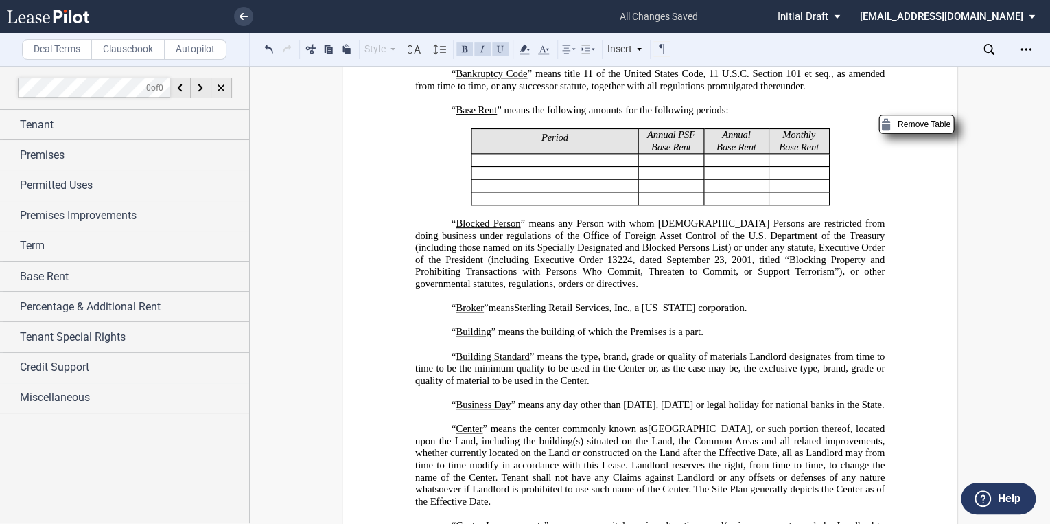
click at [548, 192] on p "Rent Commencement Date through expiration of 1st Lease Year ﻿ ﻿ (consists of ﻿ …" at bounding box center [554, 186] width 157 height 12
click at [546, 167] on td "﻿ ﻿ Lease Year (consists of ﻿ ﻿ full calendar months) Rent Commencement Date th…" at bounding box center [554, 160] width 167 height 13
click at [645, 166] on p "﻿ ﻿" at bounding box center [669, 160] width 51 height 12
click at [570, 167] on td "﻿ ﻿ Lease Year (consists of ﻿ ﻿ full calendar months) Rent Commencement Date th…" at bounding box center [554, 160] width 167 height 13
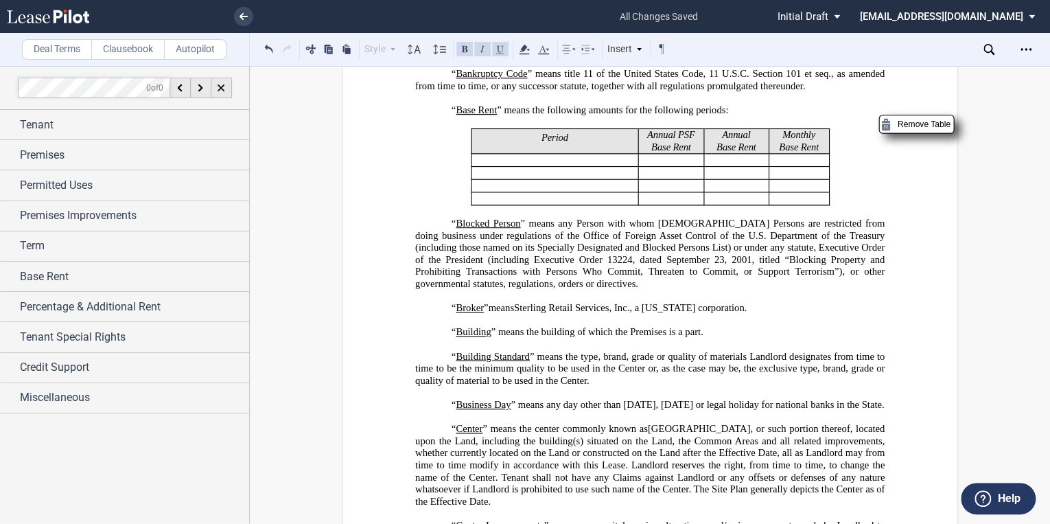
click at [570, 167] on td "﻿ ﻿ Lease Year (consists of ﻿ ﻿ full calendar months) Rent Commencement Date th…" at bounding box center [554, 160] width 167 height 13
click at [543, 167] on td "﻿ ﻿ Lease Year (consists of ﻿ ﻿ full calendar months) Rent Commencement Date th…" at bounding box center [554, 160] width 167 height 13
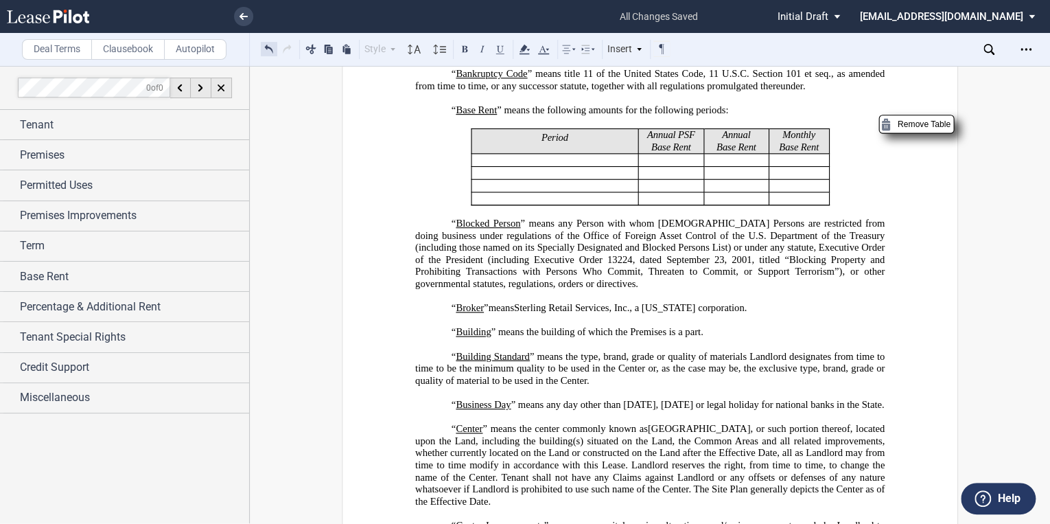
click at [267, 48] on button at bounding box center [269, 48] width 16 height 16
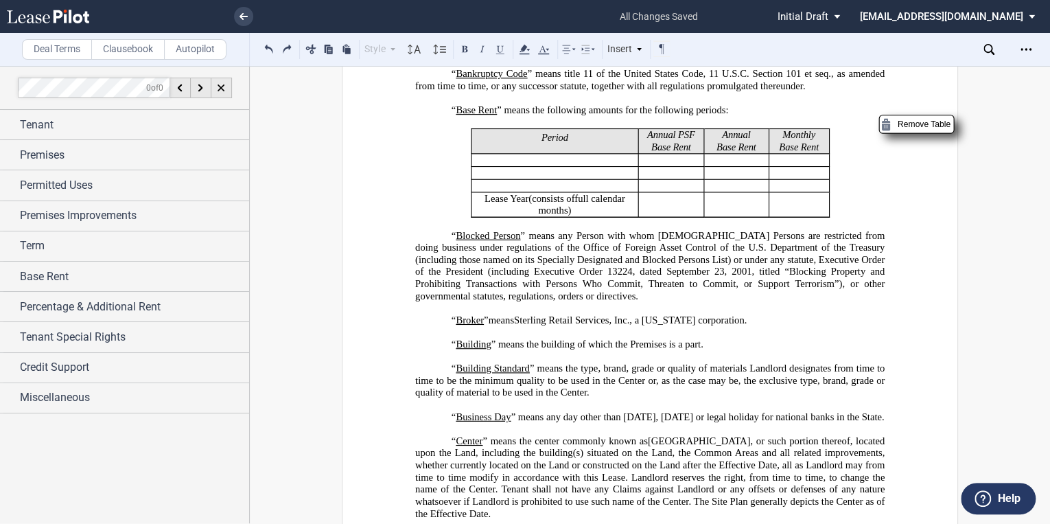
click at [587, 216] on p "Rent Commencement Date through expiration of 1st Lease Year ﻿ ﻿ Lease Year (con…" at bounding box center [554, 204] width 157 height 24
click at [590, 216] on p "Rent Commencement Date through expiration of 1st Lease Year ﻿ ﻿ Lease Year (con…" at bounding box center [554, 204] width 157 height 24
click at [261, 47] on button at bounding box center [269, 48] width 16 height 16
click at [263, 47] on button at bounding box center [269, 48] width 16 height 16
click at [263, 47] on div "Style Section 1 Subsection 1.1 Subsection 1.1.1 Subsection (a) Normal Normal 8p…" at bounding box center [466, 49] width 410 height 18
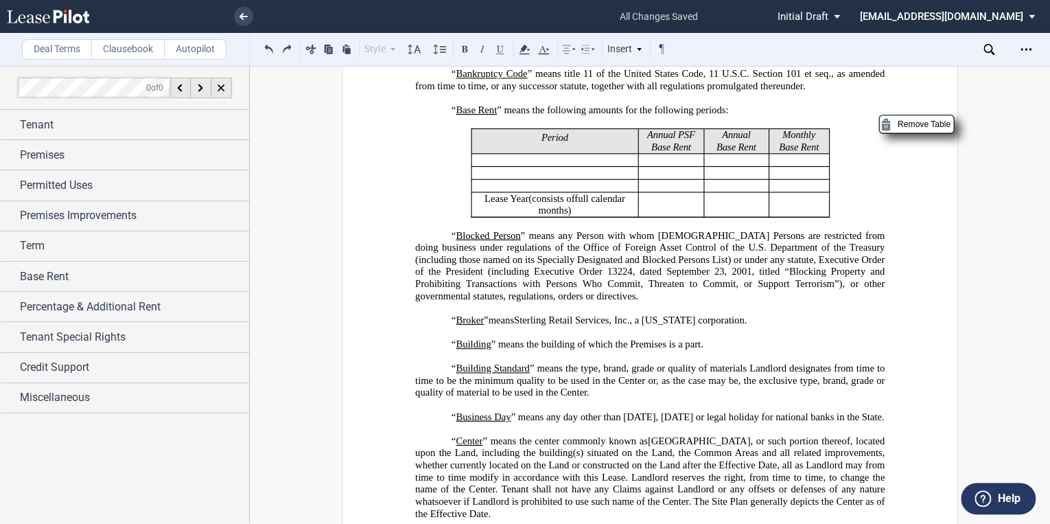
click at [263, 47] on button at bounding box center [269, 48] width 16 height 16
click at [263, 47] on div "Style Section 1 Subsection 1.1 Subsection 1.1.1 Subsection (a) Normal Normal 8p…" at bounding box center [466, 49] width 410 height 18
click at [263, 47] on button at bounding box center [269, 48] width 16 height 16
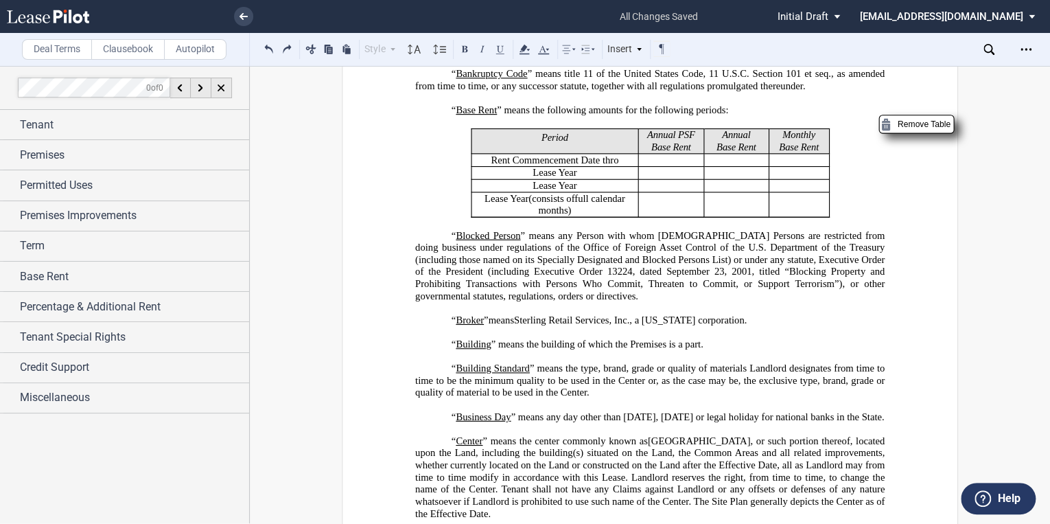
click at [618, 166] on p "Rent Commencement Date thro ﻿ ﻿ Lease Year (consists of ﻿ ﻿ full calendar month…" at bounding box center [554, 160] width 157 height 12
click at [613, 166] on p "Rent Commencement Date thro ﻿ ﻿ Lease Year (consists of ﻿ ﻿ full calendar month…" at bounding box center [554, 160] width 157 height 12
click at [606, 179] on p "Rent Commencement Date through expiration of 1st Lease Year ﻿ ﻿ Lease Year (con…" at bounding box center [554, 173] width 157 height 12
drag, startPoint x: 623, startPoint y: 181, endPoint x: 553, endPoint y: 184, distance: 70.0
click at [553, 166] on p "﻿[DATE] - [DATE] ﻿ ﻿ Lease Year (consists of ﻿ ﻿ full calendar months) Rent Com…" at bounding box center [554, 160] width 157 height 12
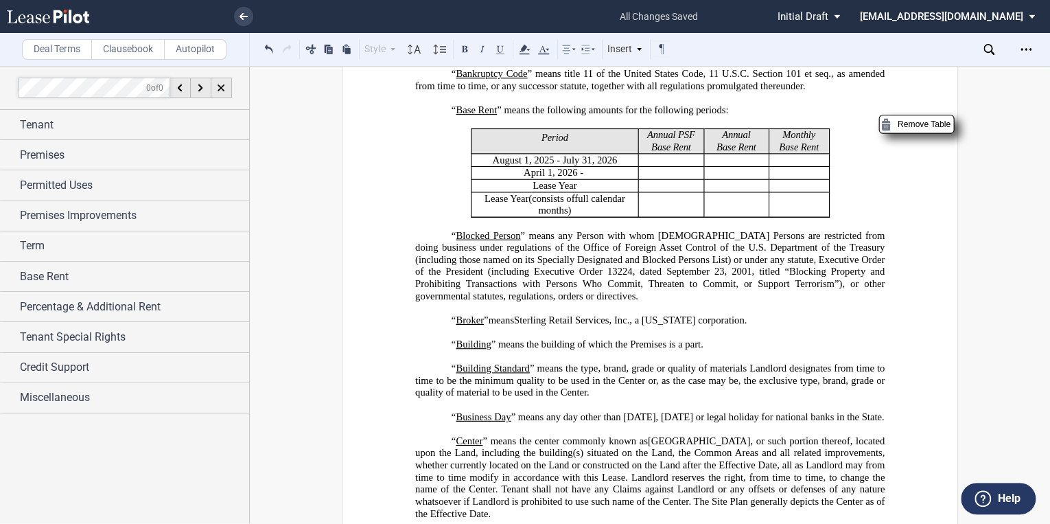
click at [582, 179] on p "Rent Commencement Date through expiration of 1st Lease Year ﻿A ﻿pril 1, 2026 - …" at bounding box center [554, 173] width 157 height 12
click at [595, 192] on p "Rent Commencement Date through expiration of 1st Lease Year ﻿ ﻿ Lease Year (con…" at bounding box center [554, 186] width 157 height 12
click at [593, 216] on p "Rent Commencement Date through expiration of 1st Lease Year ﻿ ﻿ Lease Year (con…" at bounding box center [554, 204] width 157 height 24
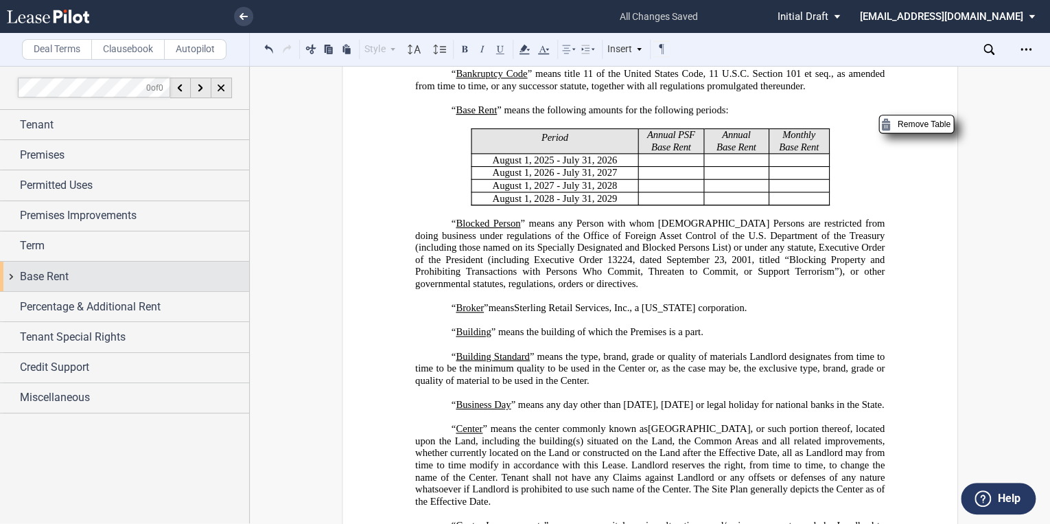
click at [40, 273] on span "Base Rent" at bounding box center [44, 276] width 49 height 16
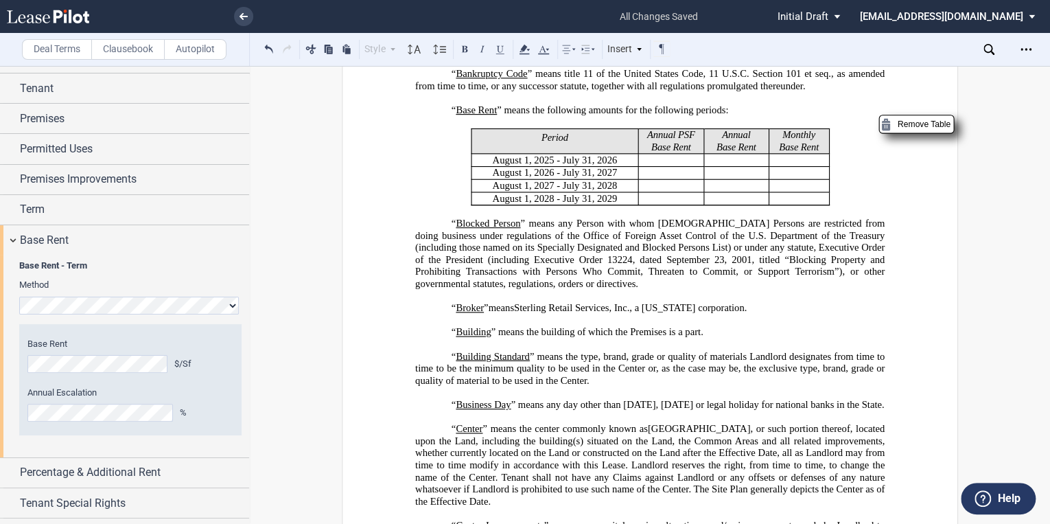
scroll to position [36, 0]
click at [40, 209] on span "Term" at bounding box center [32, 210] width 25 height 16
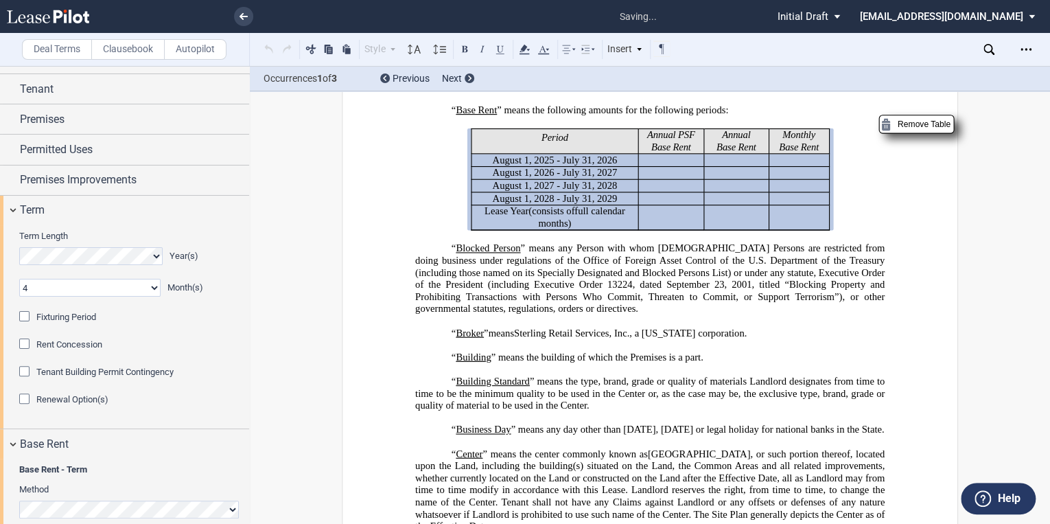
click at [590, 229] on p "Rent Commencement Date through expiration of 1st Lease Year ﻿ ﻿ Lease Year (con…" at bounding box center [554, 217] width 157 height 24
click at [587, 229] on p "Rent Commencement Date through expiration of 1st Lease Year ﻿ ﻿ Lease Year (con…" at bounding box center [554, 217] width 157 height 24
drag, startPoint x: 587, startPoint y: 248, endPoint x: 530, endPoint y: 242, distance: 57.4
click at [530, 229] on p "Rent Commencement Date through expiration of 1st Lease Year ﻿ ﻿ Lease Year (con…" at bounding box center [554, 217] width 157 height 24
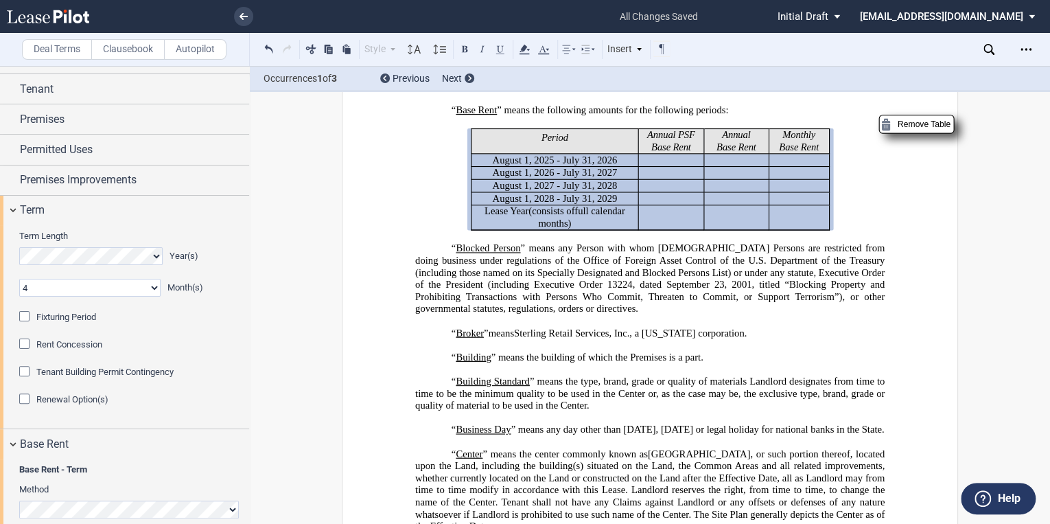
click at [587, 229] on p "Rent Commencement Date through expiration of 1st Lease Year ﻿ ﻿ Lease Year (con…" at bounding box center [554, 217] width 157 height 24
click at [569, 274] on span "” means any Person with whom [DEMOGRAPHIC_DATA] Persons are restricted from doi…" at bounding box center [651, 265] width 472 height 47
click at [558, 242] on p "﻿" at bounding box center [649, 236] width 469 height 12
click at [587, 229] on p "Rent Commencement Date through expiration of 1st Lease Year ﻿ ﻿ Lease Year (con…" at bounding box center [554, 217] width 157 height 24
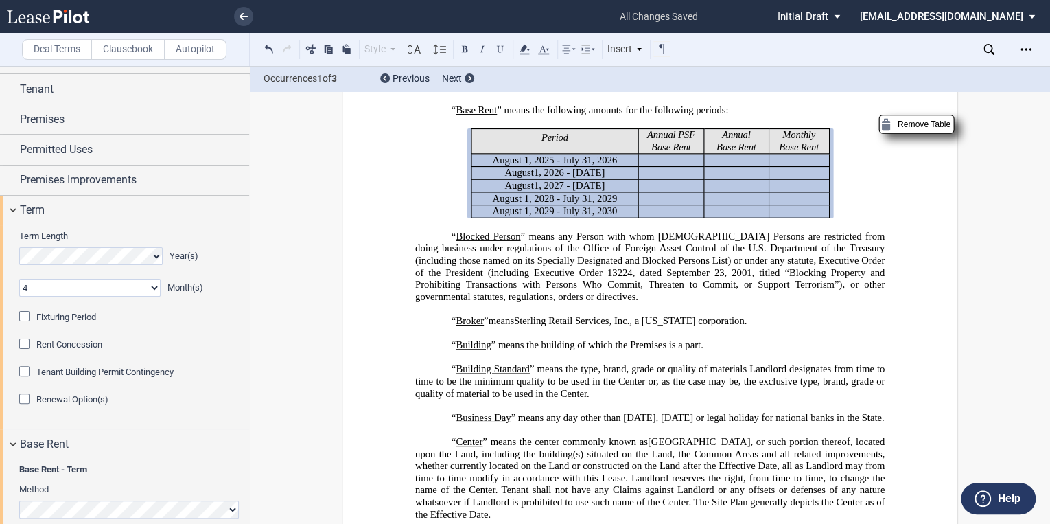
click at [505, 204] on span "﻿ugust 1, 2028 - [DATE]" at bounding box center [558, 198] width 117 height 12
click at [508, 217] on span "﻿ugust 1, 2029 - [DATE]" at bounding box center [558, 211] width 117 height 12
click at [762, 303] on p "“ Blocked Person ” means any Person with whom U.S. Persons are restricted from …" at bounding box center [649, 266] width 469 height 73
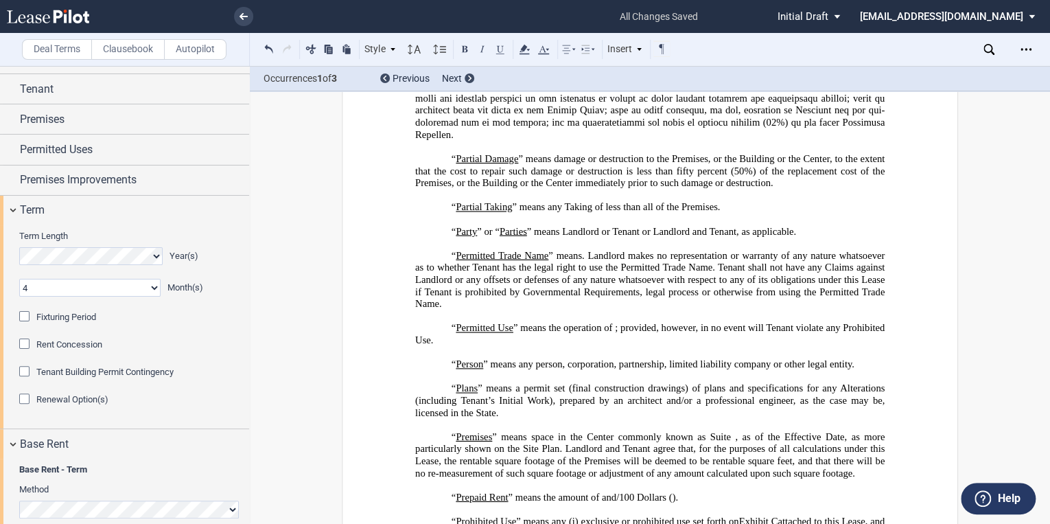
scroll to position [3294, 0]
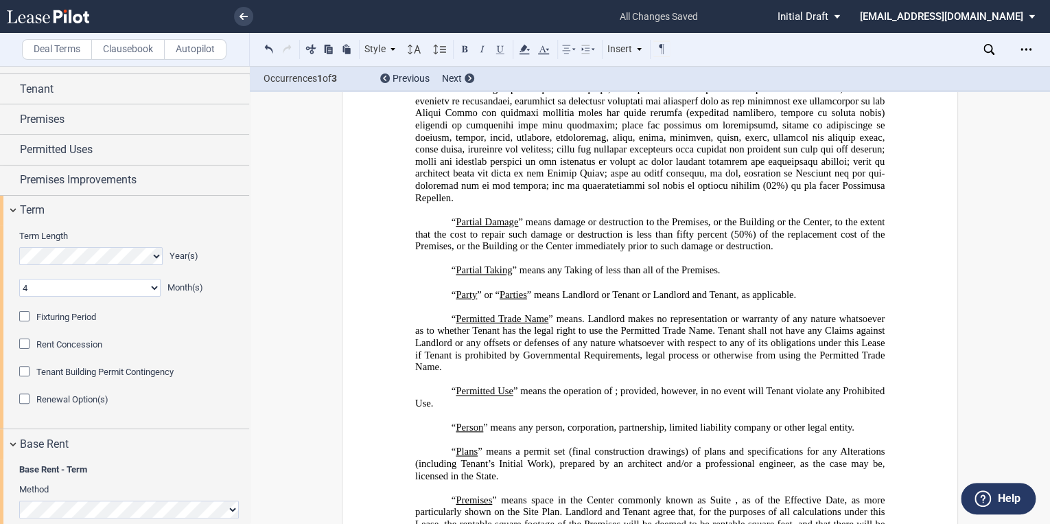
click at [445, 233] on p "“ Partial Damage ” means damage or destruction to the Premises, or the Building…" at bounding box center [649, 233] width 469 height 36
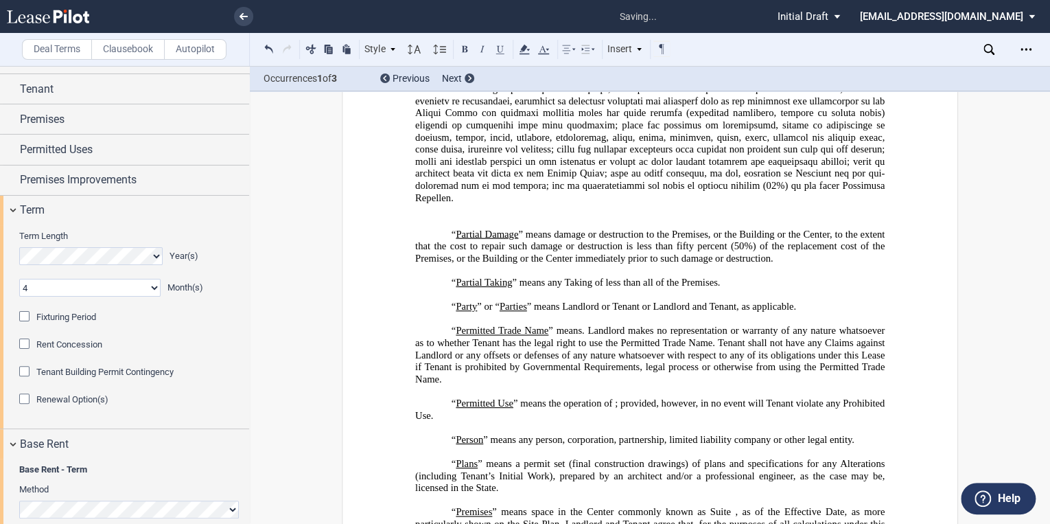
click at [452, 228] on p "﻿" at bounding box center [649, 221] width 469 height 12
click at [751, 227] on p "“ Original Lease ” has the meaning set forth in the Preamble to this Lease." at bounding box center [649, 221] width 469 height 12
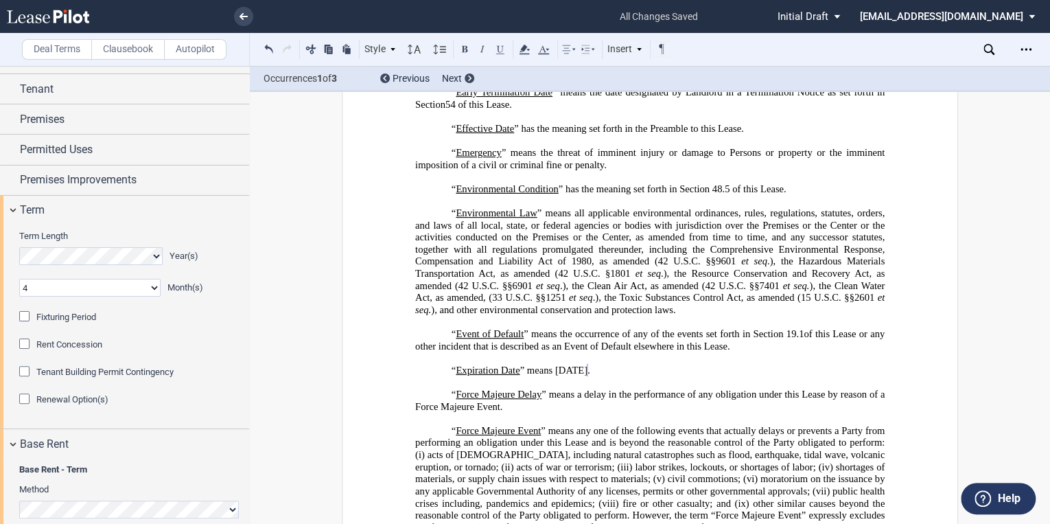
scroll to position [1537, 0]
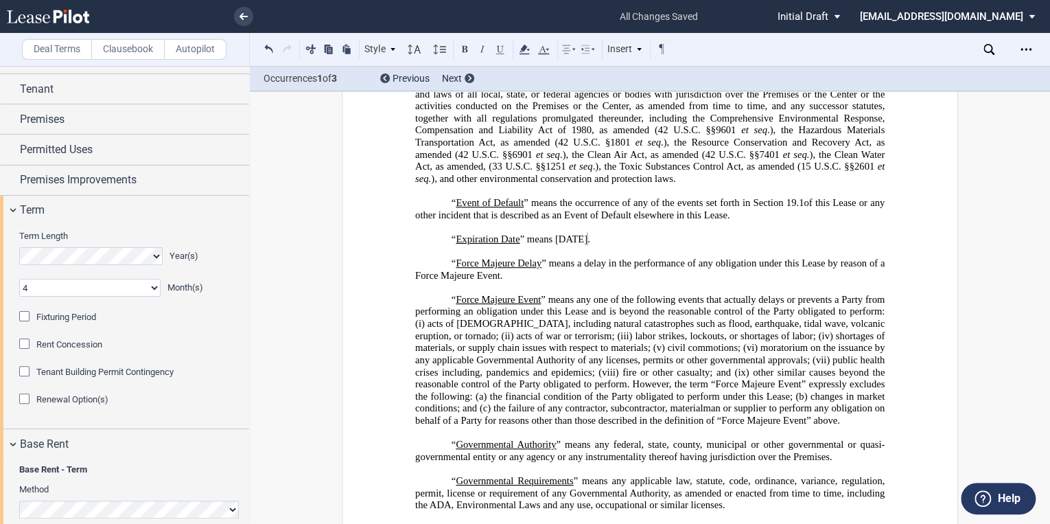
click at [446, 246] on p "“ Expiration Date ” means ﻿[DATE] ﻿ ﻿ ﻿ ." at bounding box center [649, 239] width 469 height 12
click at [450, 233] on p "﻿" at bounding box center [649, 227] width 469 height 12
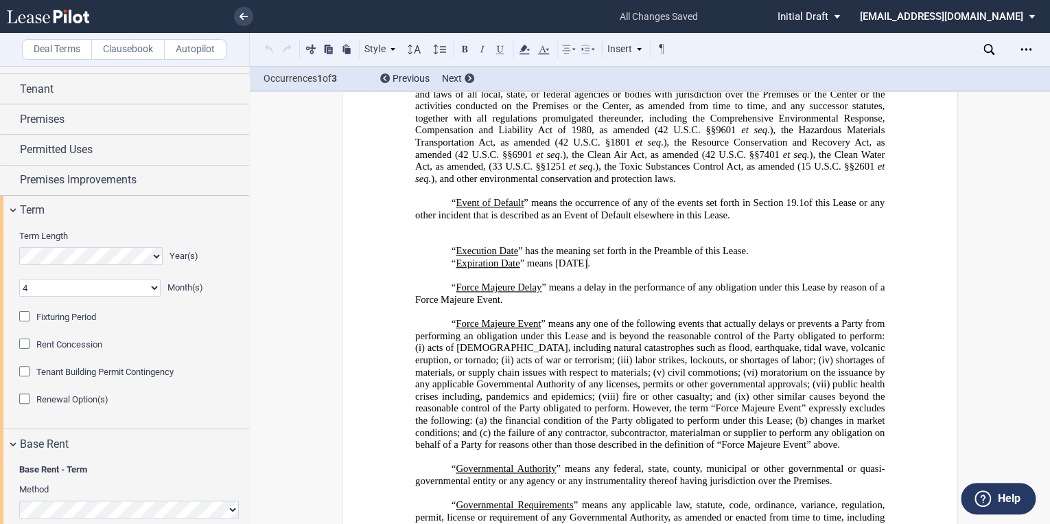
click at [453, 246] on p "﻿" at bounding box center [649, 239] width 469 height 12
click at [428, 246] on p "﻿" at bounding box center [649, 239] width 469 height 12
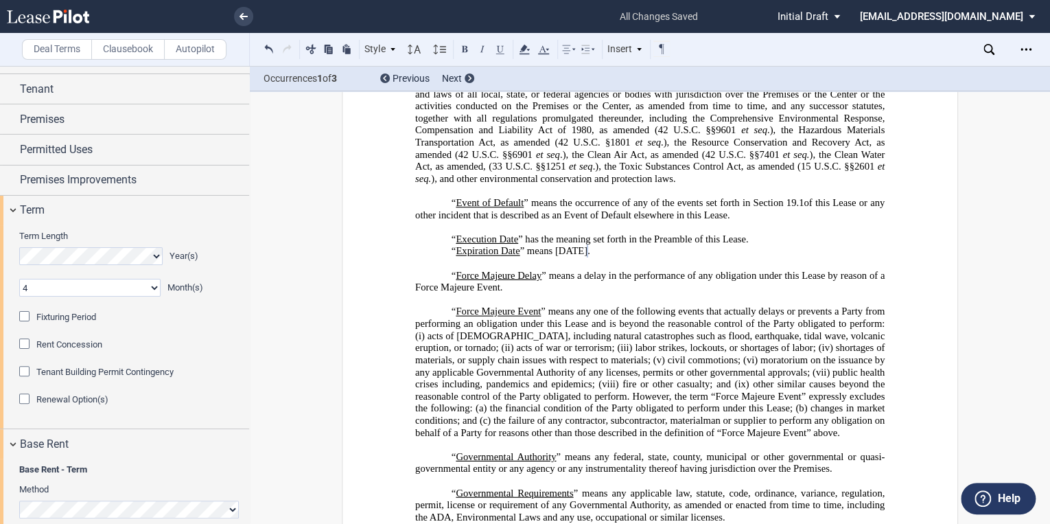
click at [432, 233] on p "﻿" at bounding box center [649, 227] width 469 height 12
click at [766, 246] on p "“ Execution Date ” has the meaning set forth in the Preamble of this Lease." at bounding box center [649, 239] width 469 height 12
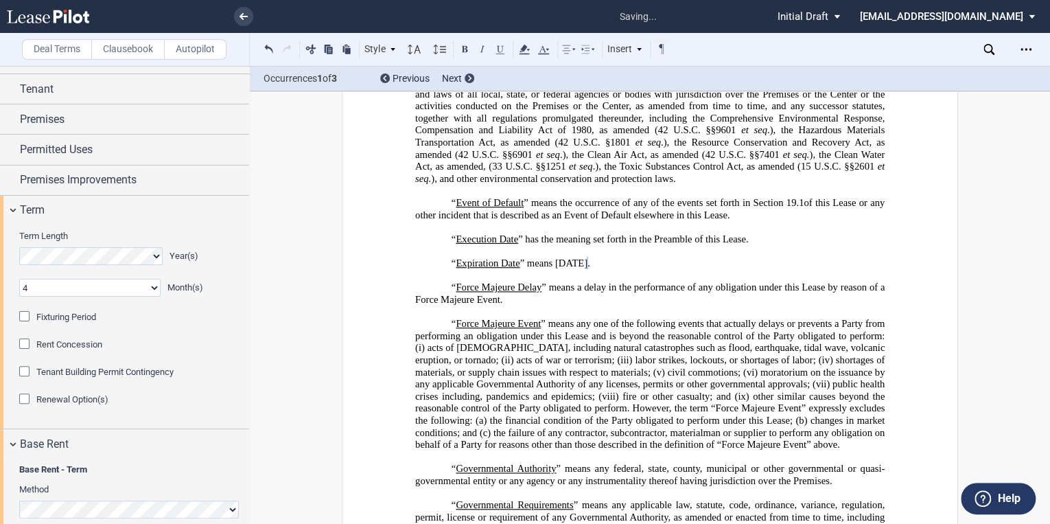
click at [587, 269] on span "” means ﻿[DATE]" at bounding box center [553, 263] width 68 height 12
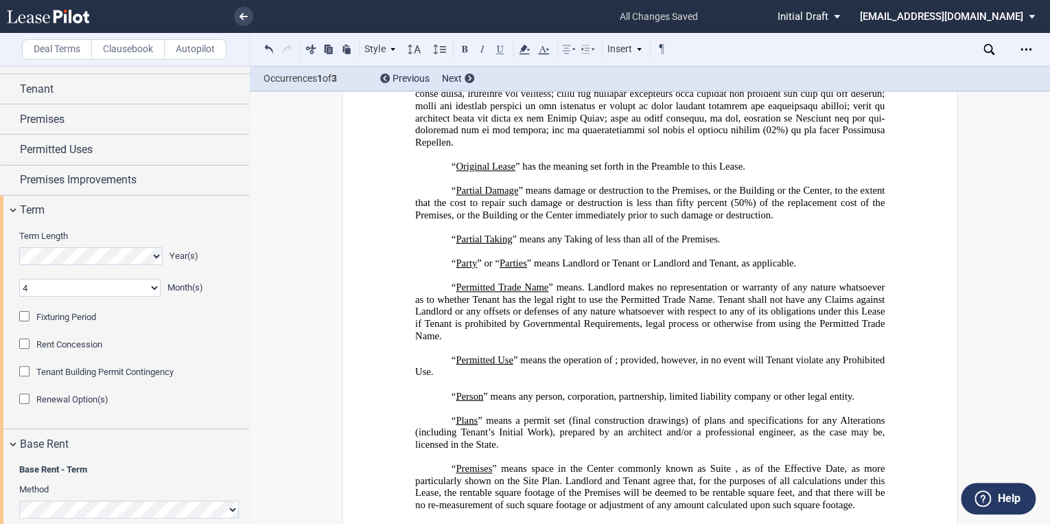
scroll to position [3349, 0]
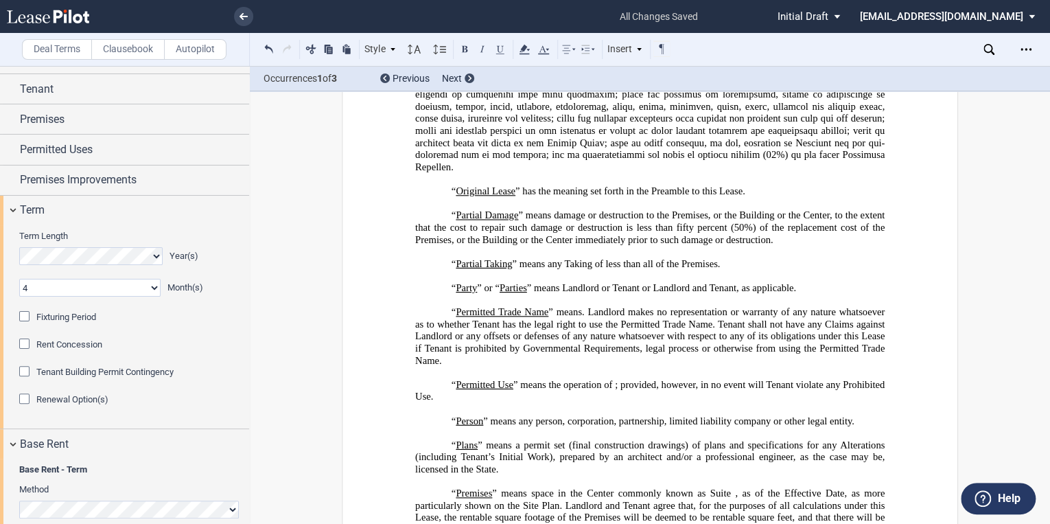
click at [447, 222] on p "“ Partial Damage ” means damage or destruction to the Premises, or the Building…" at bounding box center [649, 227] width 469 height 36
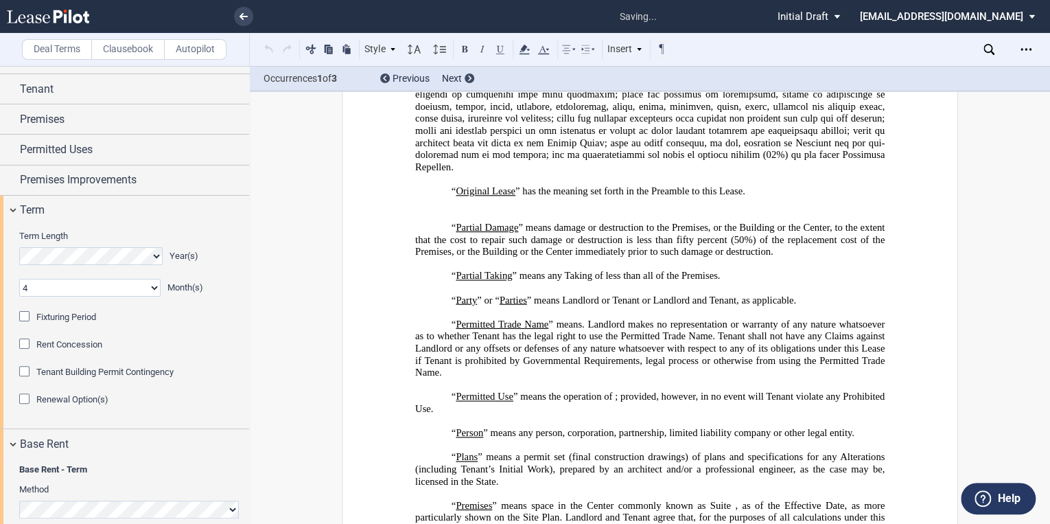
click at [454, 222] on p "﻿" at bounding box center [649, 215] width 469 height 12
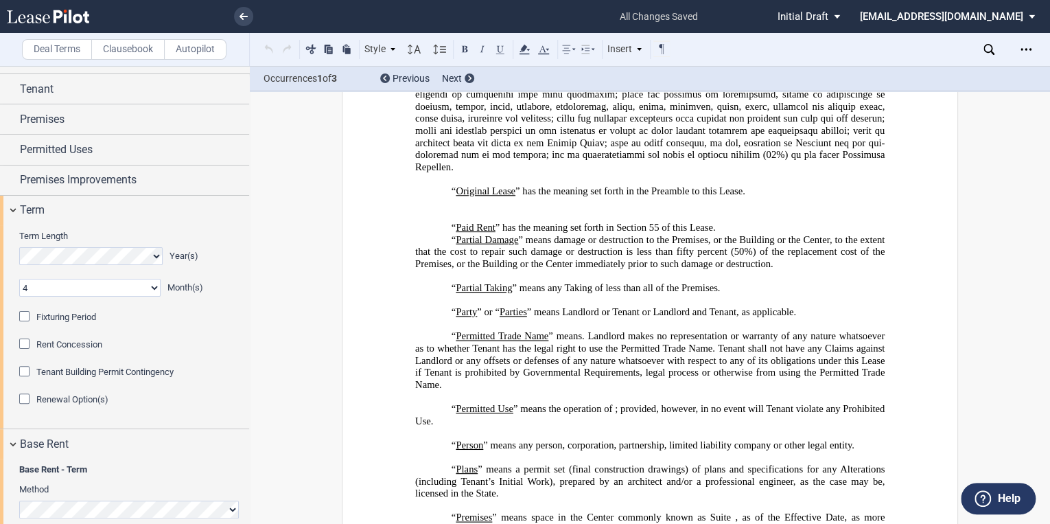
click at [458, 222] on p "﻿" at bounding box center [649, 215] width 469 height 12
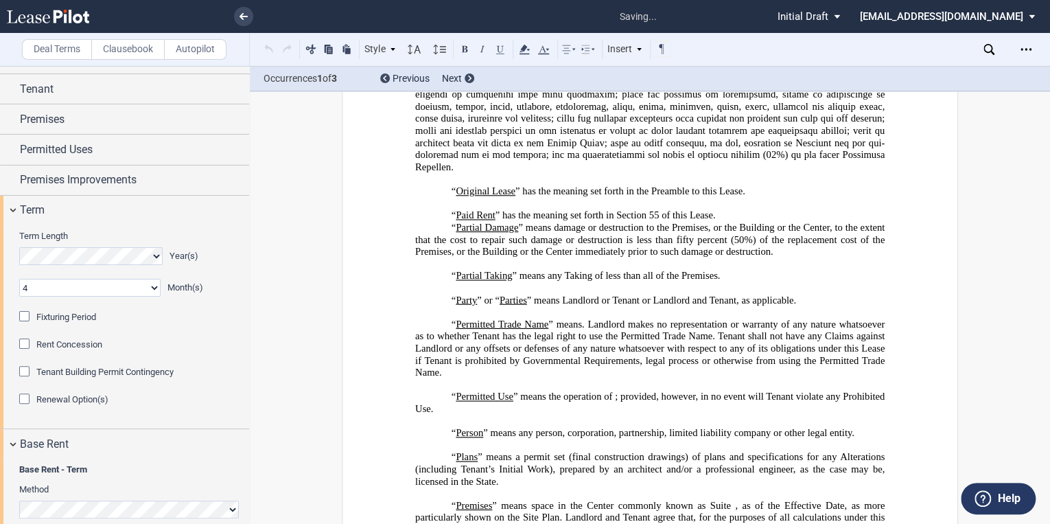
click at [737, 222] on p "“ Paid Rent ” has the meaning set forth in Section 55 of this Lease." at bounding box center [649, 215] width 469 height 12
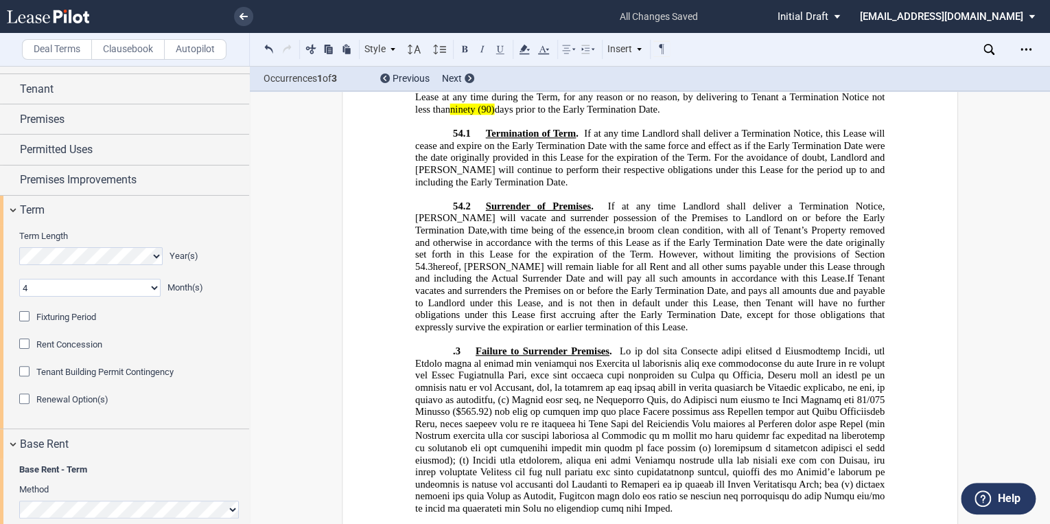
scroll to position [21710, 0]
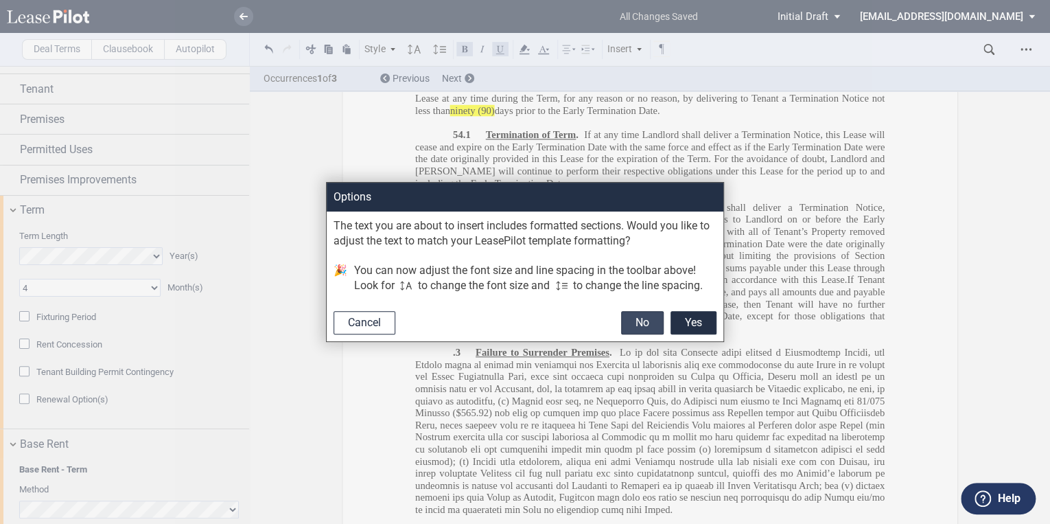
click at [640, 321] on button "No" at bounding box center [642, 322] width 43 height 23
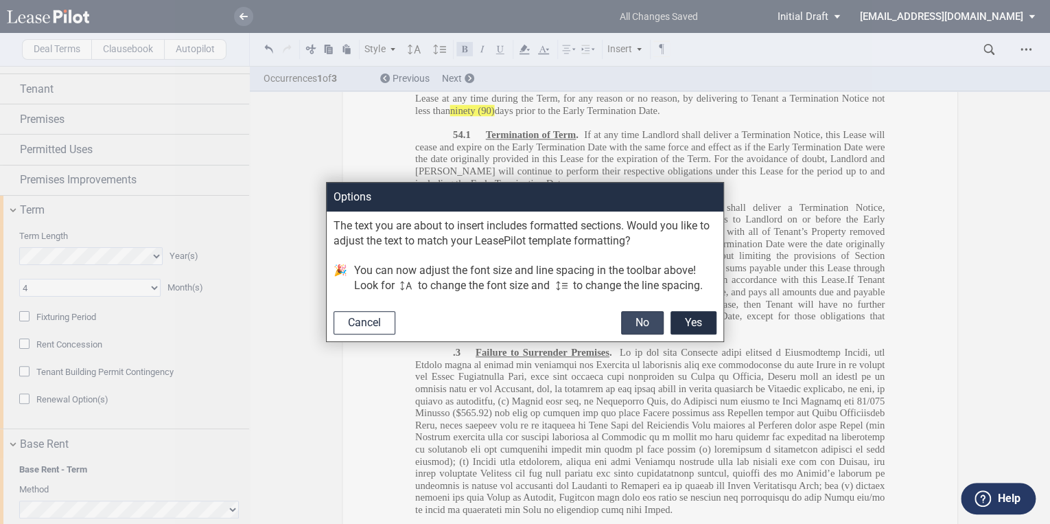
click at [653, 320] on button "No" at bounding box center [642, 322] width 43 height 23
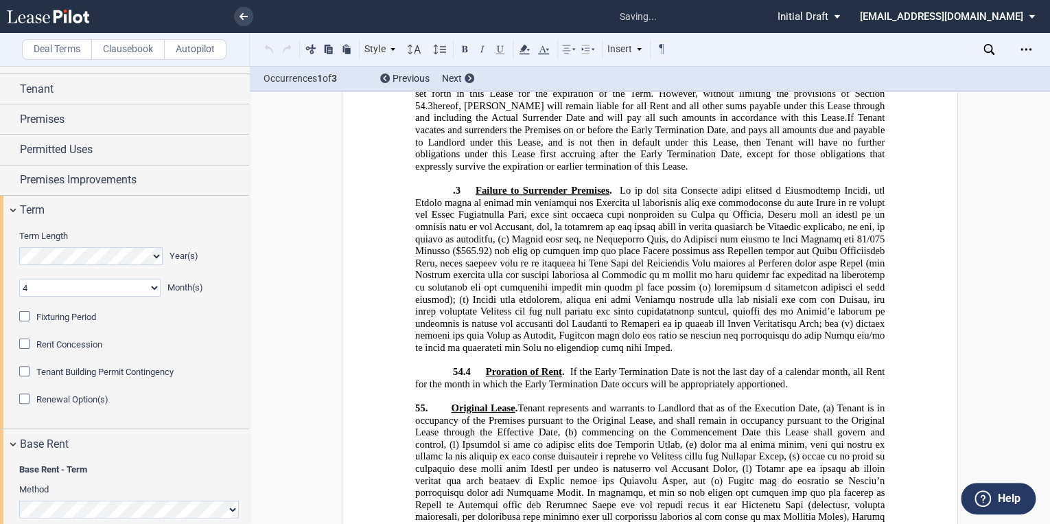
scroll to position [21875, 0]
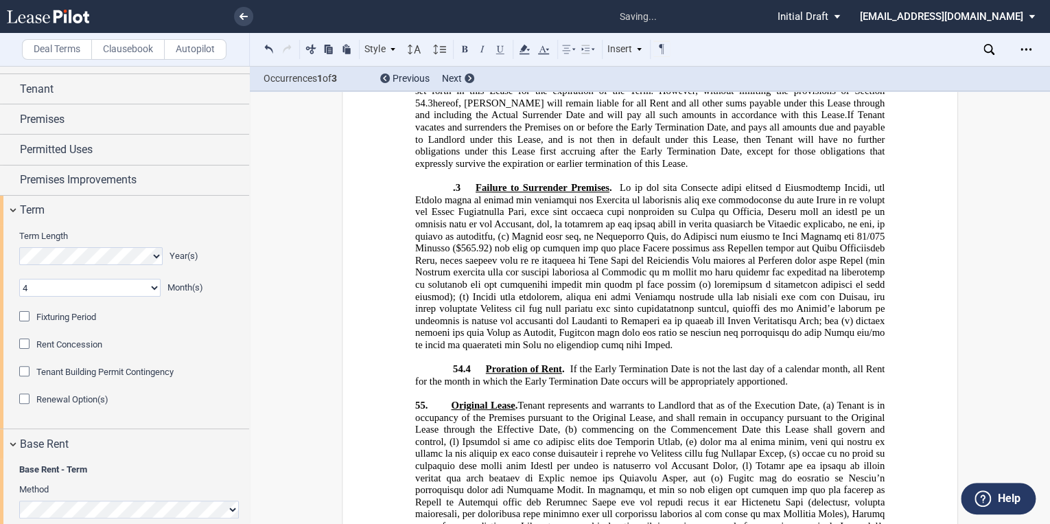
click at [517, 399] on span "Tenant represents and warrants to Landlord that as of the Execution Date, (a)" at bounding box center [675, 405] width 316 height 12
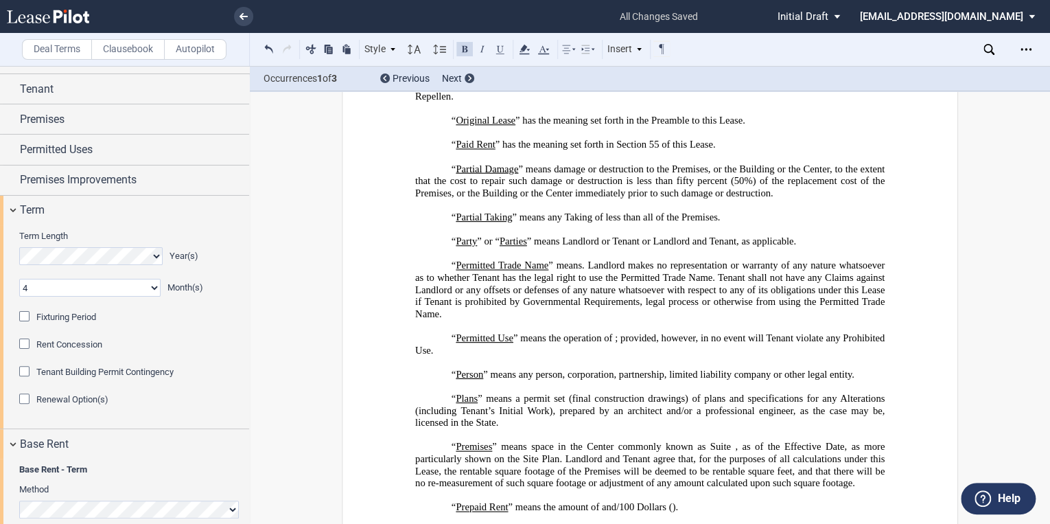
scroll to position [3404, 0]
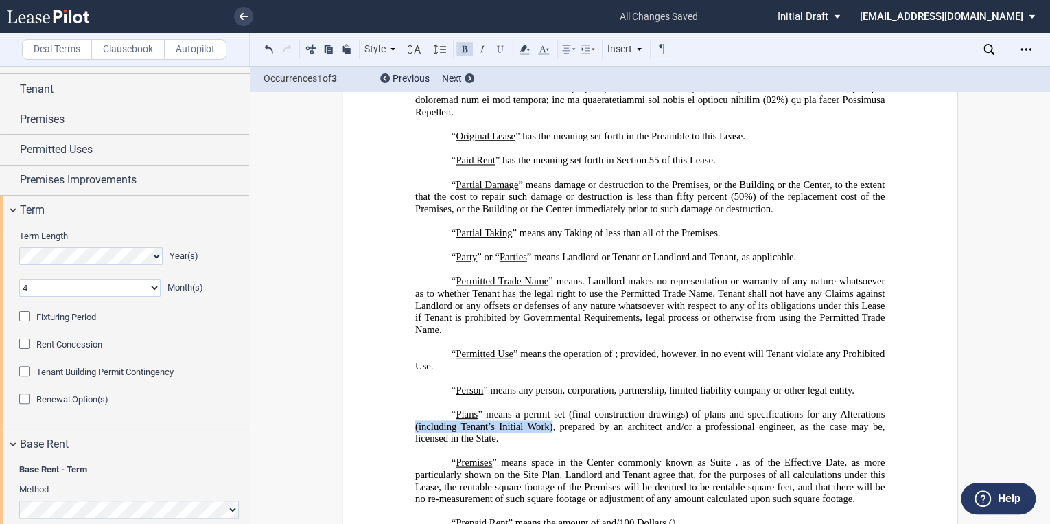
drag, startPoint x: 548, startPoint y: 436, endPoint x: 410, endPoint y: 434, distance: 137.9
click at [314, 52] on button at bounding box center [311, 48] width 16 height 16
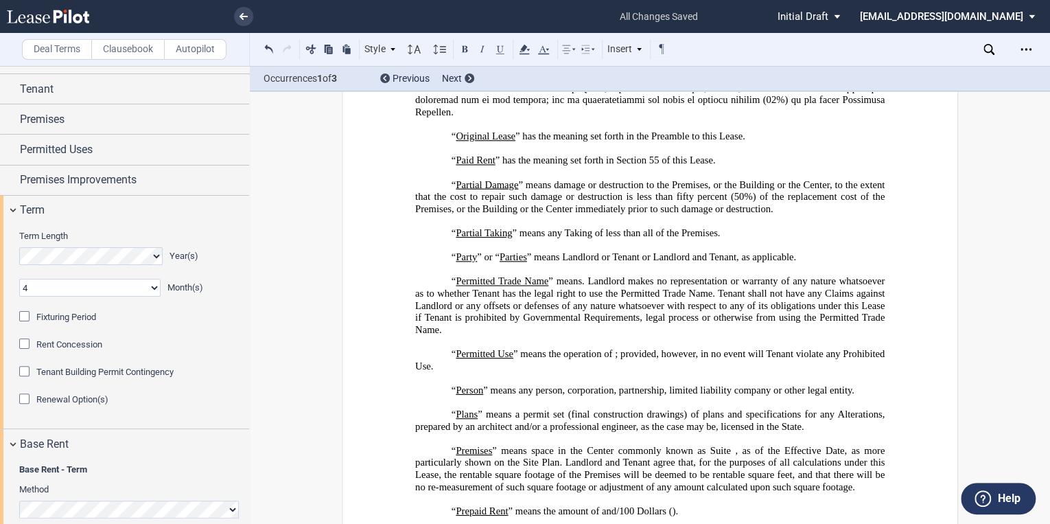
scroll to position [3513, 0]
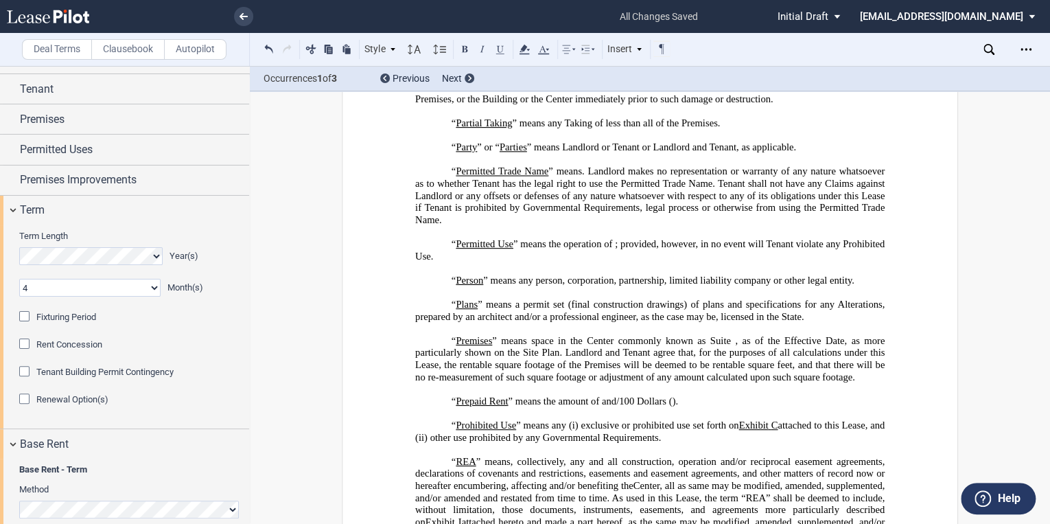
click at [446, 335] on p "﻿" at bounding box center [649, 329] width 469 height 12
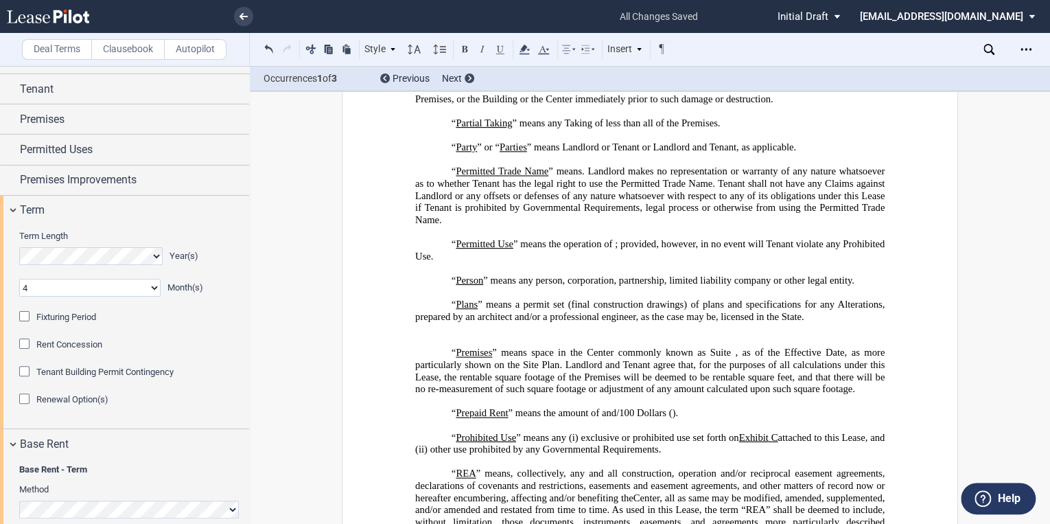
click at [450, 335] on p "﻿" at bounding box center [649, 329] width 469 height 12
click at [437, 347] on p "﻿" at bounding box center [649, 340] width 469 height 12
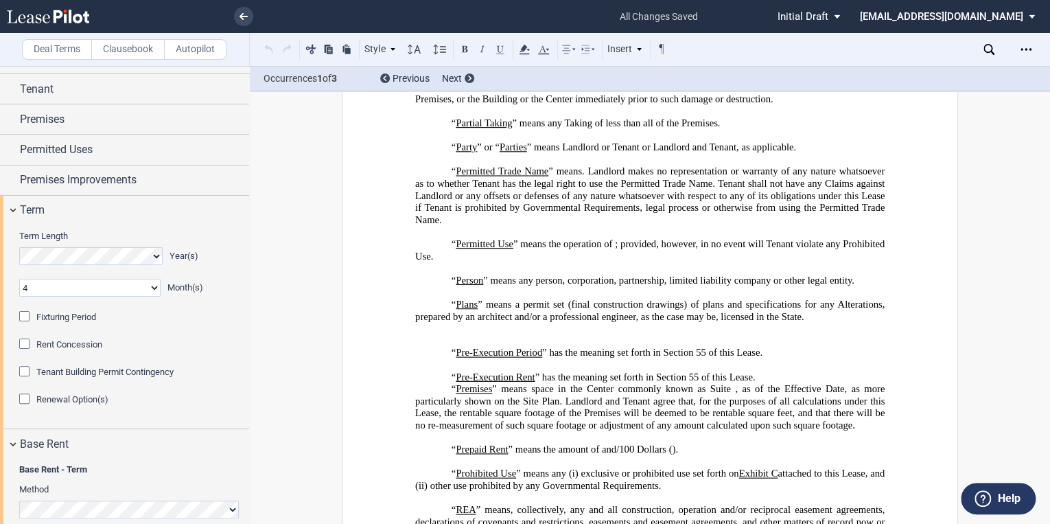
click at [452, 347] on p "﻿" at bounding box center [649, 340] width 469 height 12
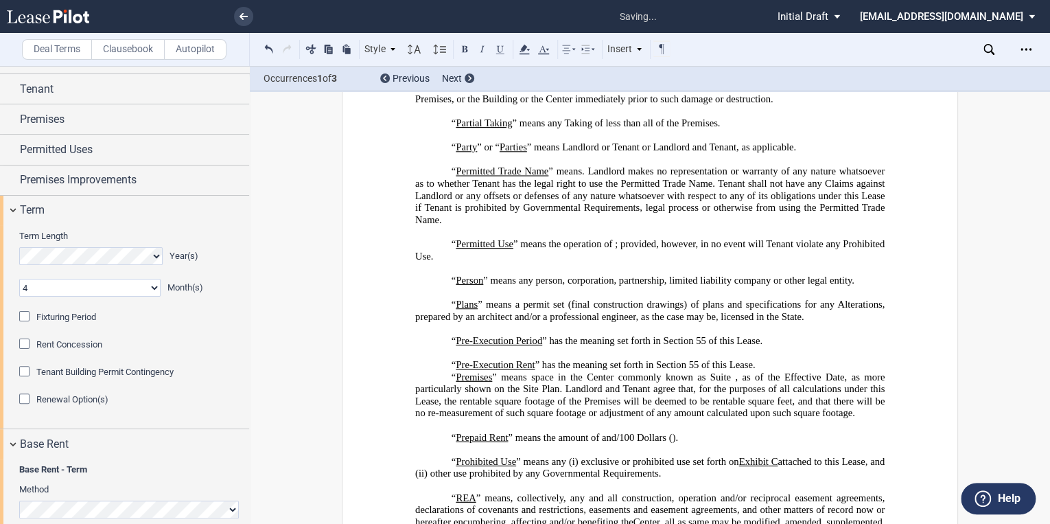
click at [760, 371] on p "“ Pre-Execution Rent ” has the meaning set forth in Section 55 of this Lease." at bounding box center [649, 364] width 469 height 12
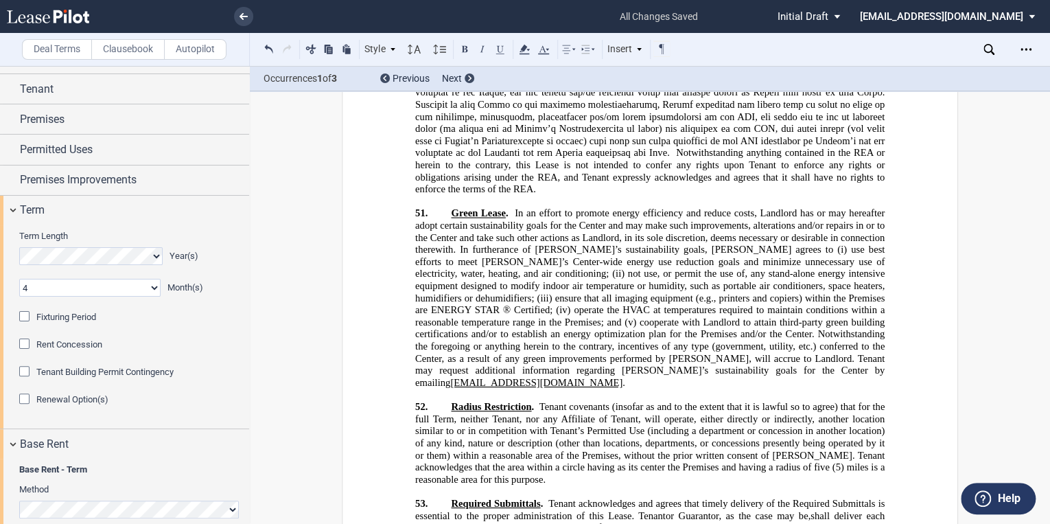
scroll to position [21483, 0]
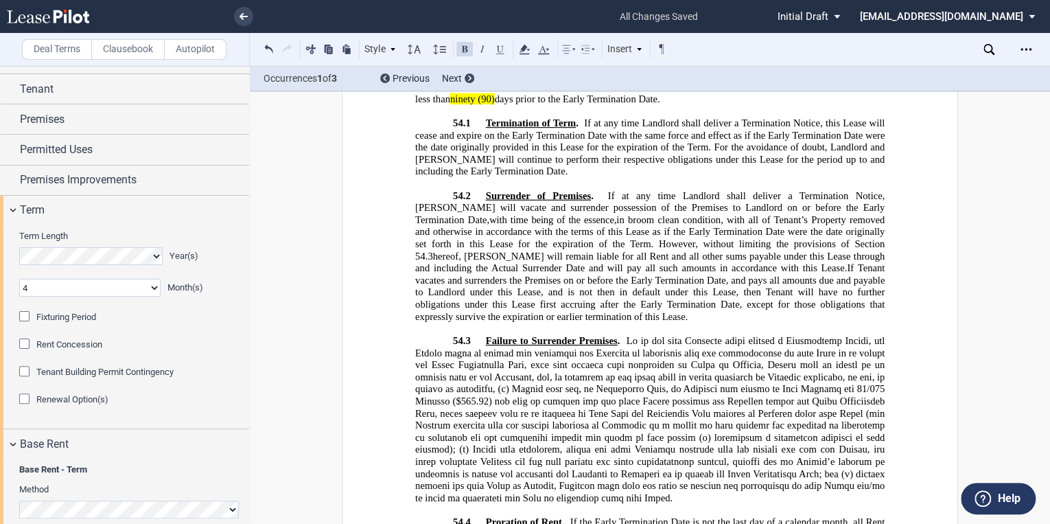
scroll to position [21868, 0]
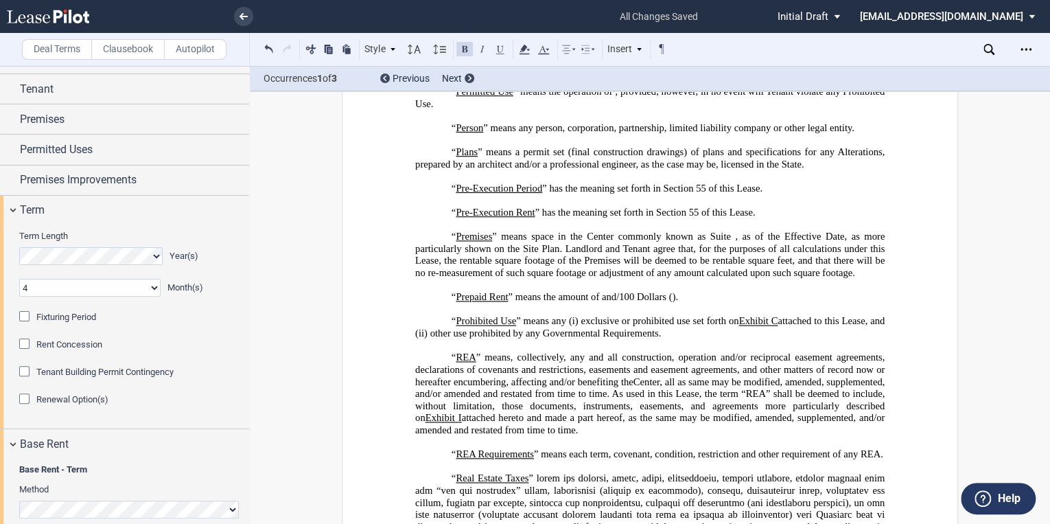
scroll to position [3673, 0]
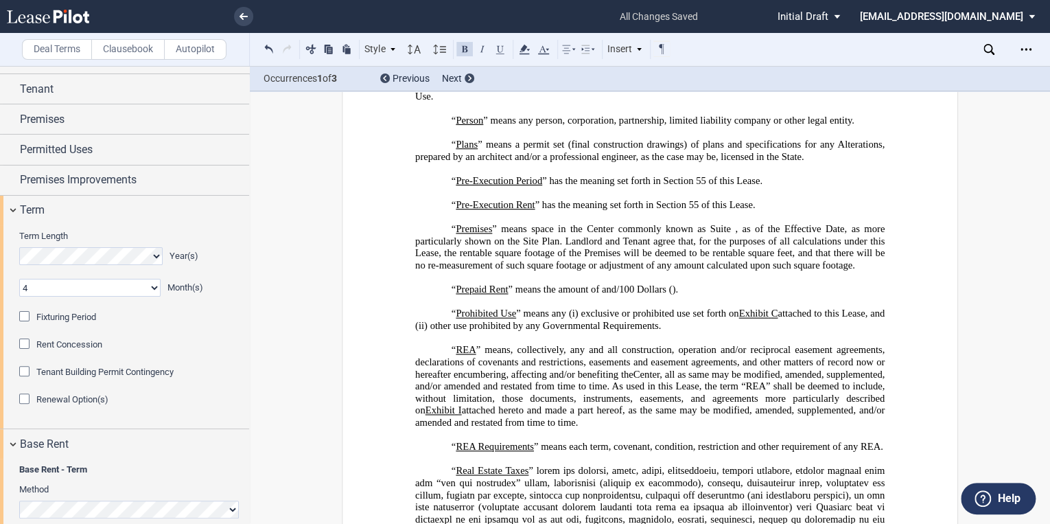
click at [824, 238] on span ", as of the Effective Date, as more particularly shown on the Site Plan. Landlo…" at bounding box center [651, 241] width 472 height 36
click at [822, 239] on span ", as of the Effective Date, as more particularly shown on the Site Plan. Landlo…" at bounding box center [651, 241] width 472 height 36
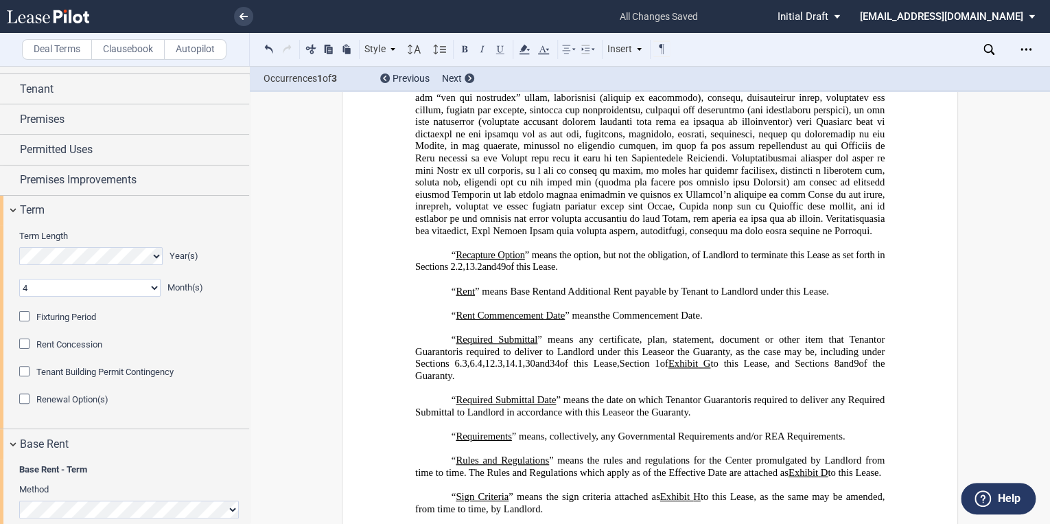
scroll to position [4112, 0]
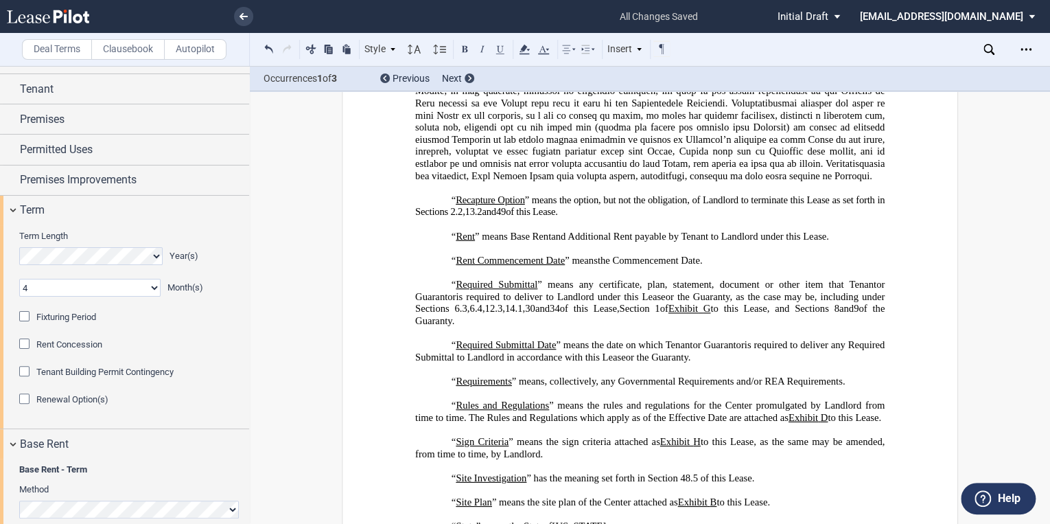
click at [766, 362] on span "is required to deliver any Required Submittal to Landlord in accordance with th…" at bounding box center [651, 350] width 472 height 23
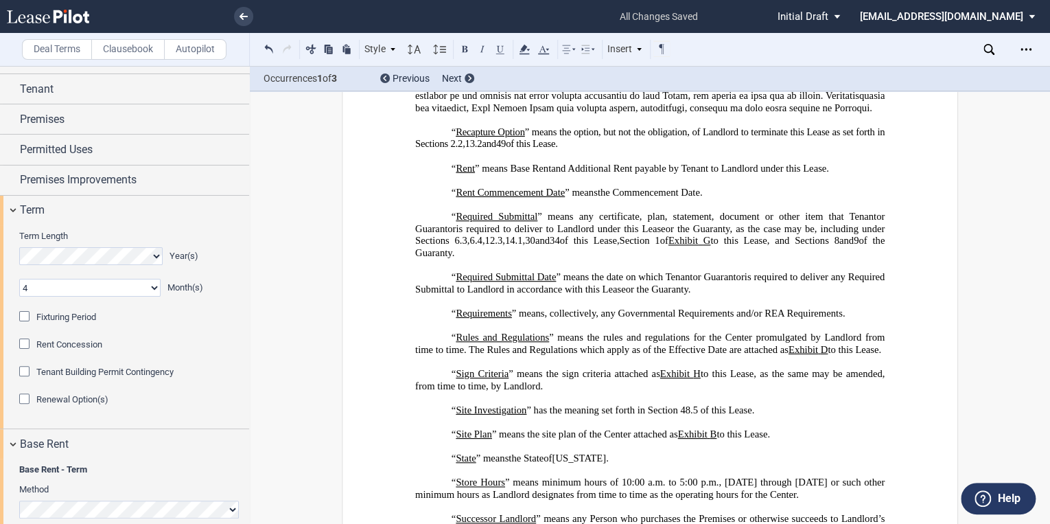
scroll to position [4222, 0]
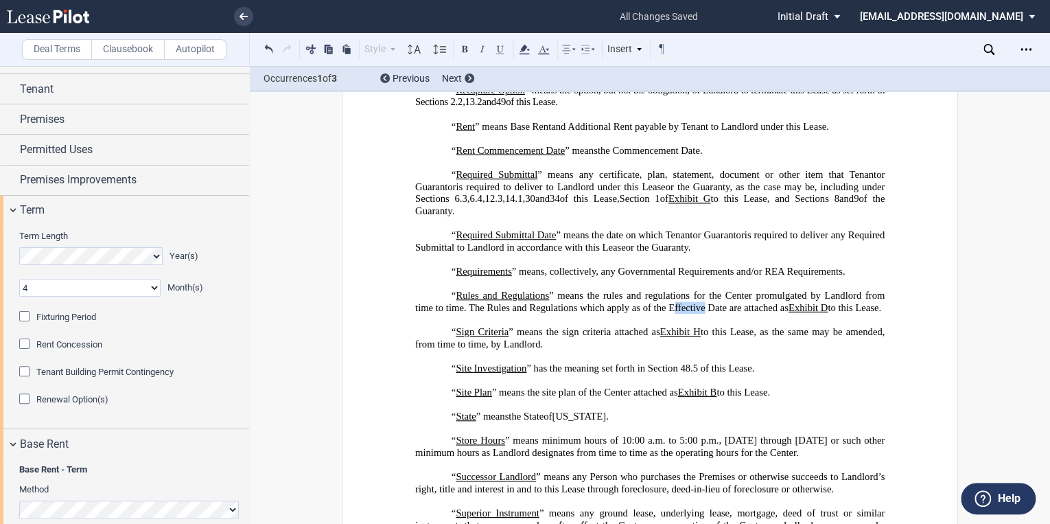
drag, startPoint x: 718, startPoint y: 342, endPoint x: 688, endPoint y: 343, distance: 29.5
click at [688, 313] on span "” means the rules and regulations for the Center promulgated by Landlord from t…" at bounding box center [651, 301] width 472 height 23
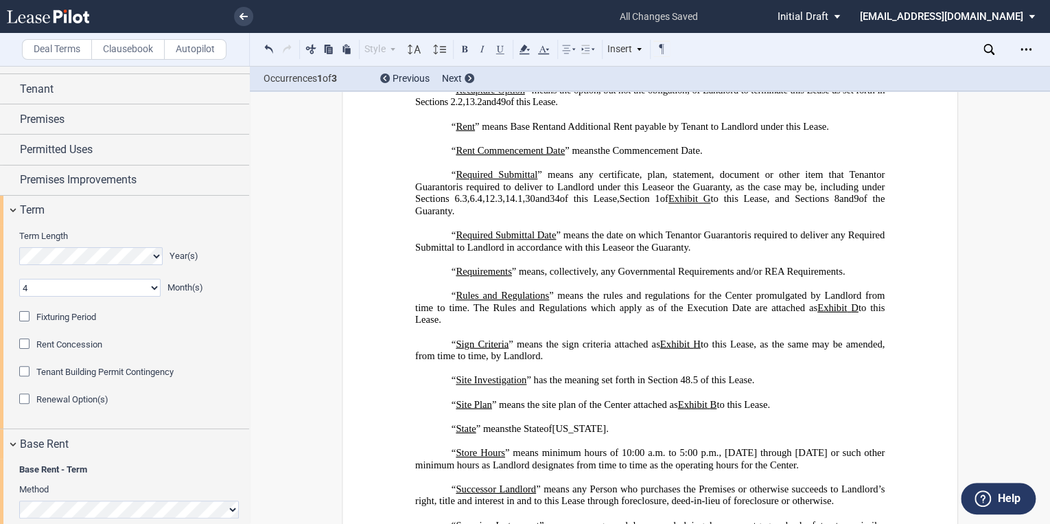
drag, startPoint x: 766, startPoint y: 268, endPoint x: 713, endPoint y: 268, distance: 53.5
click at [713, 253] on p "“ Required Submittal Date ” means the date on which Tenant or Guarantor is requ…" at bounding box center [649, 241] width 469 height 24
click at [528, 49] on use at bounding box center [524, 50] width 10 height 10
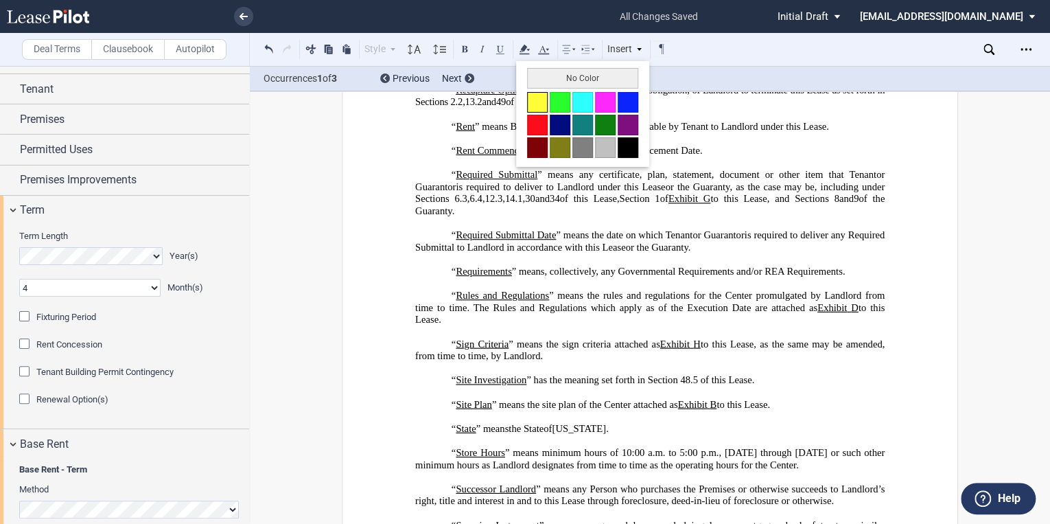
click at [539, 96] on button at bounding box center [537, 102] width 21 height 21
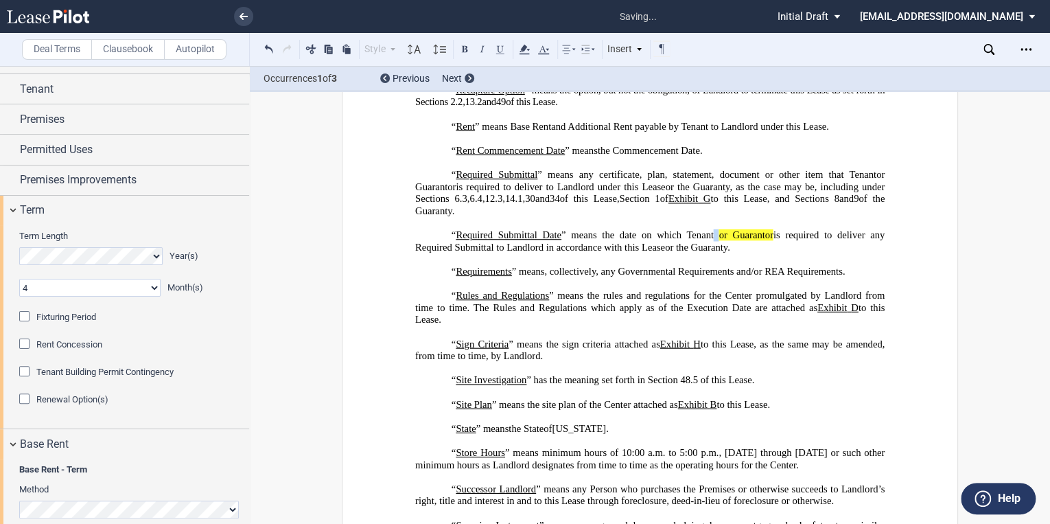
drag, startPoint x: 725, startPoint y: 280, endPoint x: 665, endPoint y: 280, distance: 59.7
click at [665, 253] on span "or the Guaranty" at bounding box center [696, 248] width 62 height 12
click at [526, 48] on icon at bounding box center [524, 49] width 16 height 16
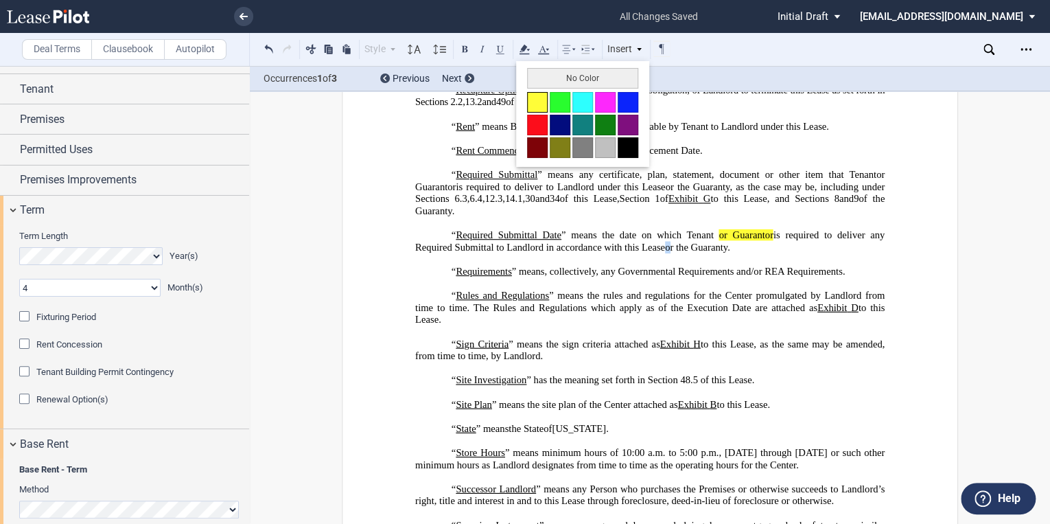
click at [539, 100] on button at bounding box center [537, 102] width 21 height 21
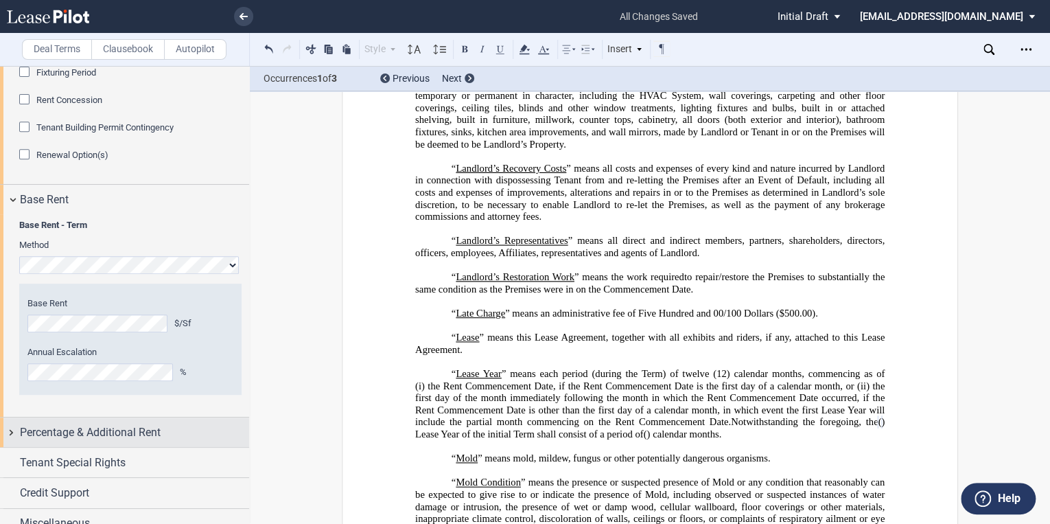
scroll to position [294, 0]
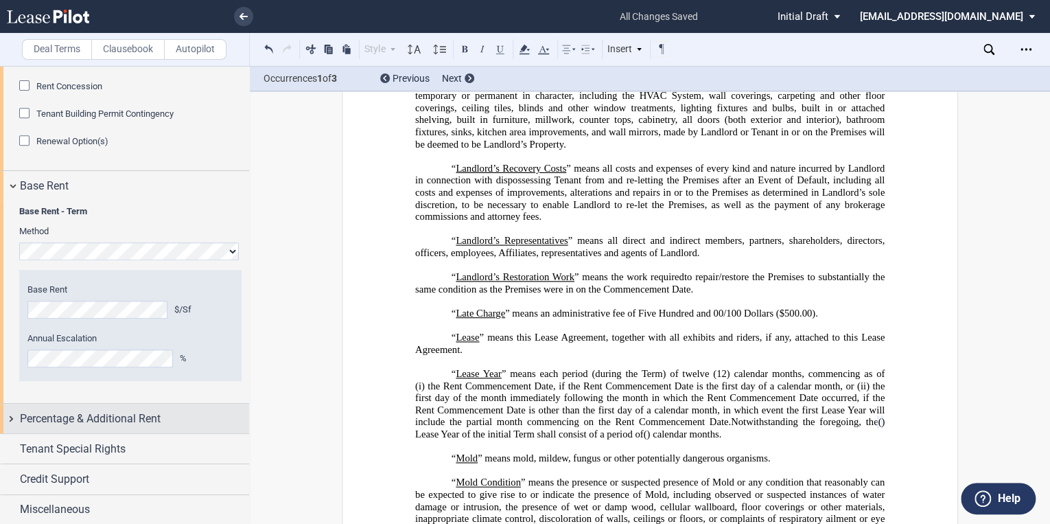
click at [62, 416] on span "Percentage & Additional Rent" at bounding box center [90, 418] width 141 height 16
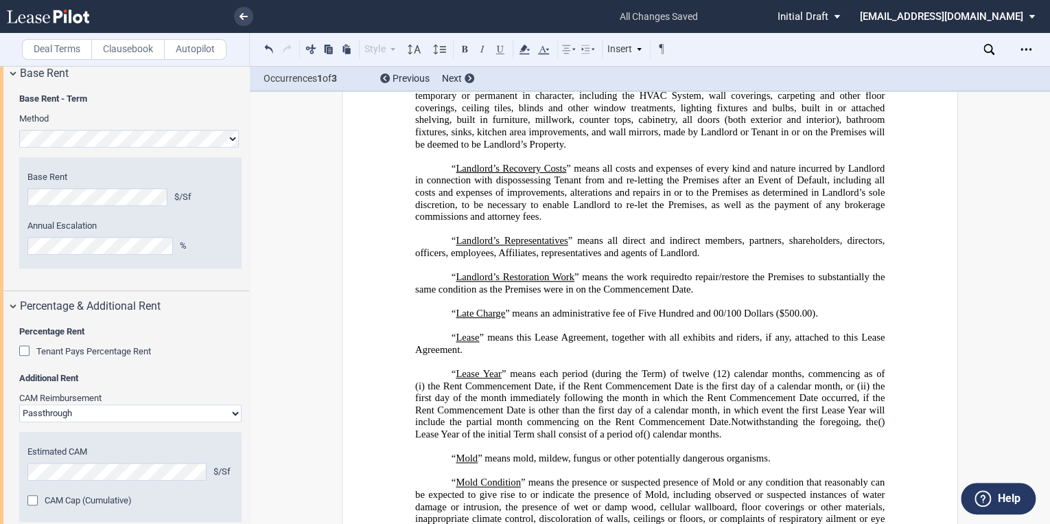
scroll to position [565, 0]
